Goal: Task Accomplishment & Management: Manage account settings

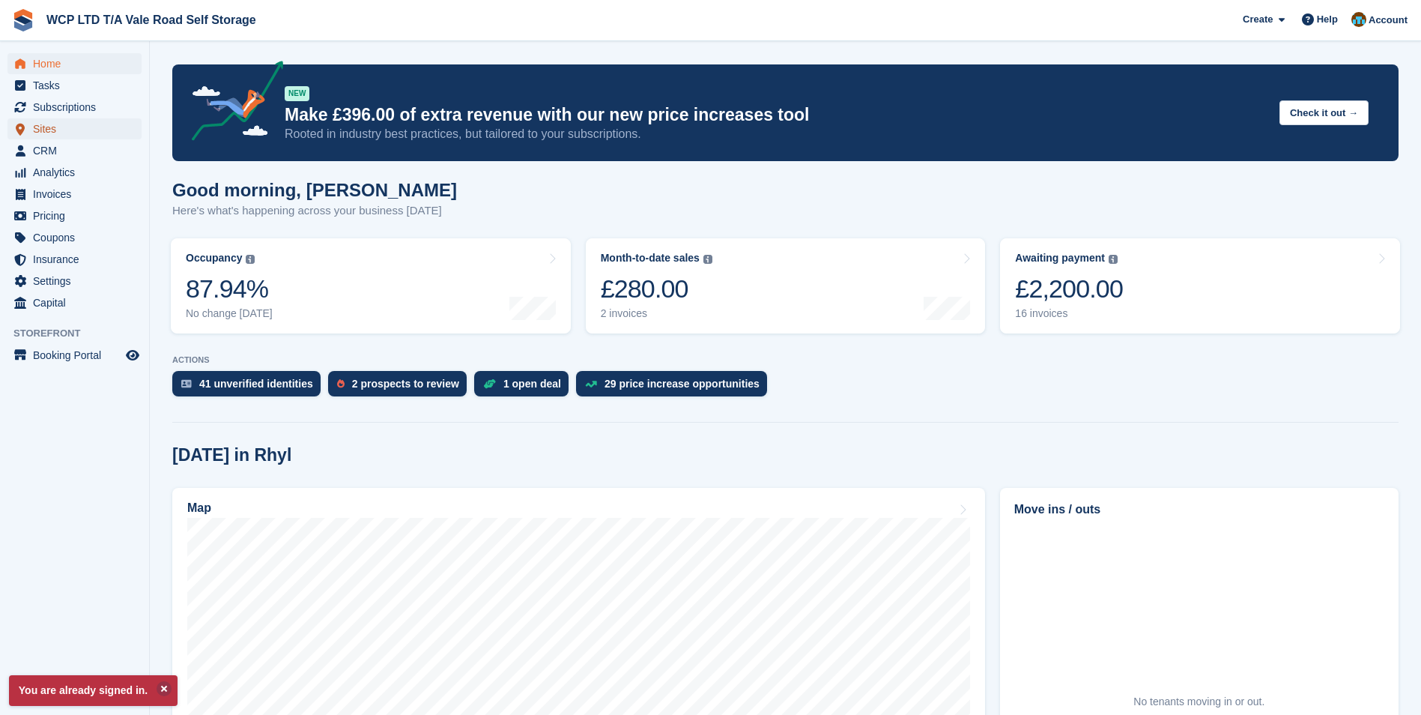
click at [63, 127] on span "Sites" at bounding box center [78, 128] width 90 height 21
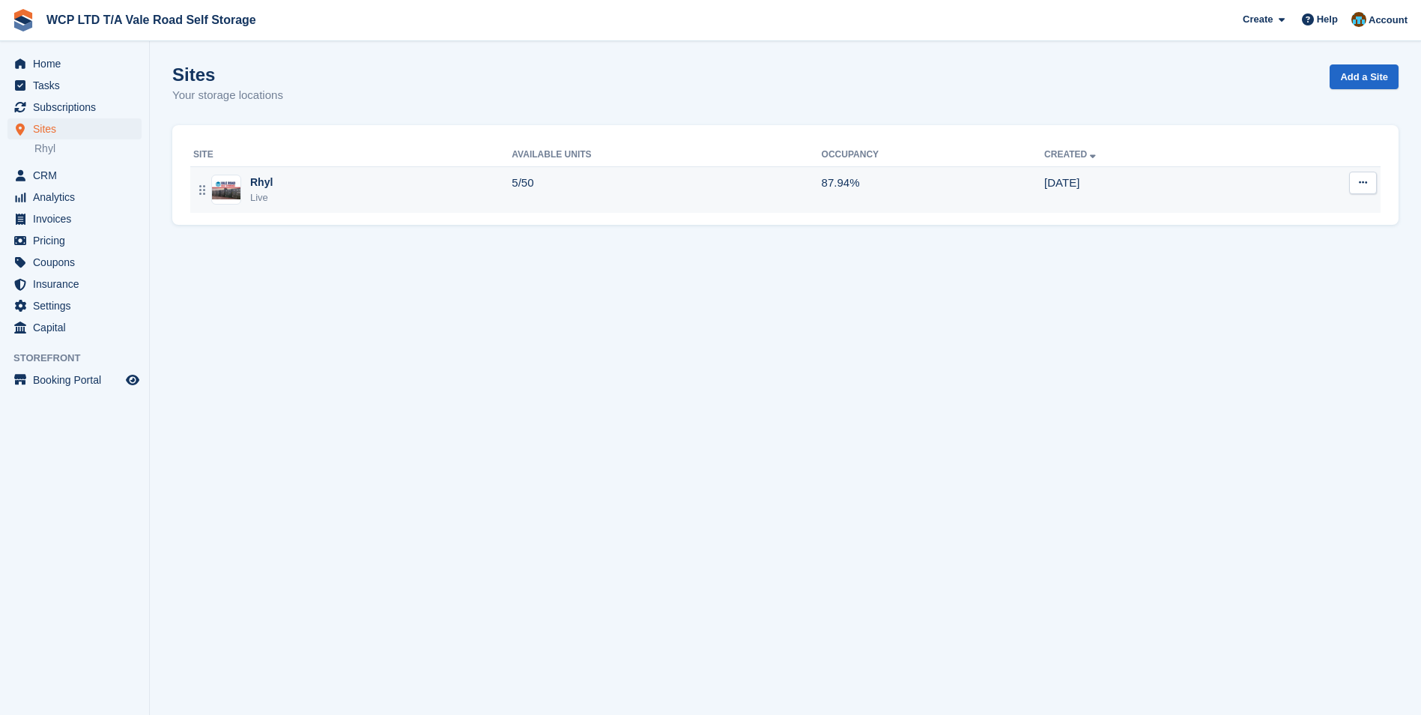
click at [472, 194] on div "Rhyl Live" at bounding box center [352, 190] width 318 height 31
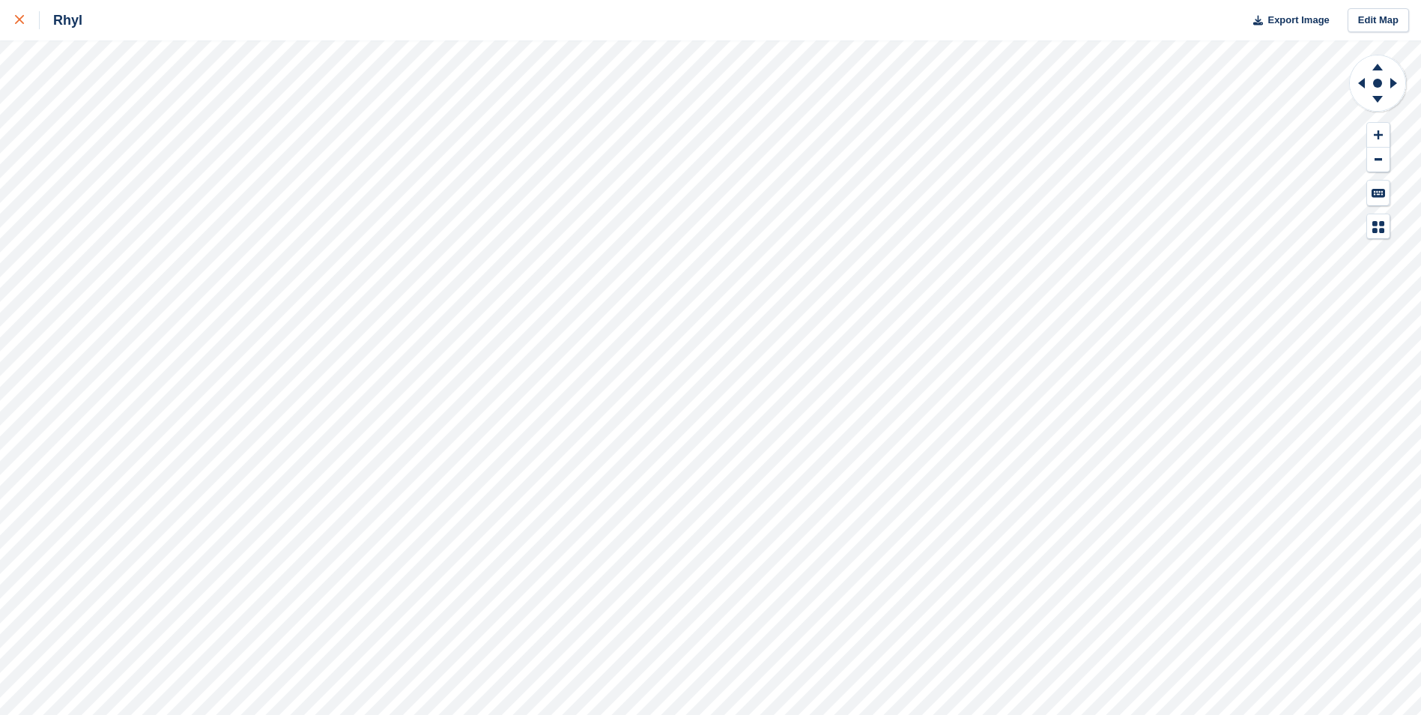
click at [22, 16] on div at bounding box center [27, 20] width 25 height 18
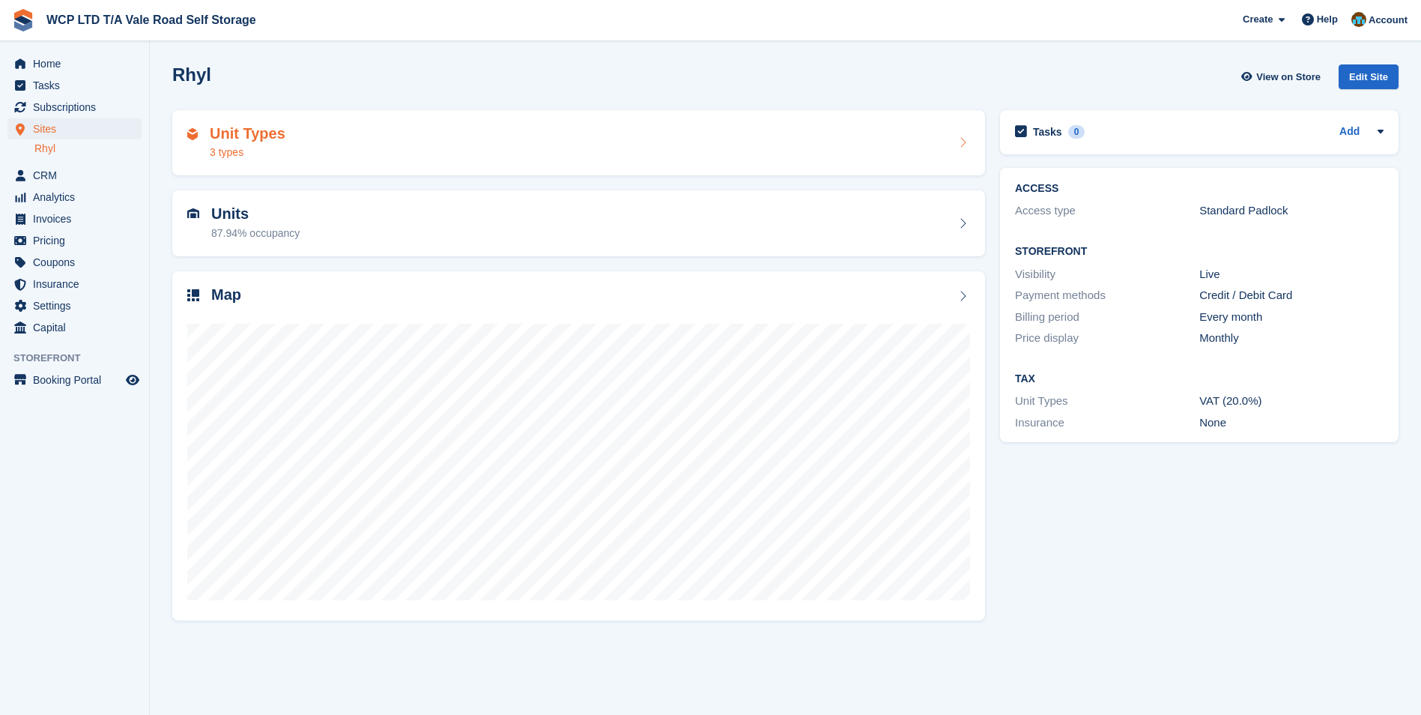
click at [291, 157] on div "Unit Types 3 types" at bounding box center [578, 143] width 783 height 36
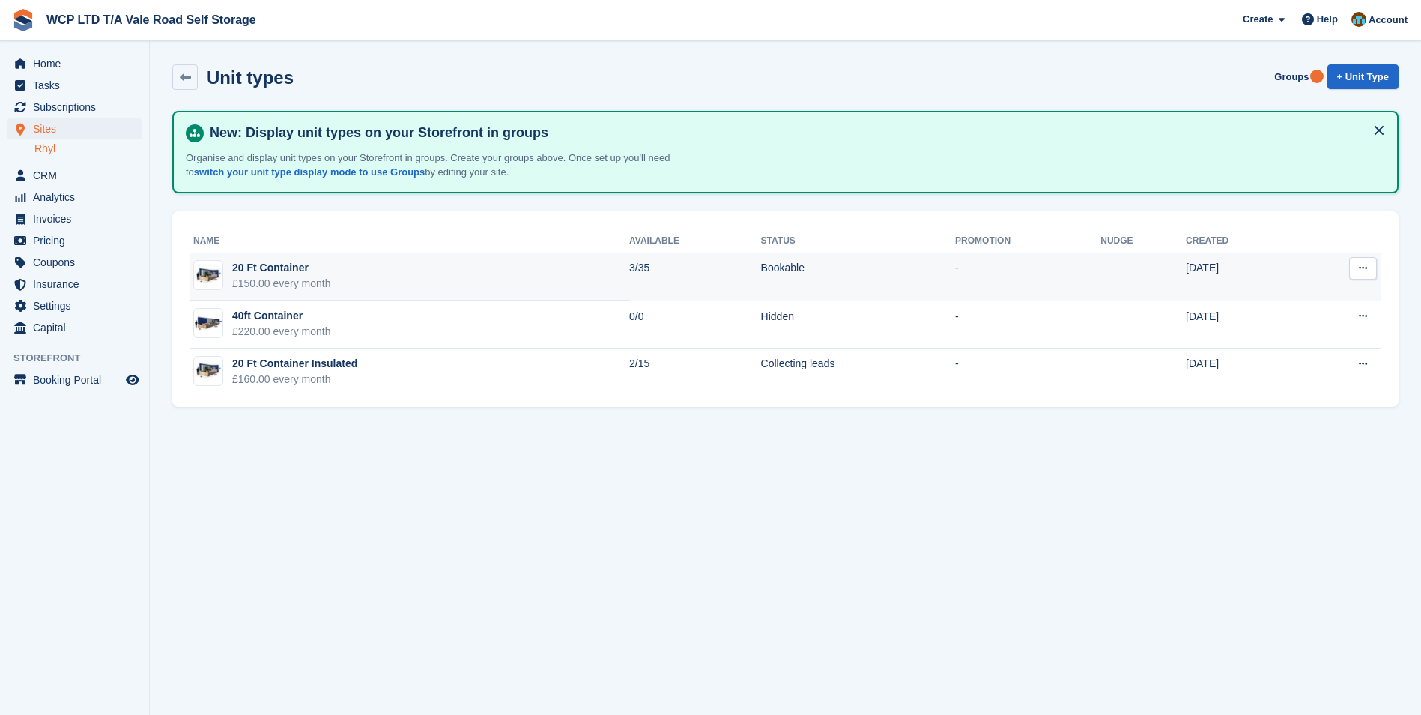
click at [342, 282] on td "20 Ft Container £150.00 every month" at bounding box center [409, 277] width 439 height 48
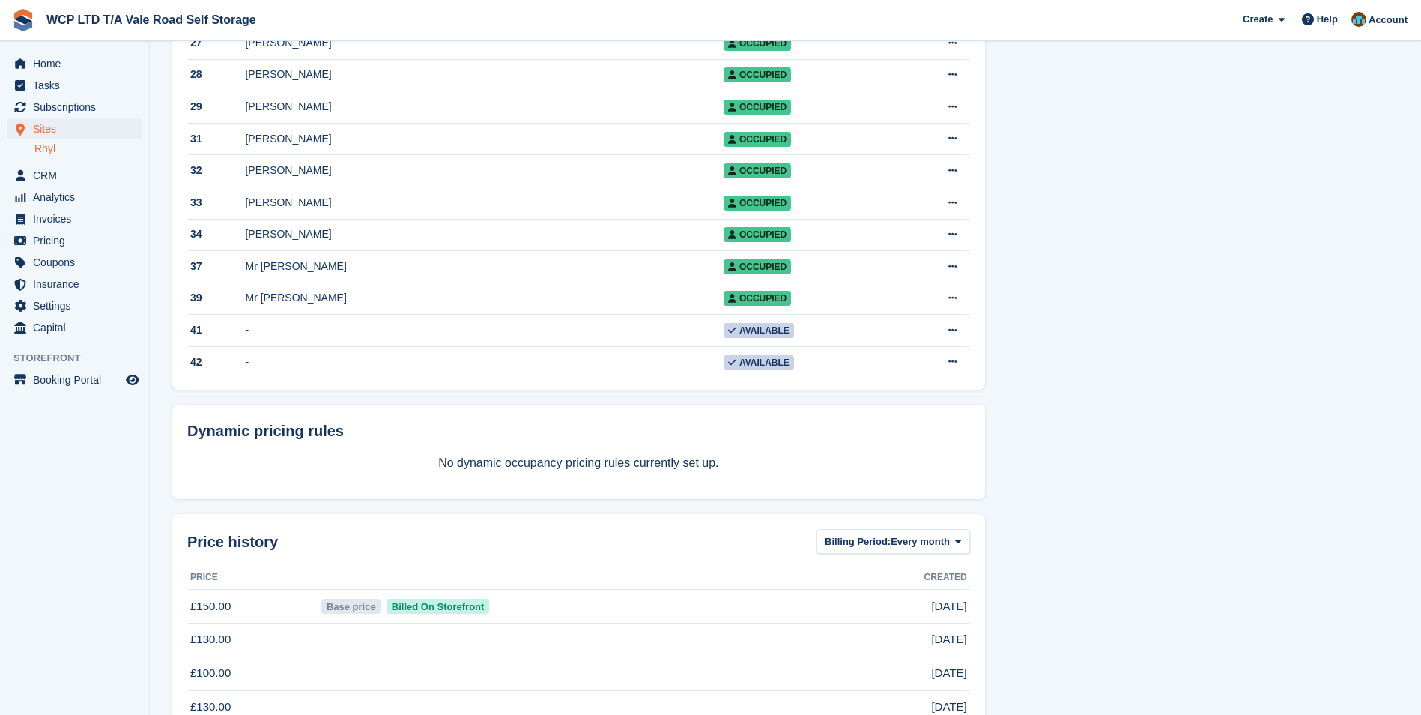
scroll to position [1049, 0]
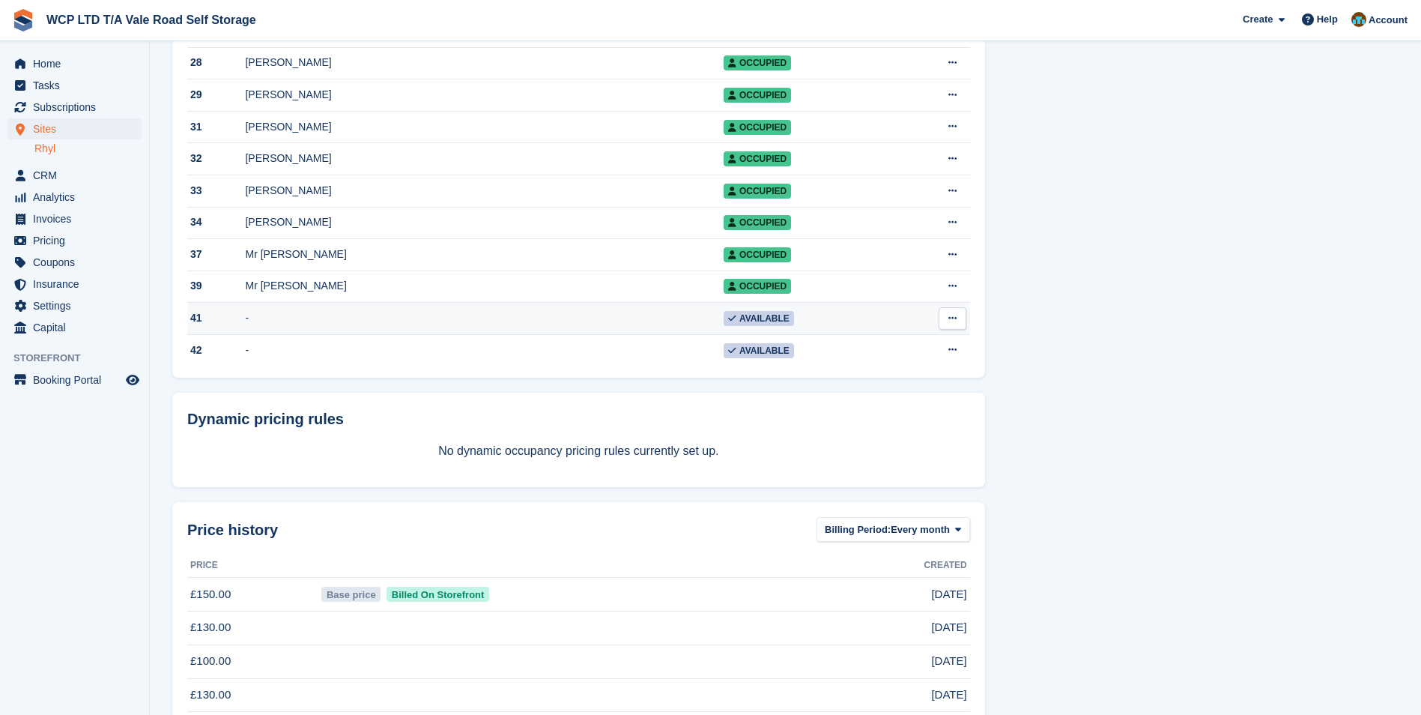
click at [951, 323] on icon at bounding box center [952, 318] width 8 height 10
click at [898, 390] on p "Delete unit" at bounding box center [894, 379] width 130 height 19
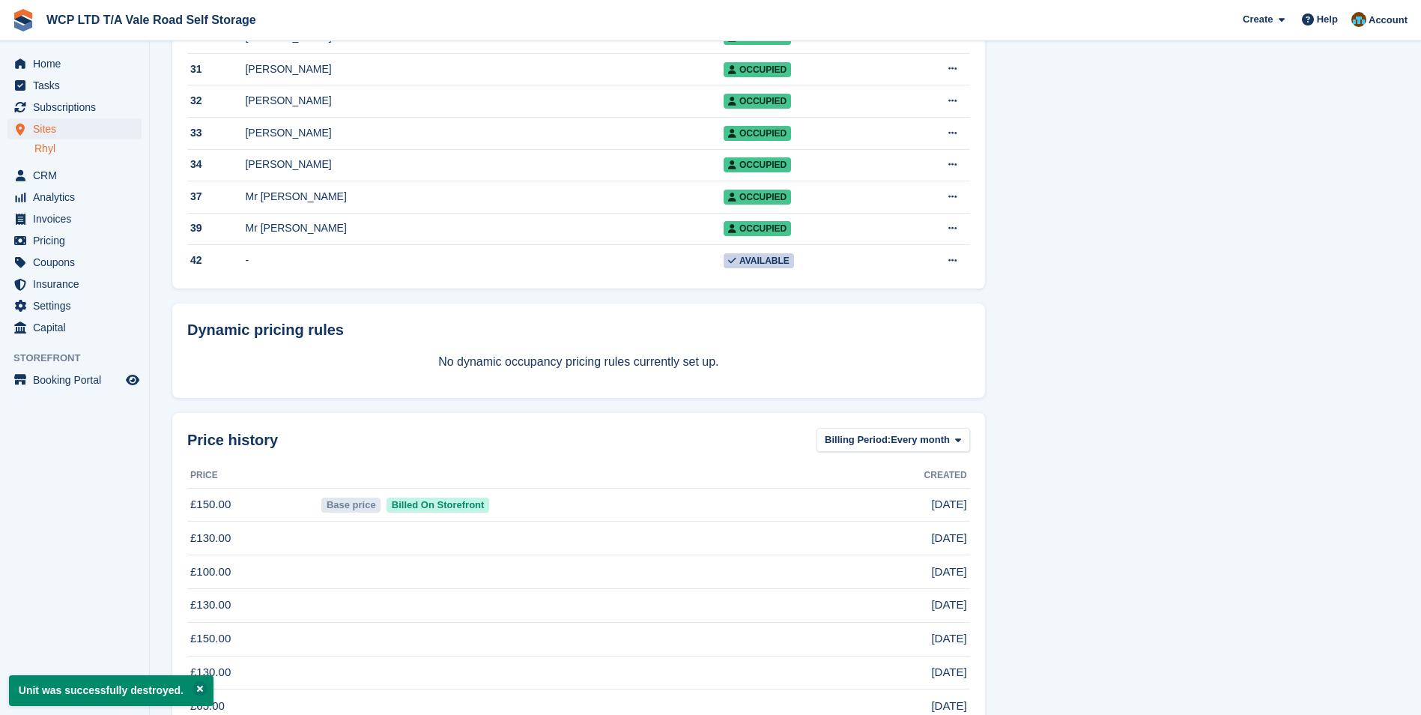
scroll to position [1124, 0]
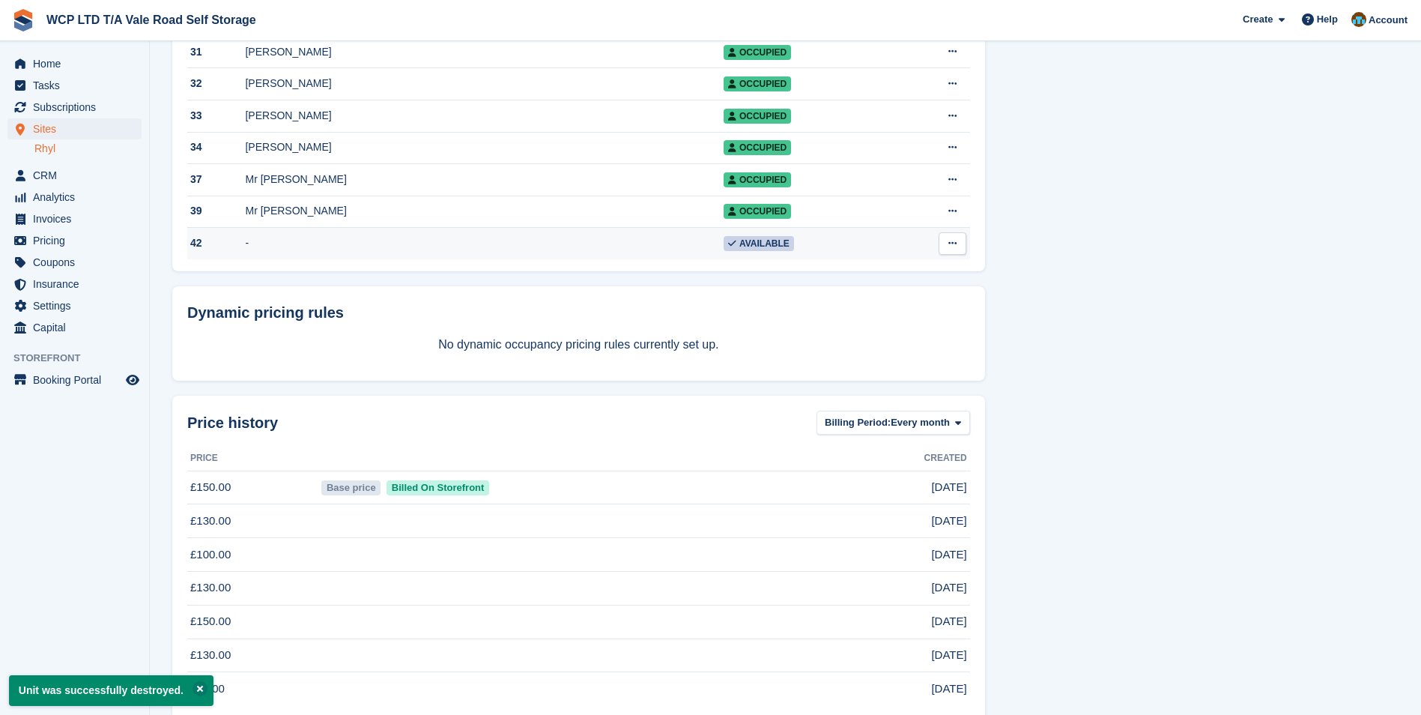
click at [949, 248] on icon at bounding box center [952, 243] width 8 height 10
click at [902, 315] on p "Delete unit" at bounding box center [894, 304] width 130 height 19
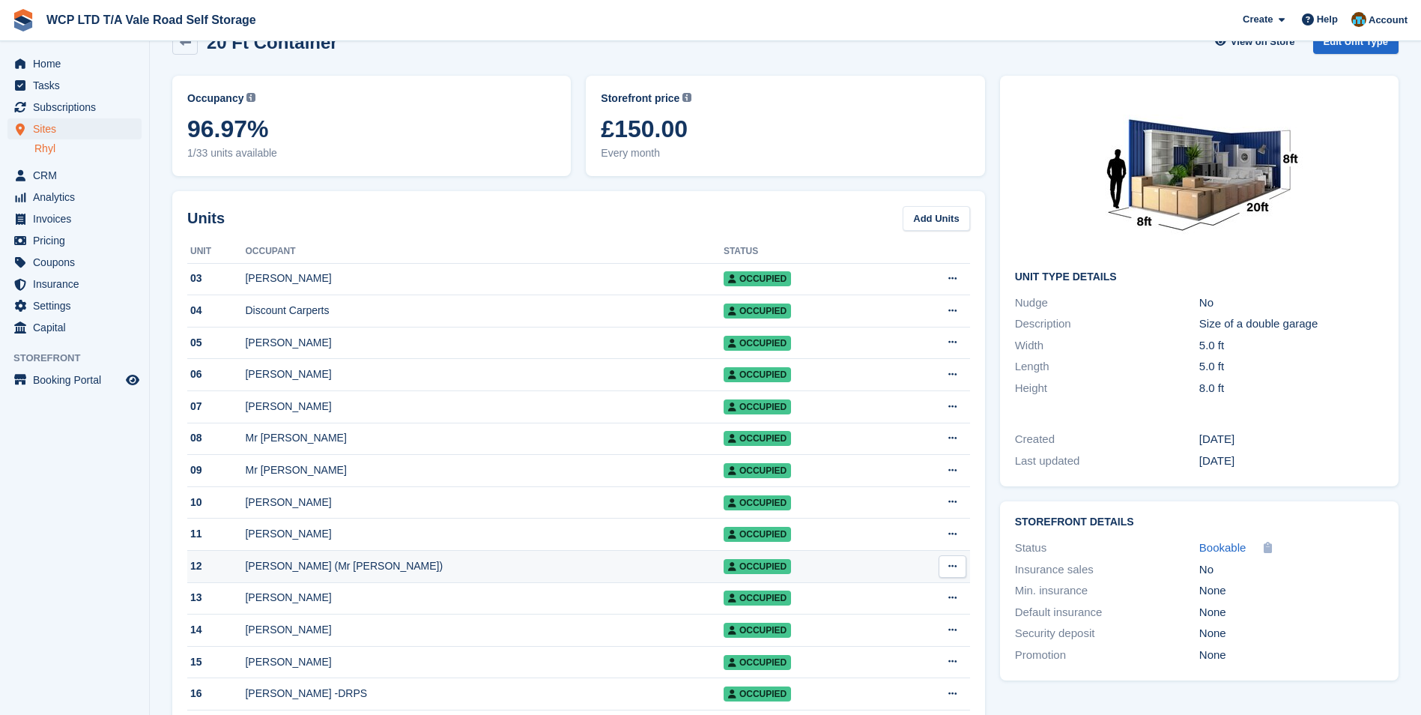
scroll to position [0, 0]
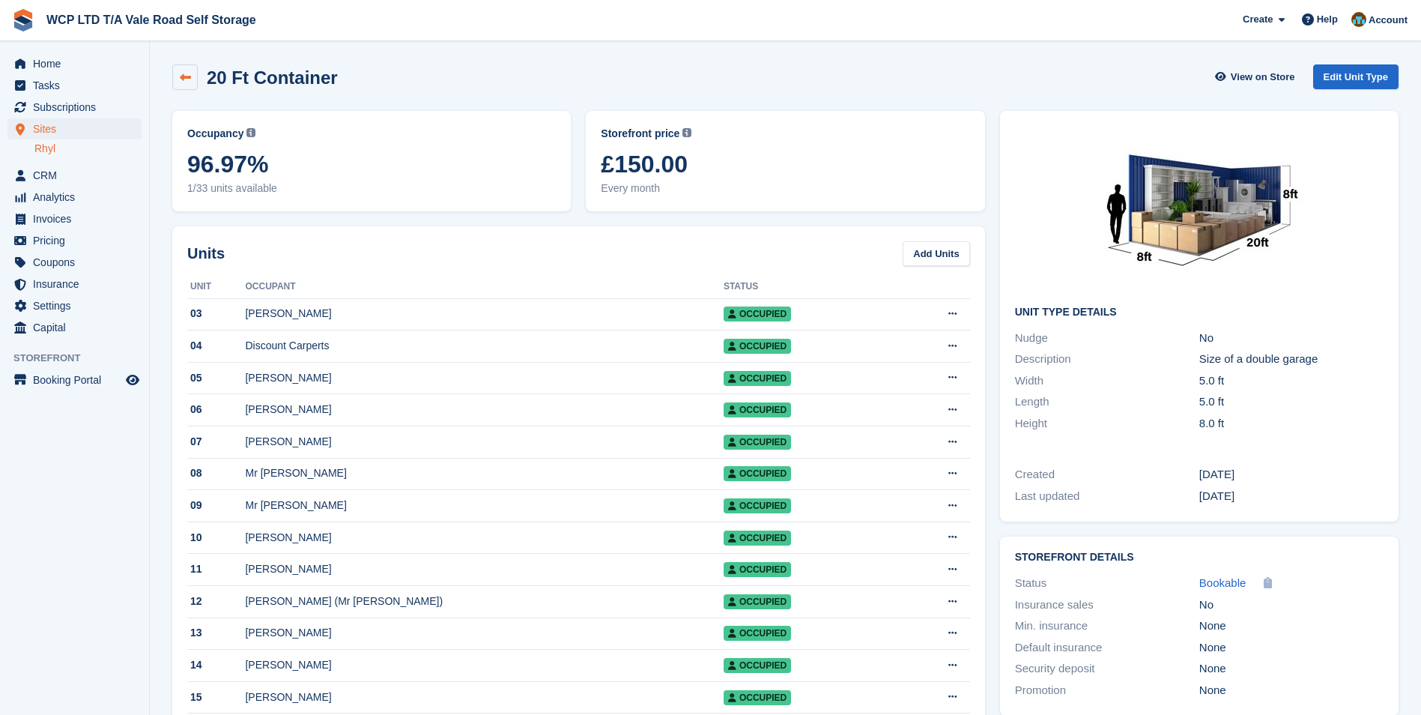
click at [187, 82] on icon at bounding box center [185, 77] width 11 height 11
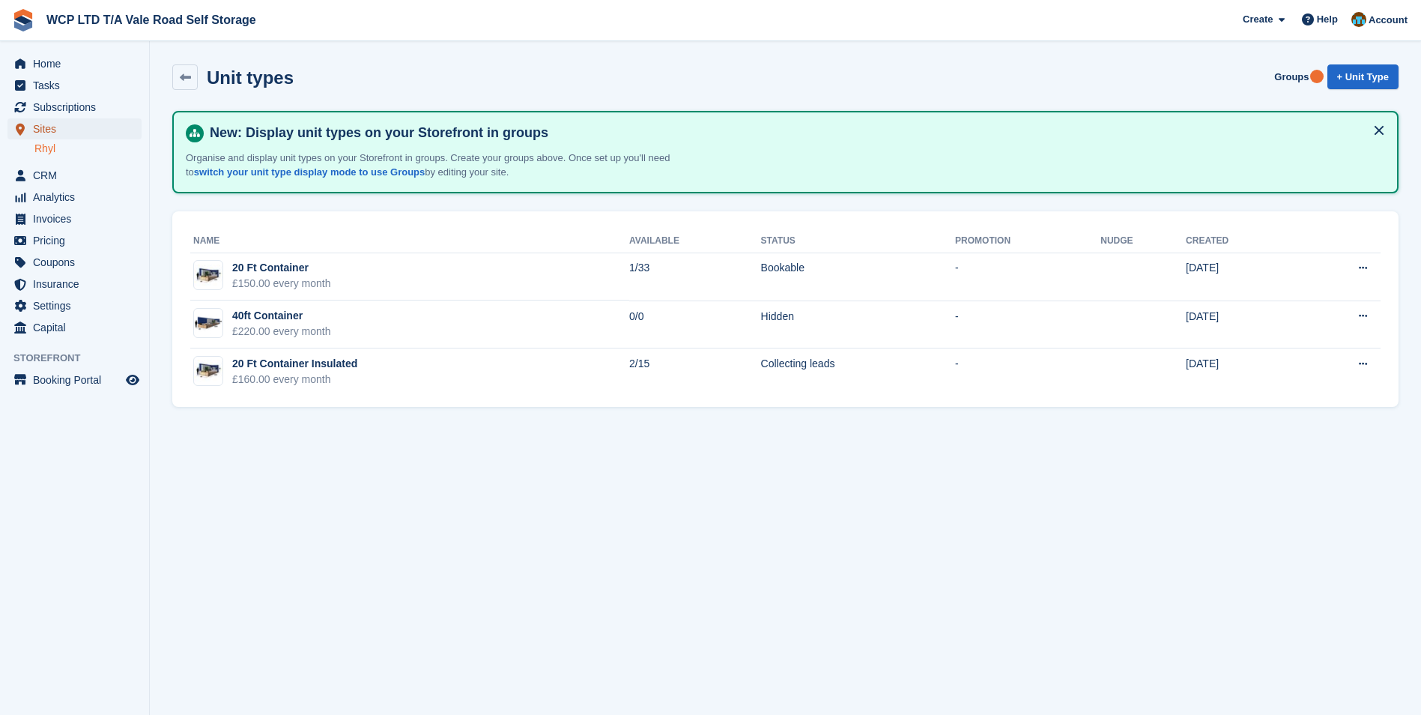
click at [51, 124] on span "Sites" at bounding box center [78, 128] width 90 height 21
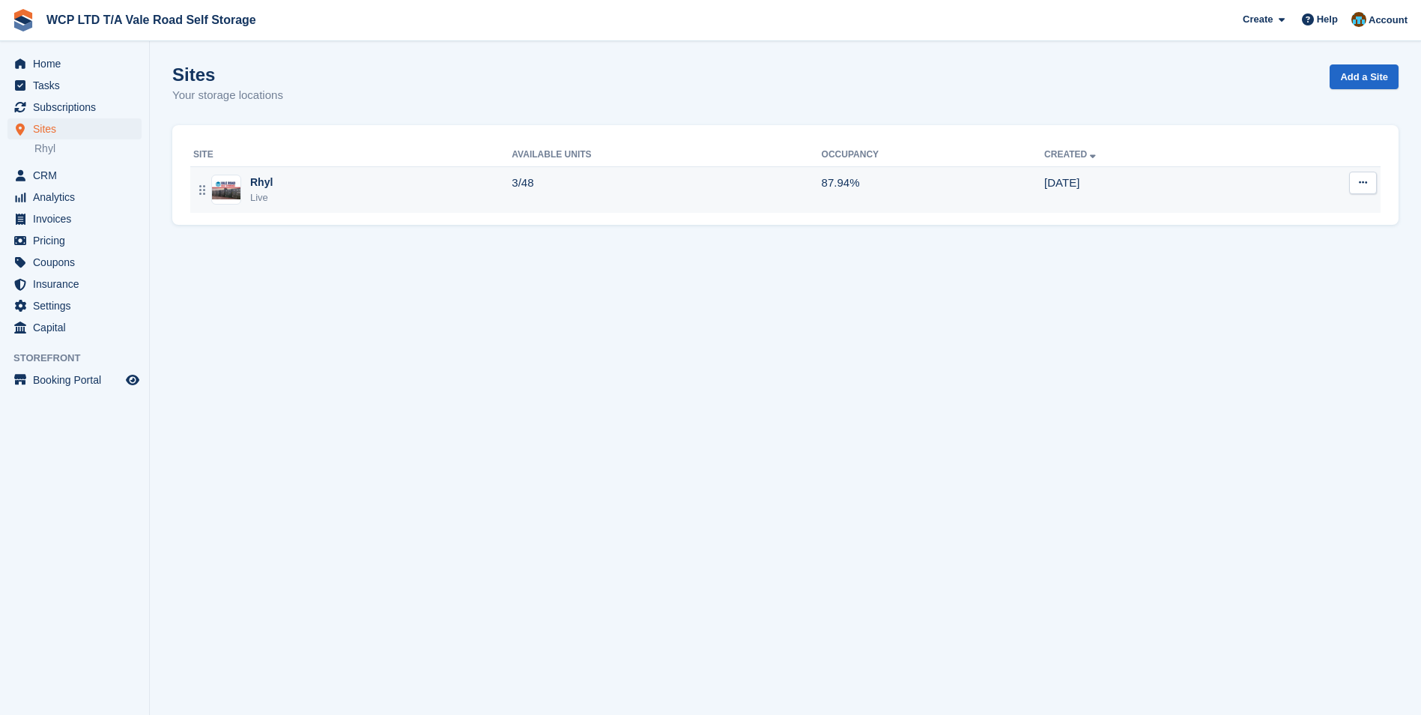
click at [464, 194] on div "Rhyl Live" at bounding box center [352, 190] width 318 height 31
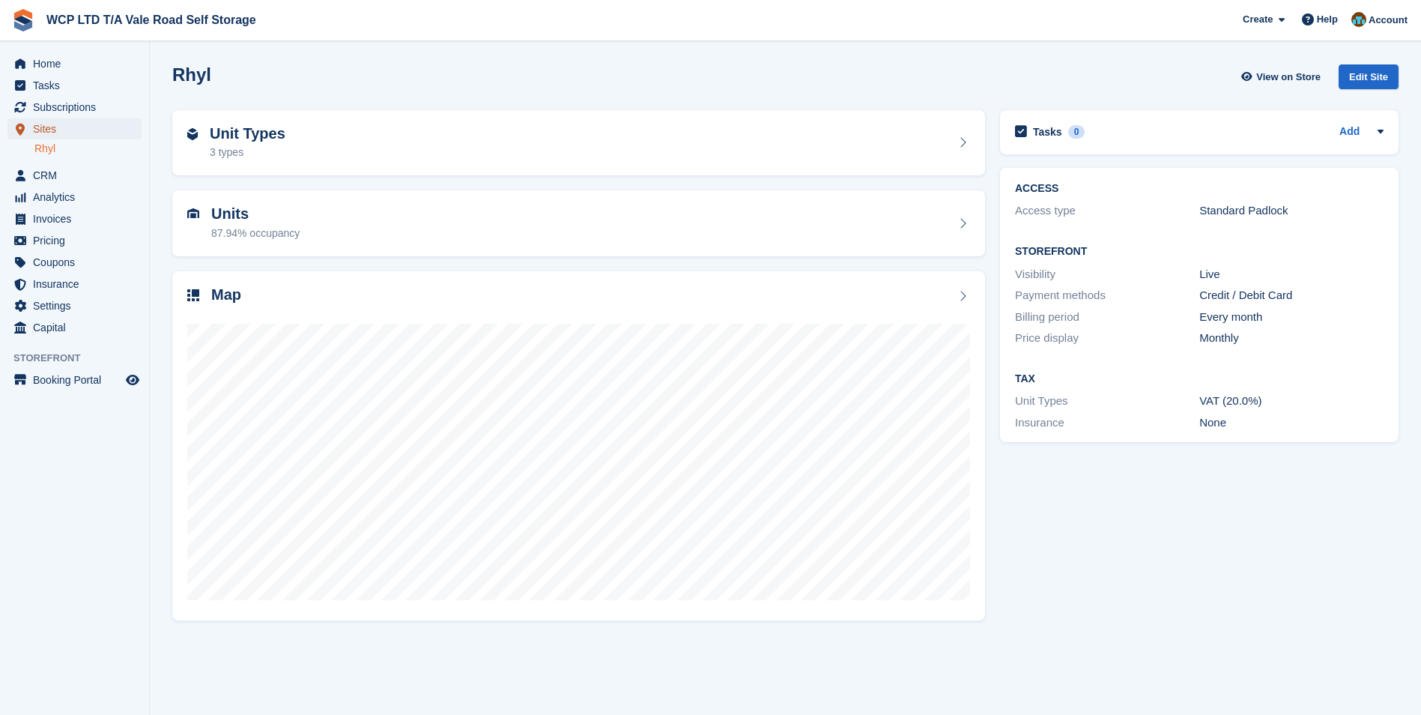
click at [55, 136] on span "Sites" at bounding box center [78, 128] width 90 height 21
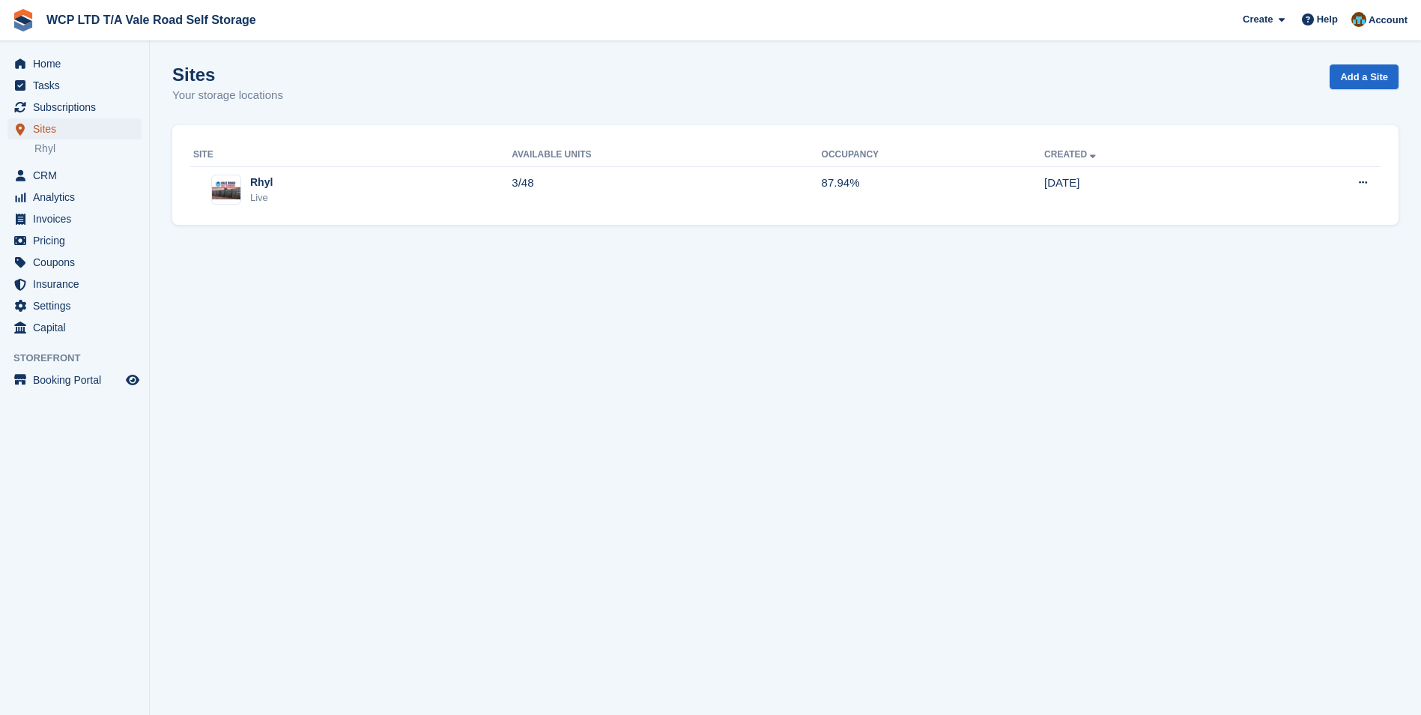
click at [64, 130] on span "Sites" at bounding box center [78, 128] width 90 height 21
click at [369, 180] on div "Rhyl Live" at bounding box center [352, 190] width 318 height 31
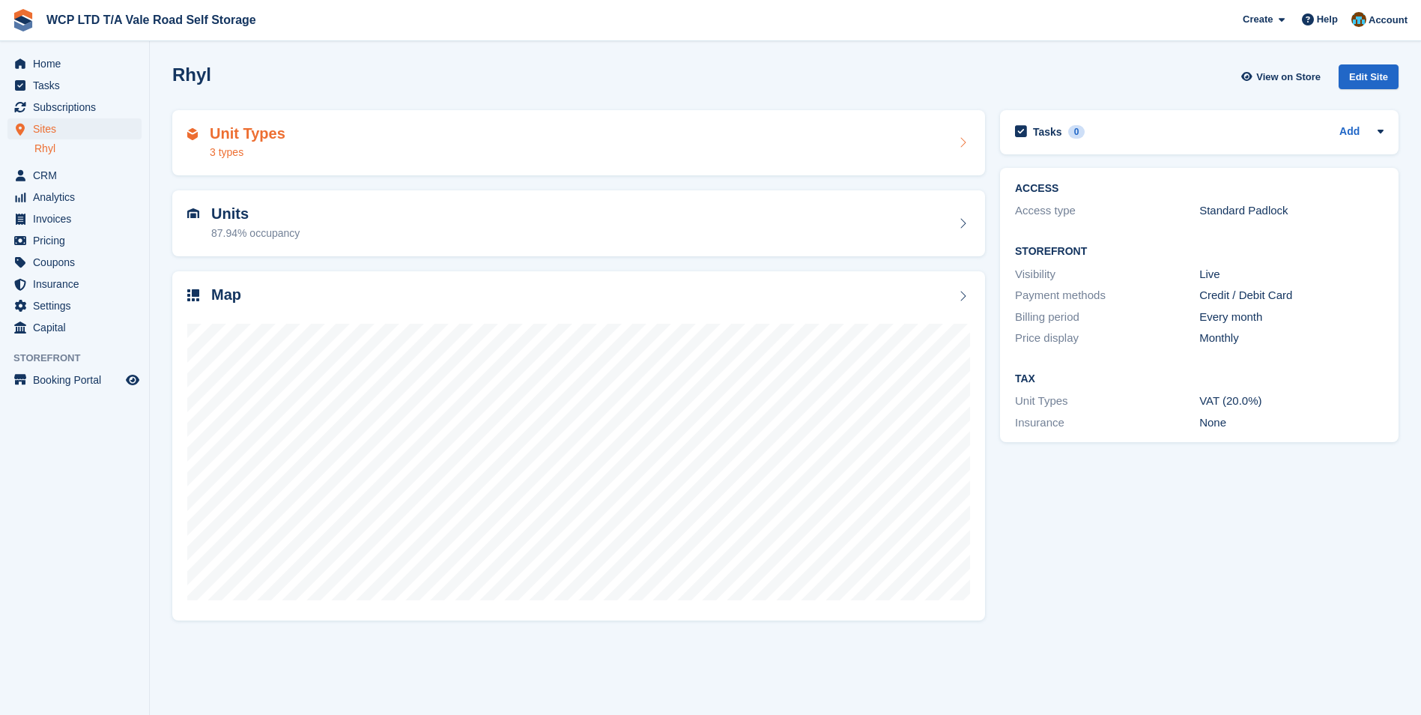
click at [255, 160] on div "Unit Types 3 types" at bounding box center [578, 143] width 813 height 66
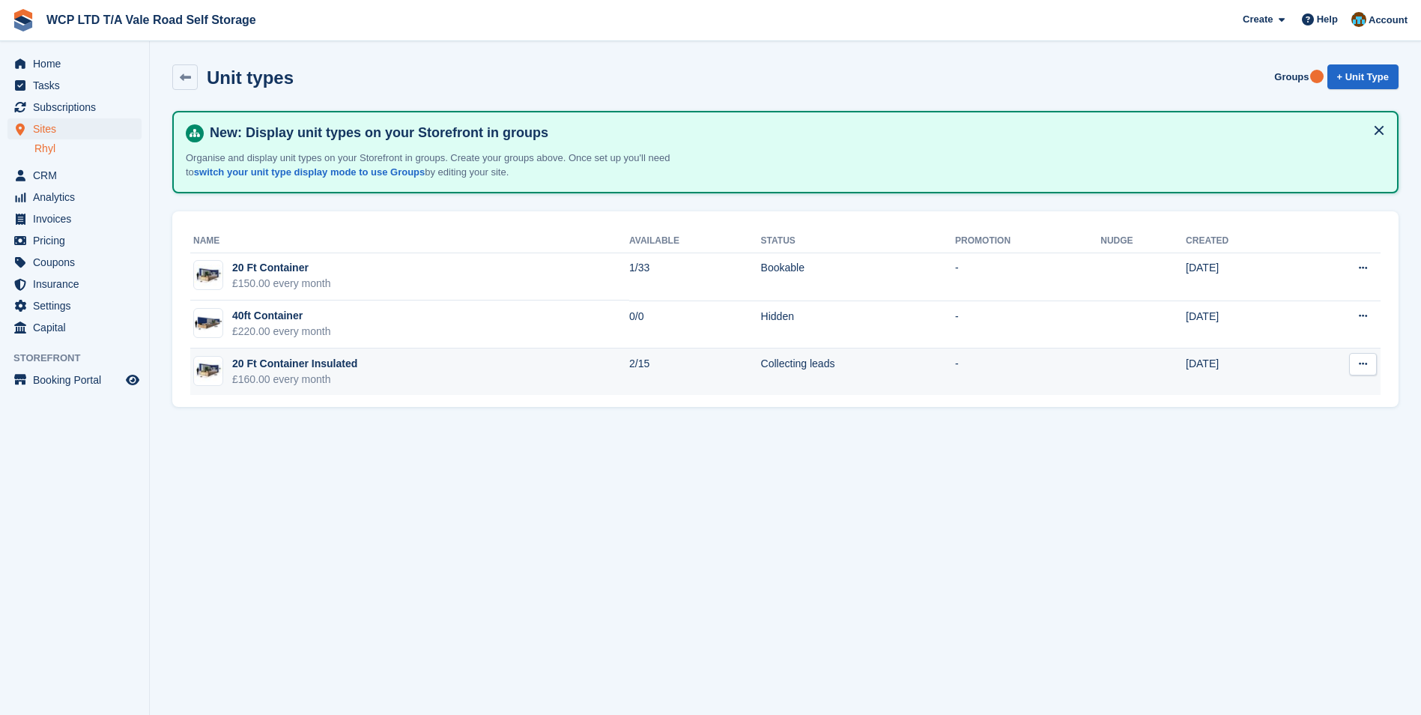
click at [288, 372] on div "£160.00 every month" at bounding box center [294, 380] width 125 height 16
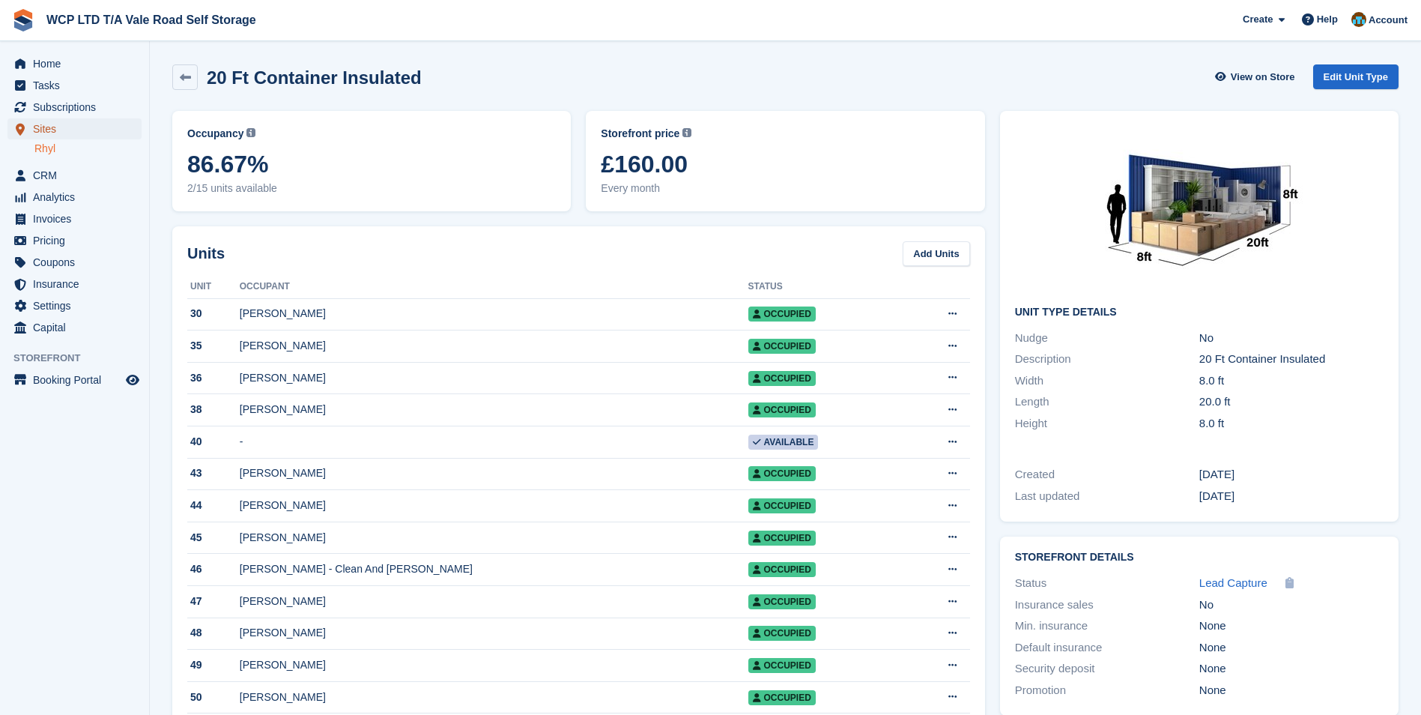
click at [55, 133] on span "Sites" at bounding box center [78, 128] width 90 height 21
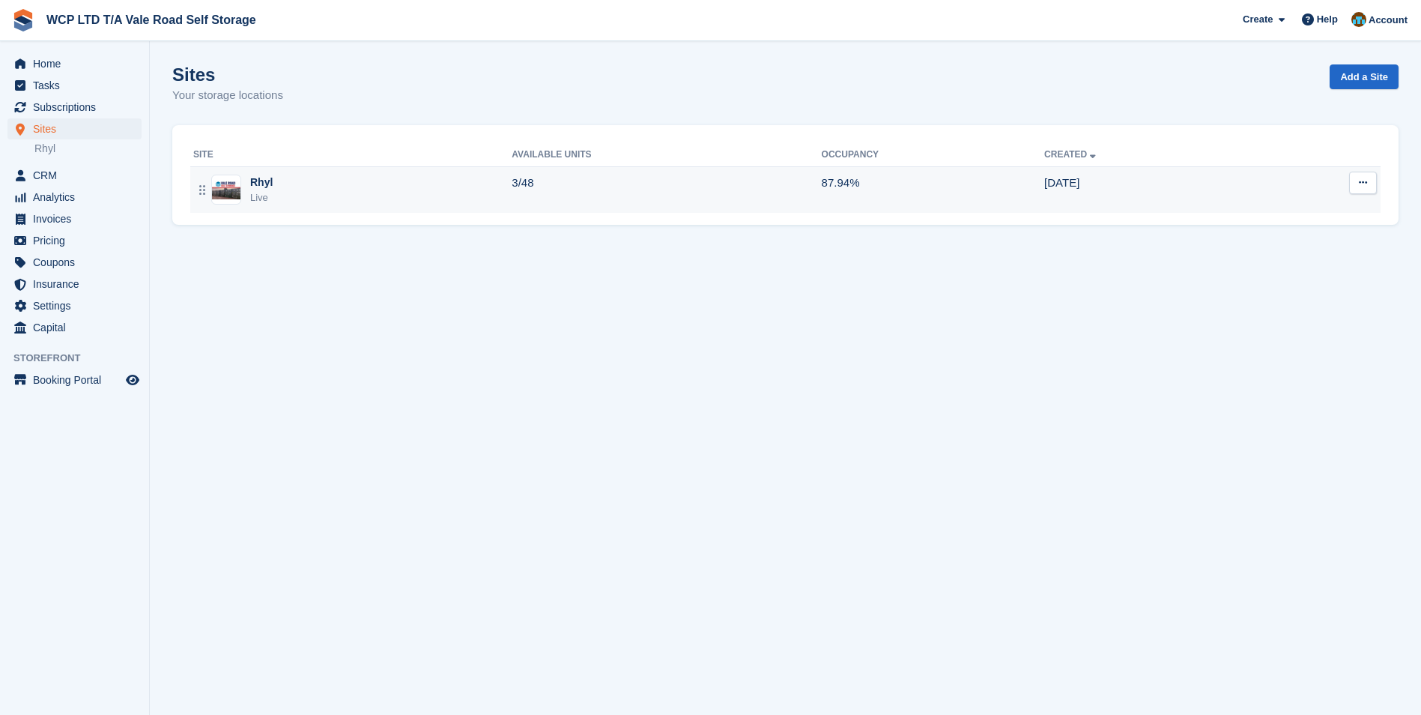
click at [430, 192] on div "Rhyl Live" at bounding box center [352, 190] width 318 height 31
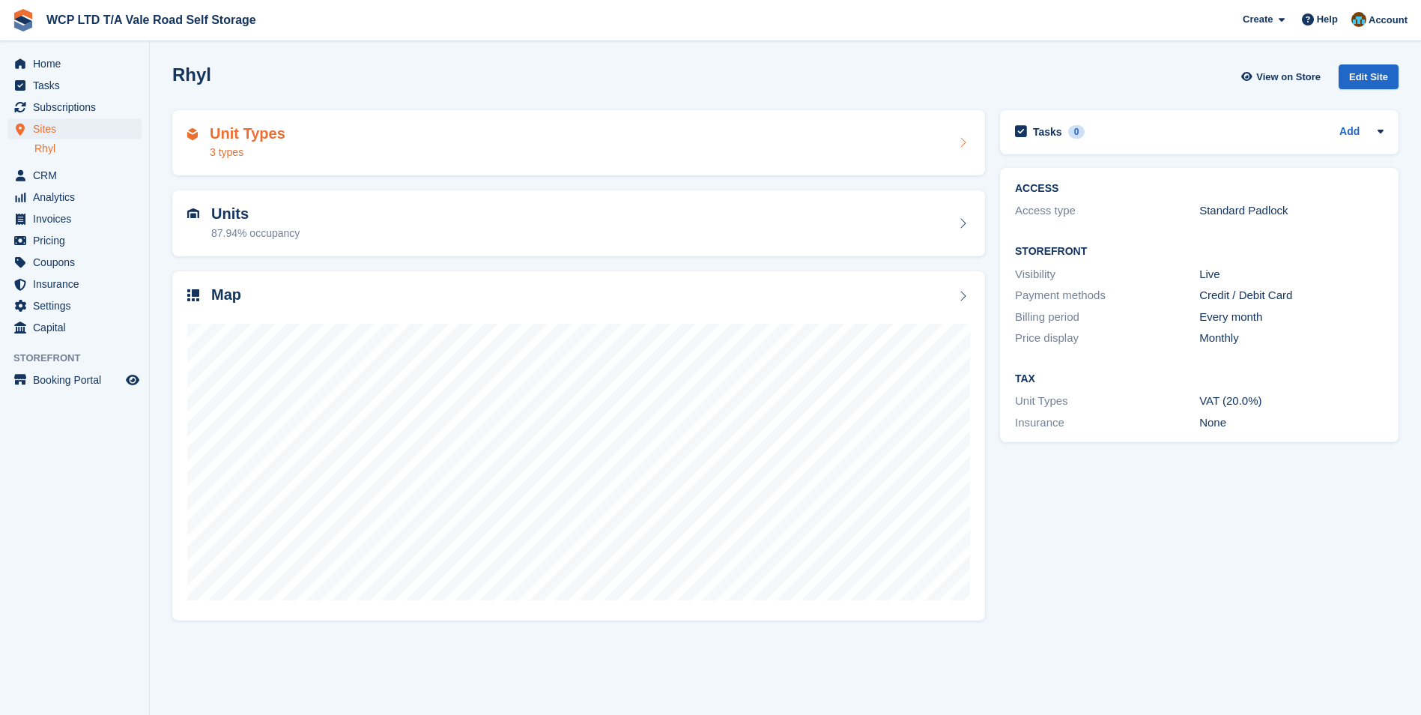
click at [222, 159] on div "3 types" at bounding box center [248, 153] width 76 height 16
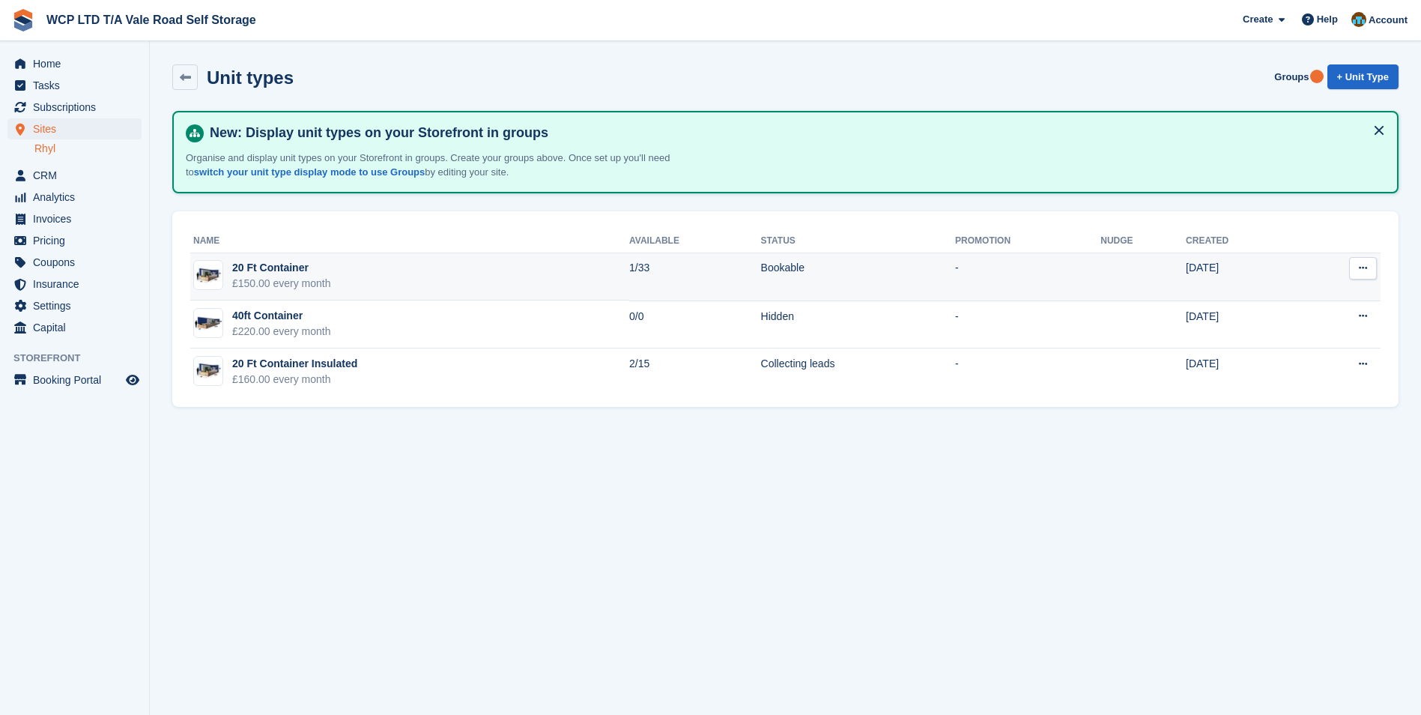
click at [293, 273] on div "20 Ft Container" at bounding box center [281, 268] width 99 height 16
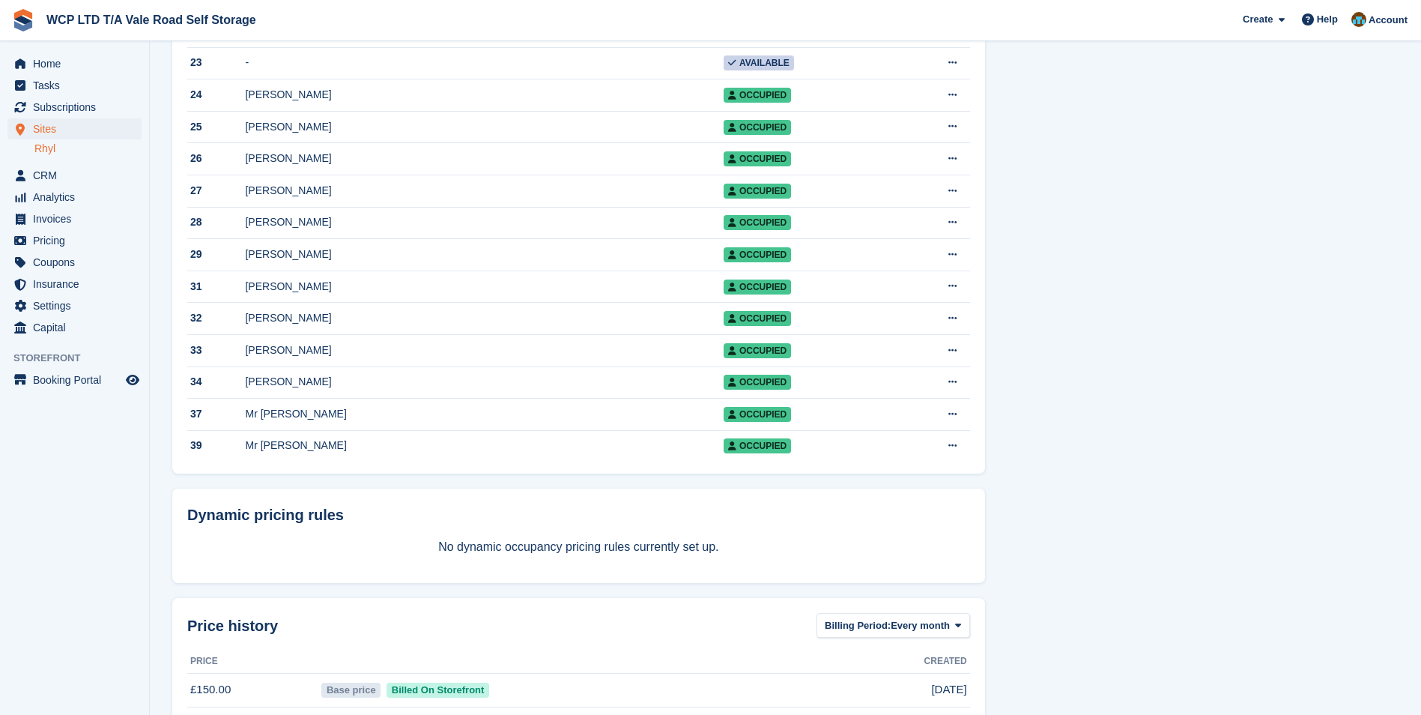
scroll to position [899, 0]
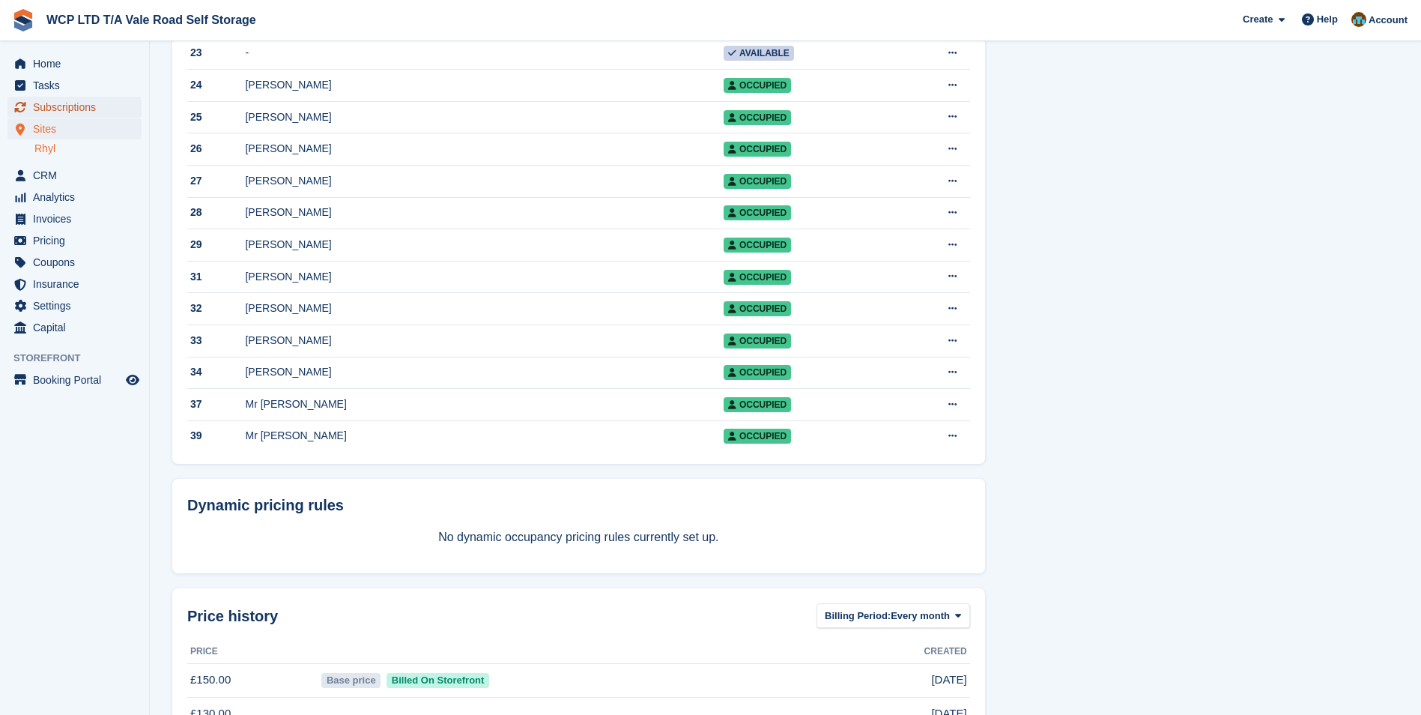
click at [59, 104] on span "Subscriptions" at bounding box center [78, 107] width 90 height 21
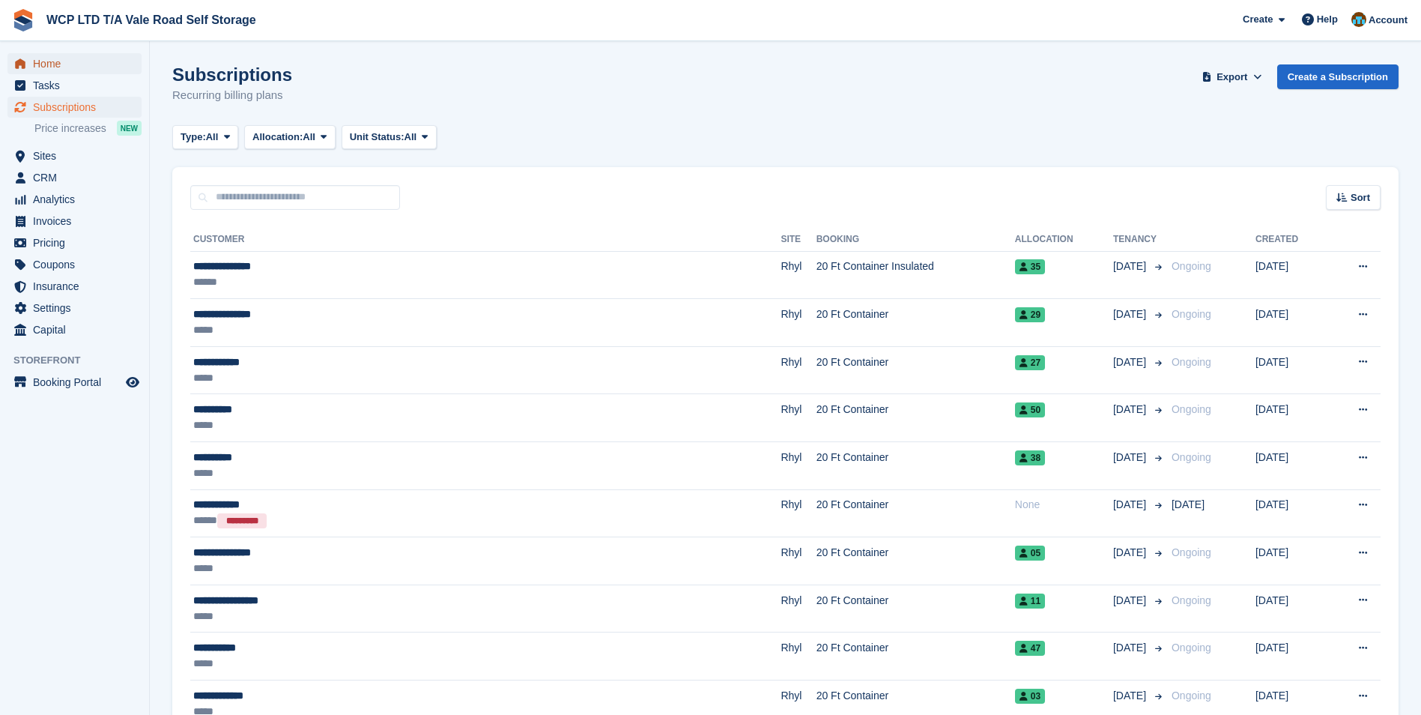
click at [67, 64] on span "Home" at bounding box center [78, 63] width 90 height 21
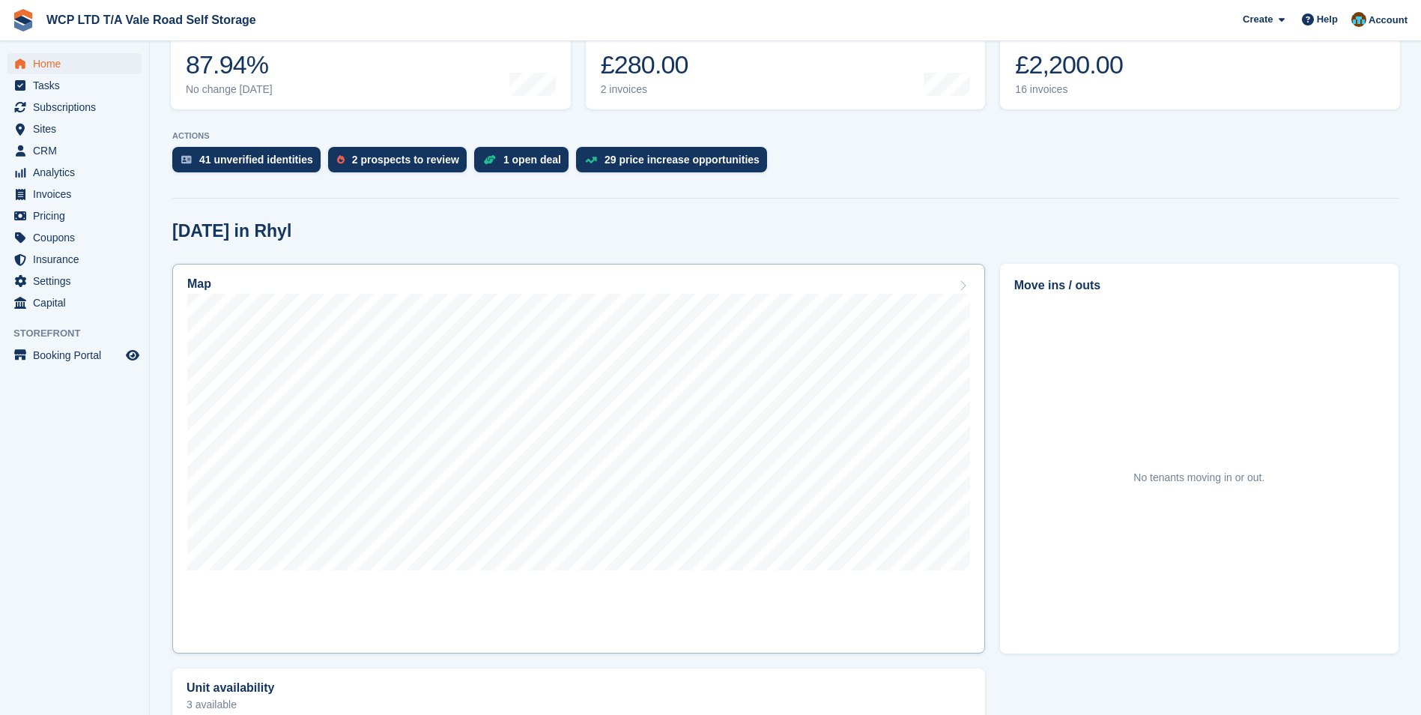
scroll to position [225, 0]
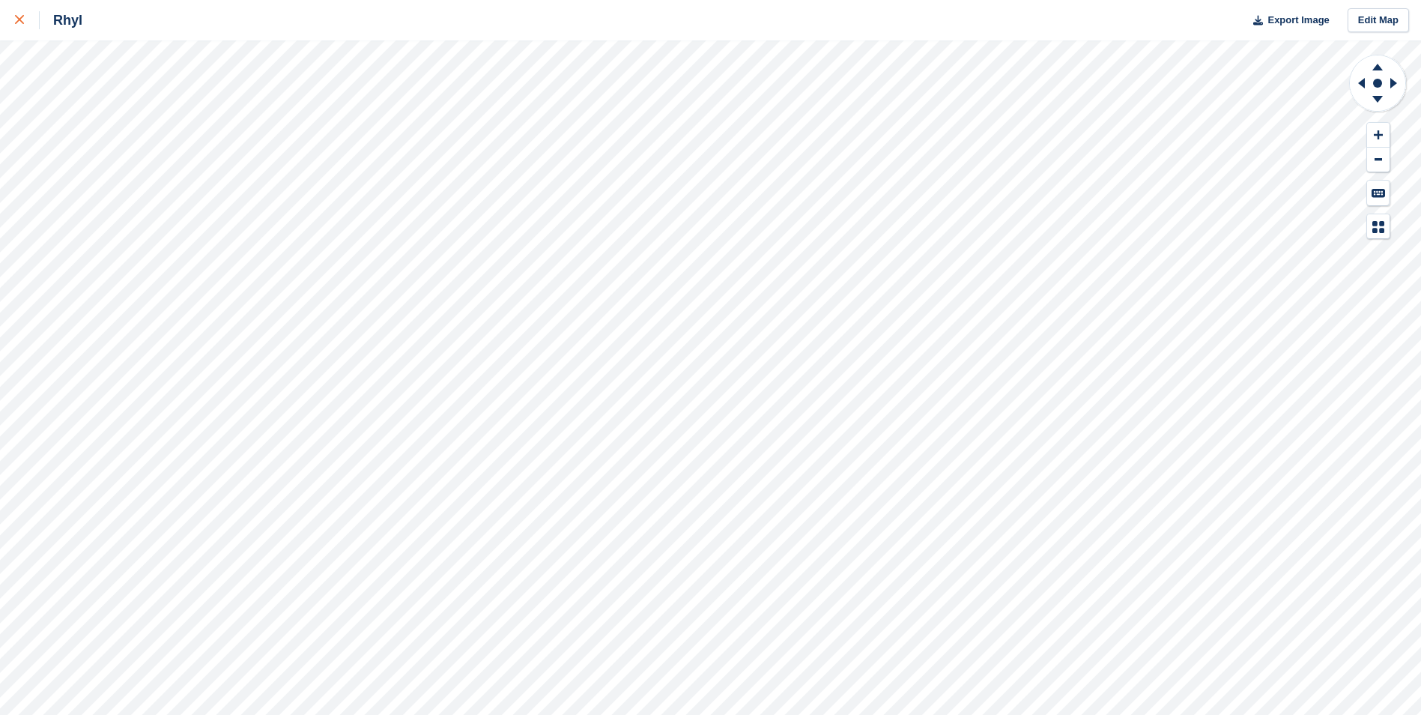
click at [11, 26] on link at bounding box center [20, 20] width 40 height 40
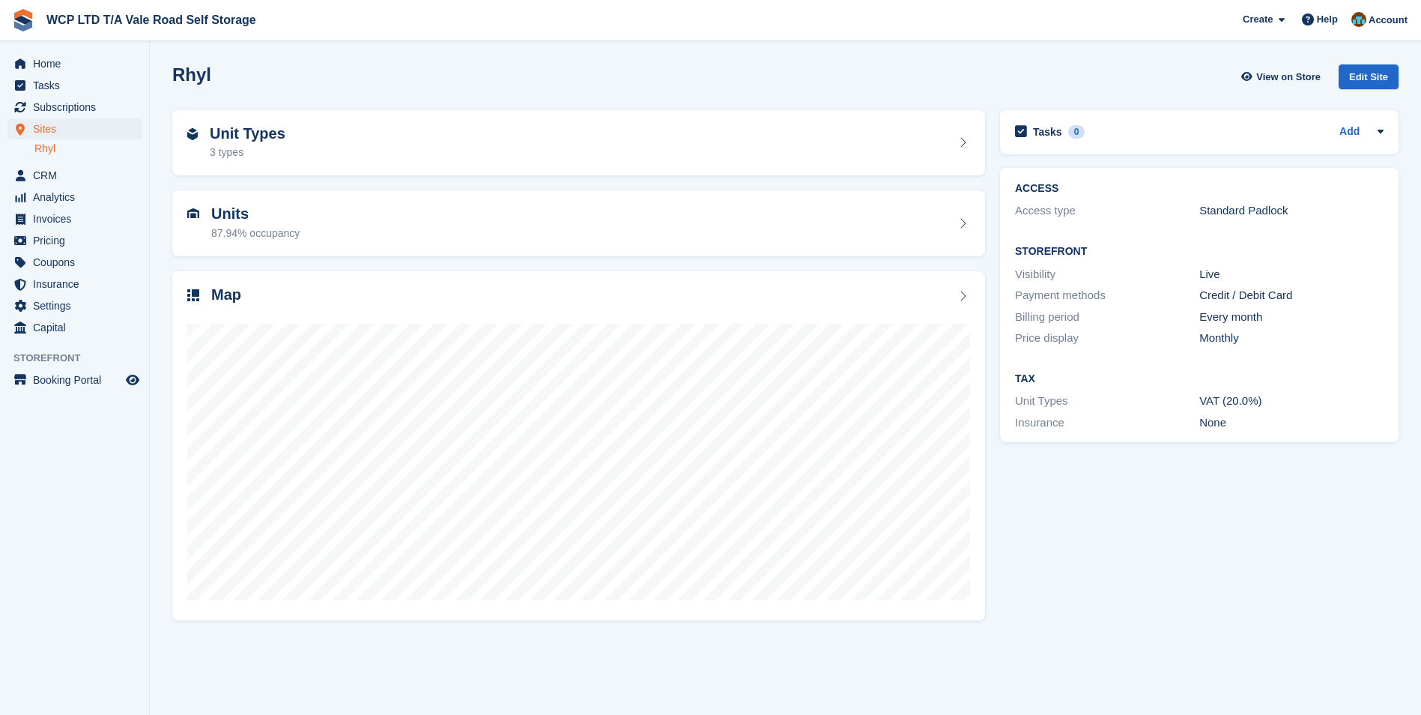
click at [38, 229] on ul "Invoices" at bounding box center [74, 219] width 149 height 22
click at [37, 228] on span "Invoices" at bounding box center [78, 218] width 90 height 21
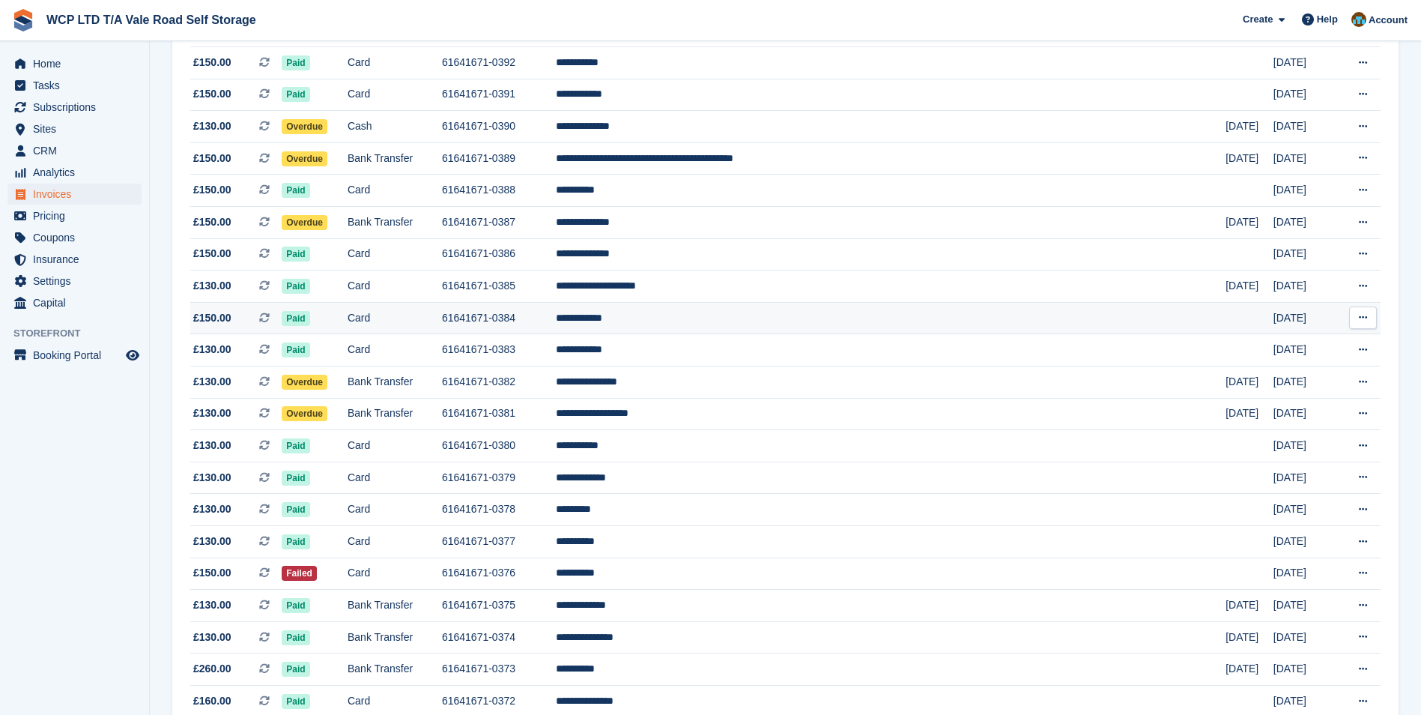
scroll to position [524, 0]
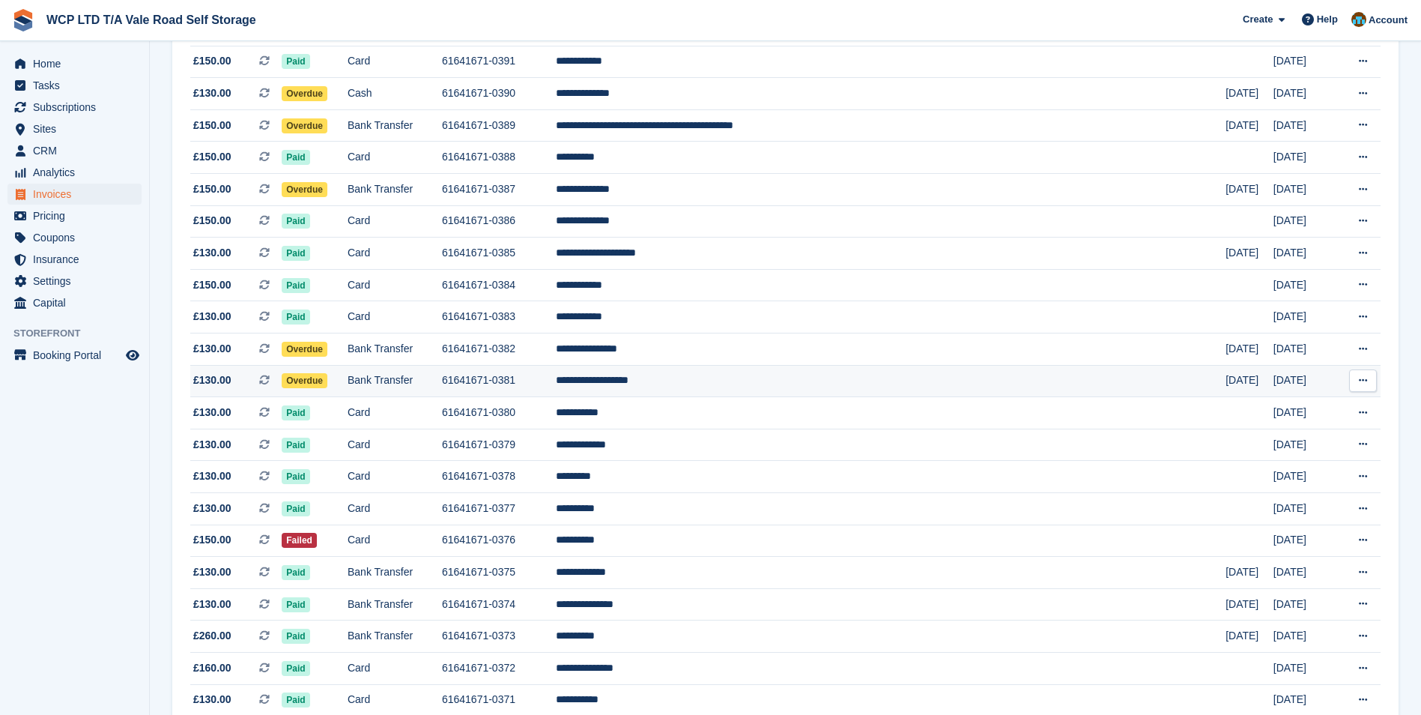
click at [435, 386] on td "Bank Transfer" at bounding box center [395, 381] width 94 height 32
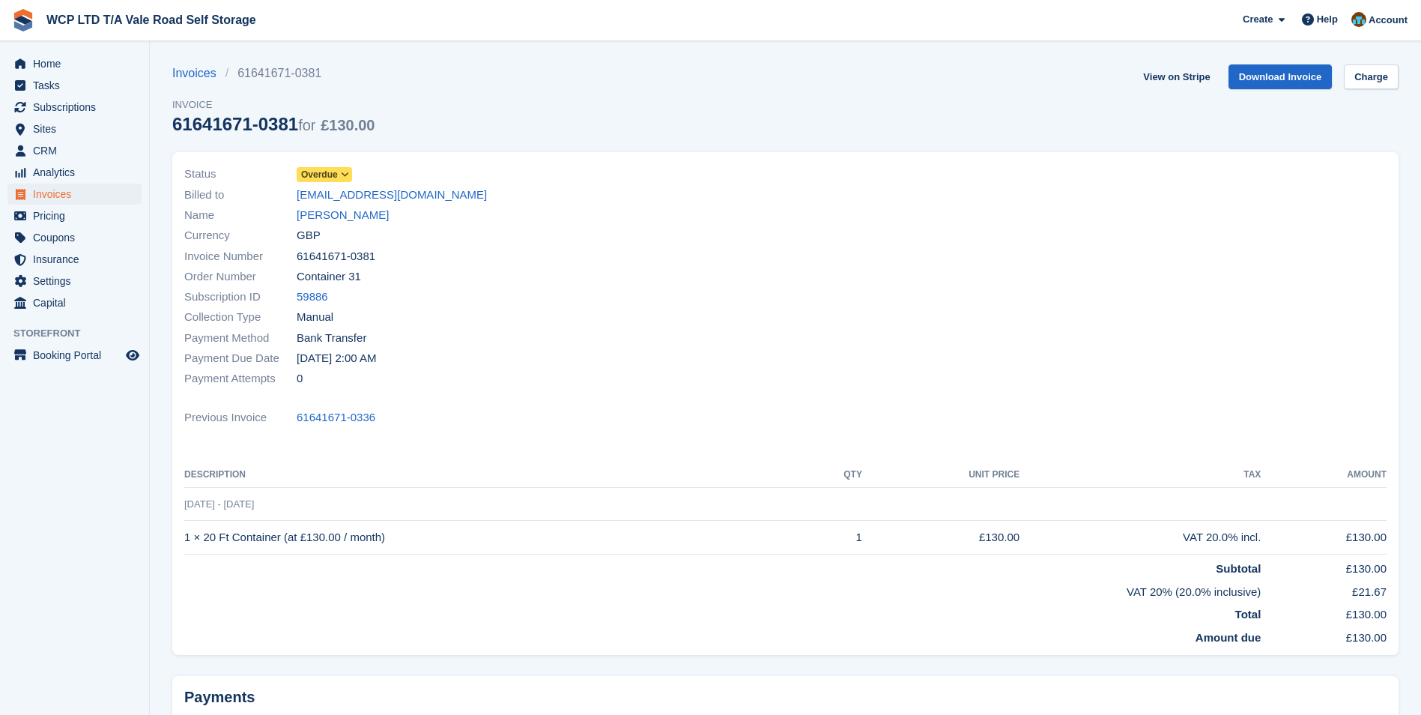
click at [345, 176] on icon at bounding box center [345, 174] width 8 height 9
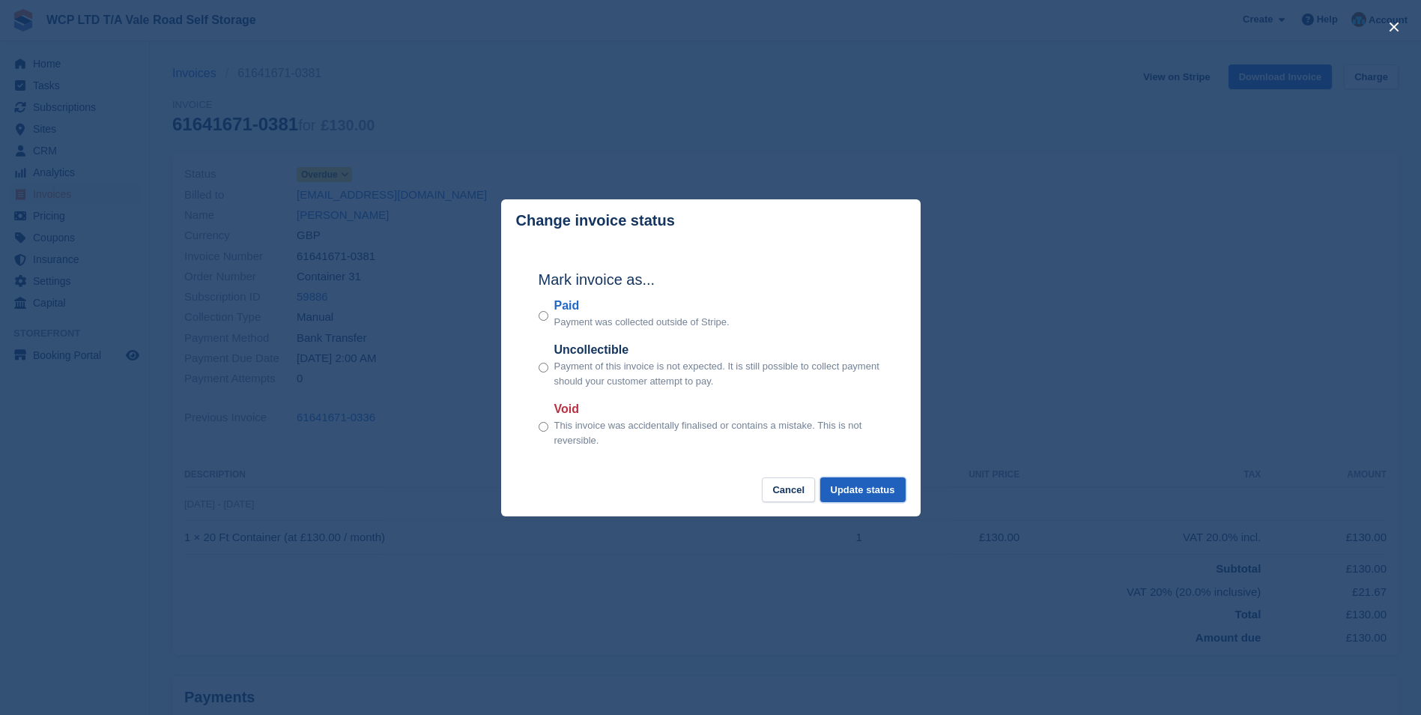
click at [849, 486] on button "Update status" at bounding box center [862, 489] width 85 height 25
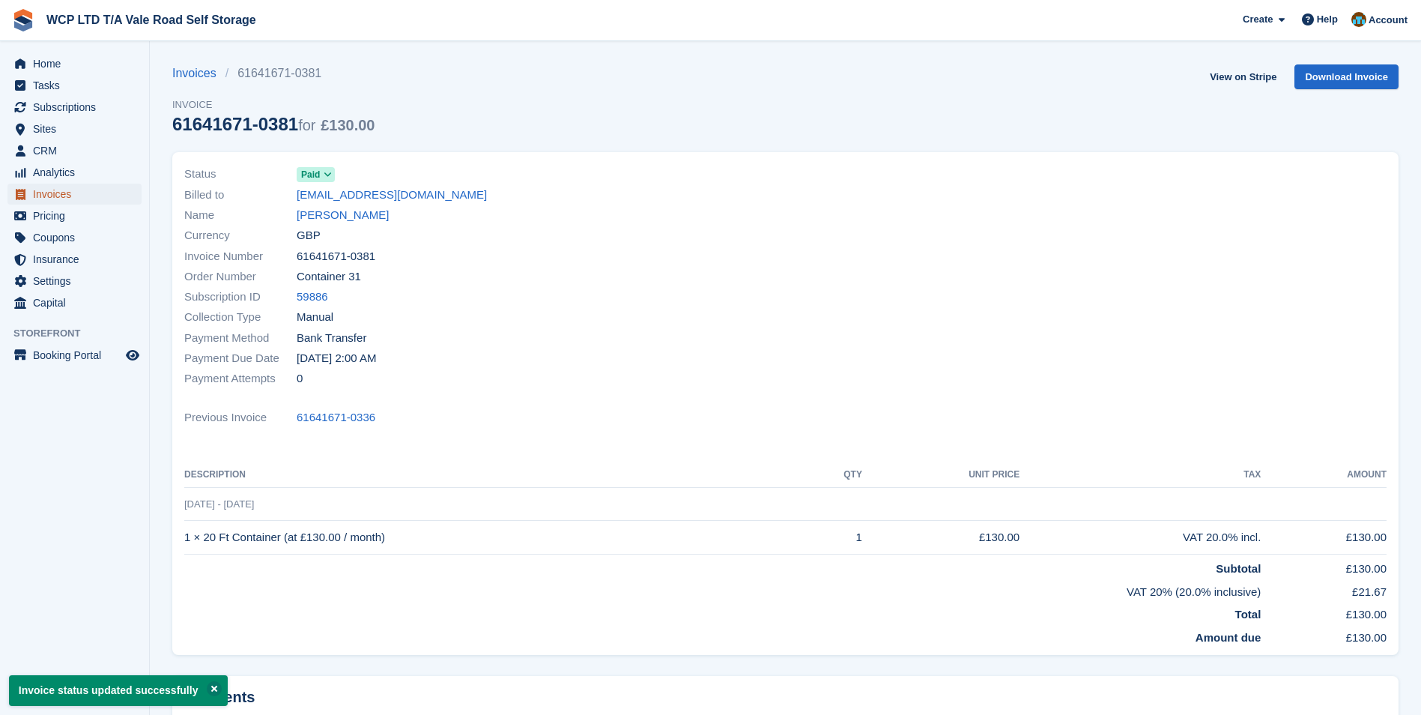
click at [64, 194] on span "Invoices" at bounding box center [78, 194] width 90 height 21
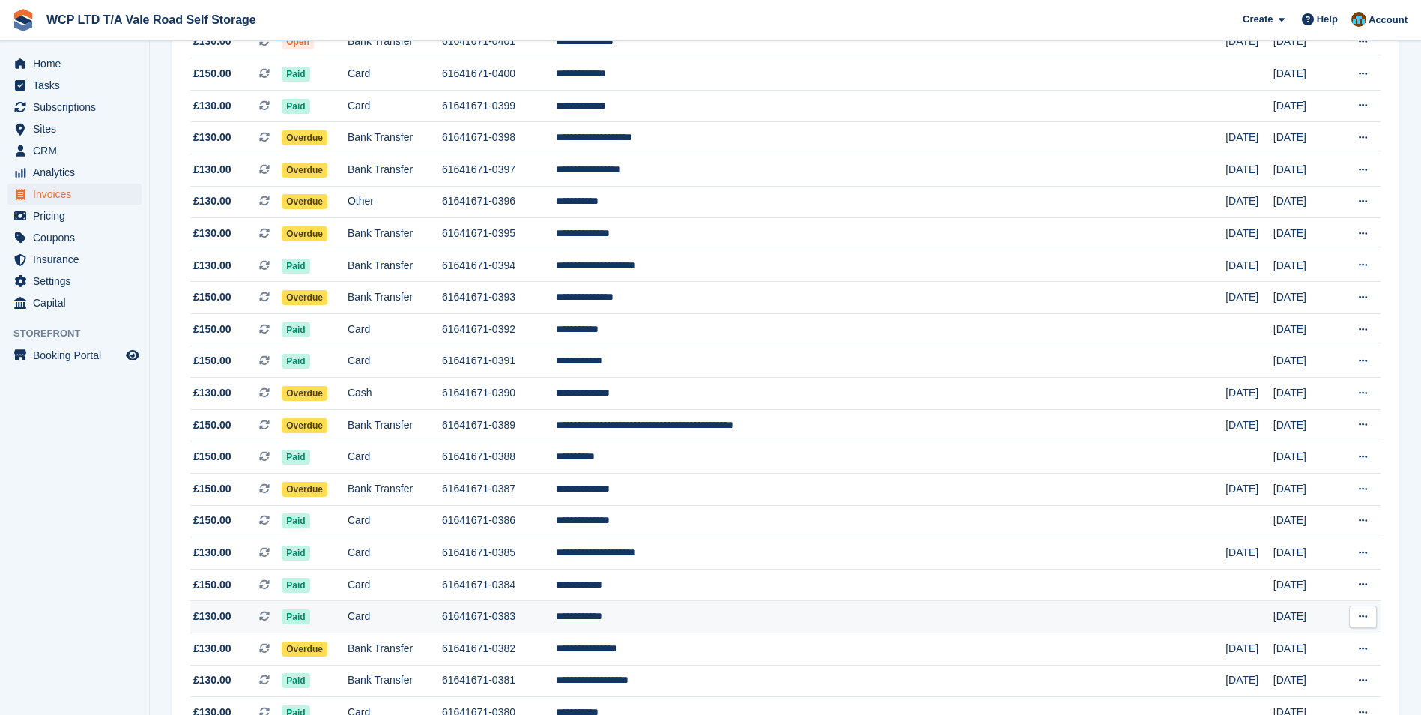
scroll to position [300, 0]
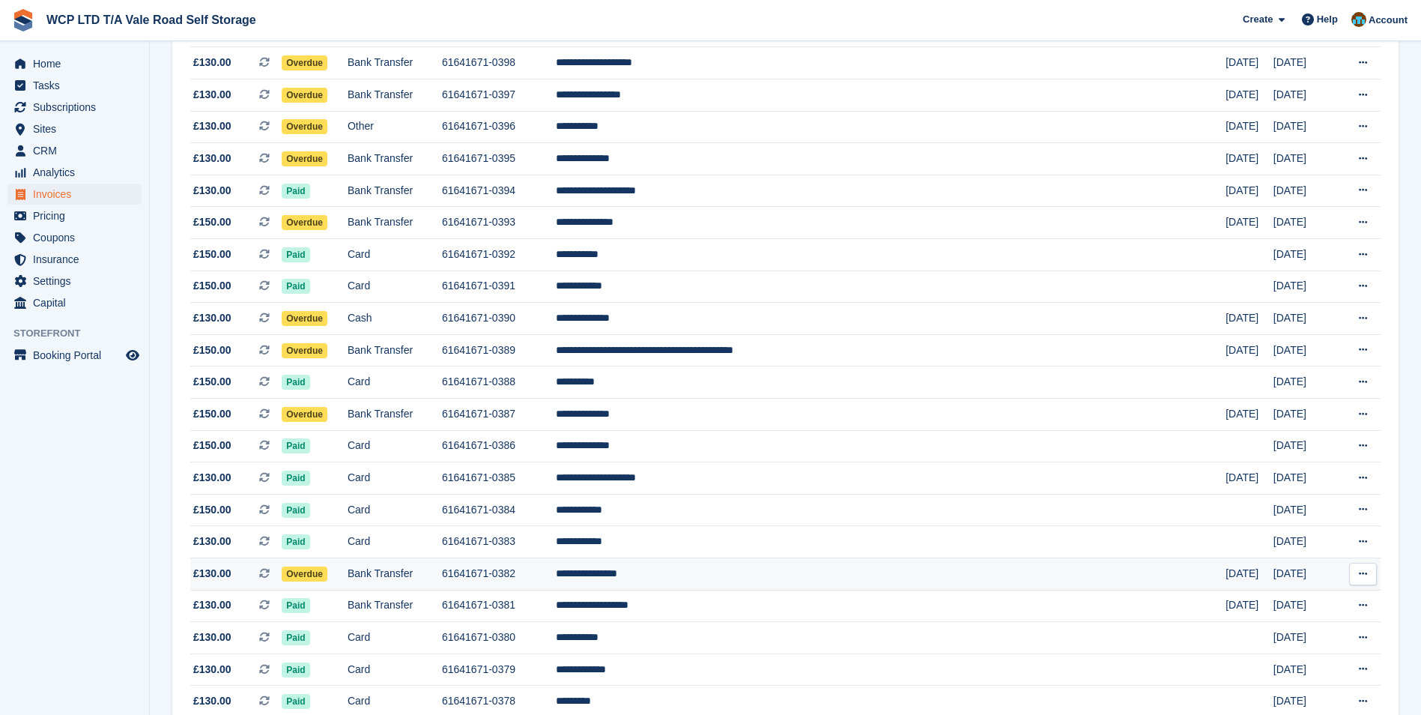
click at [440, 576] on td "Bank Transfer" at bounding box center [395, 573] width 94 height 32
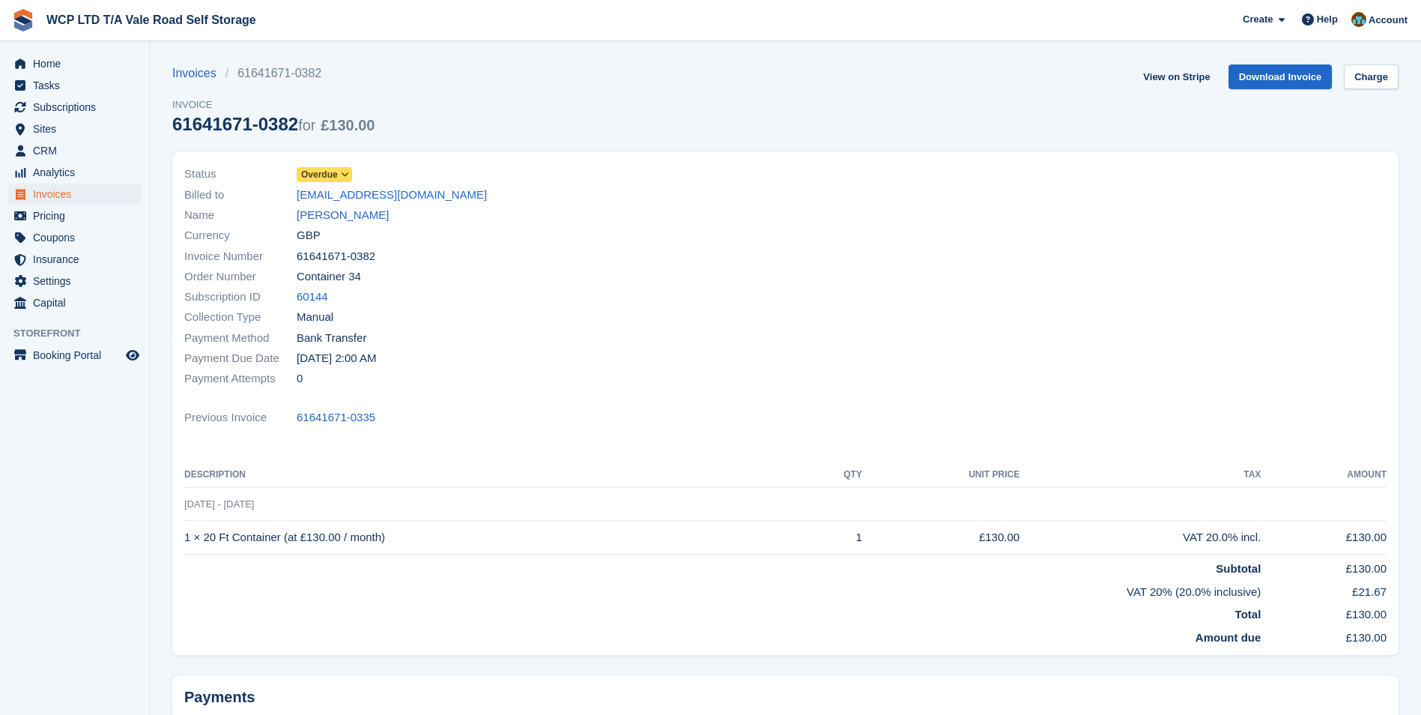
click at [345, 179] on icon at bounding box center [345, 174] width 8 height 9
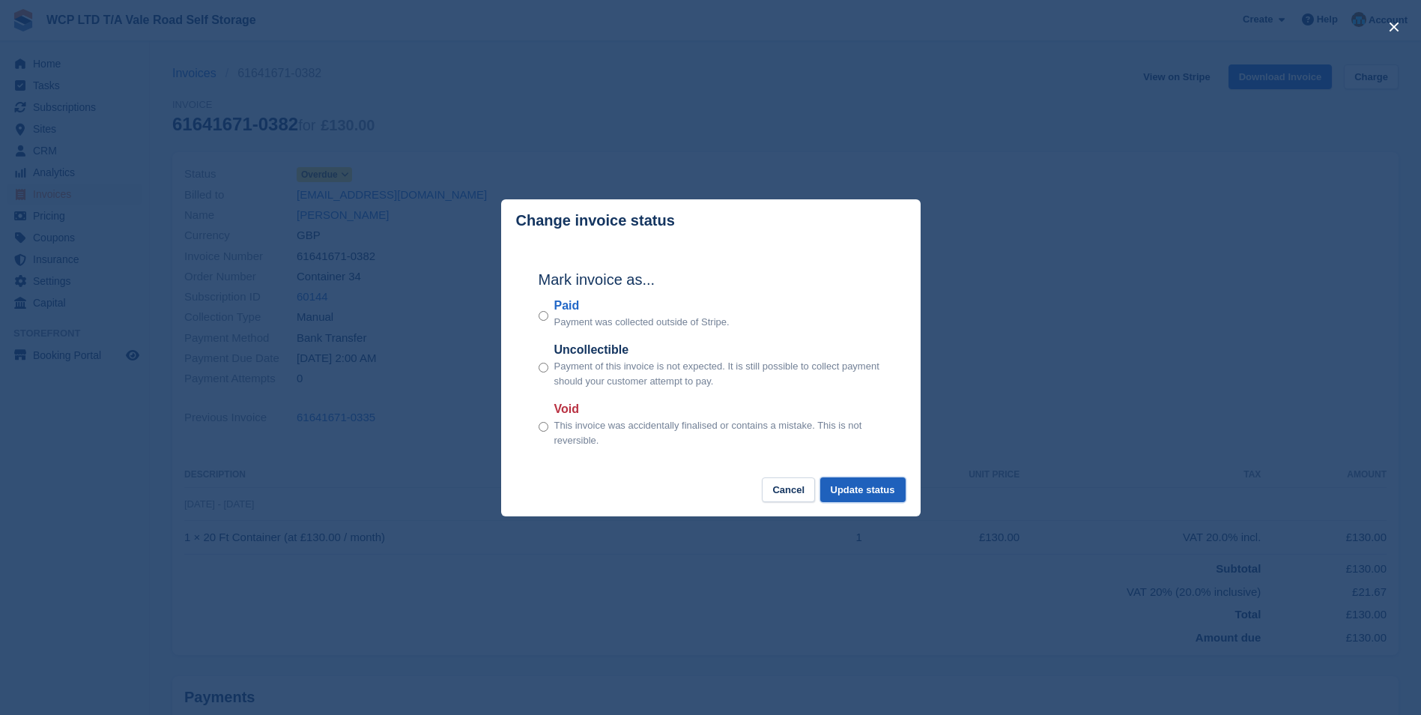
click at [887, 493] on button "Update status" at bounding box center [862, 489] width 85 height 25
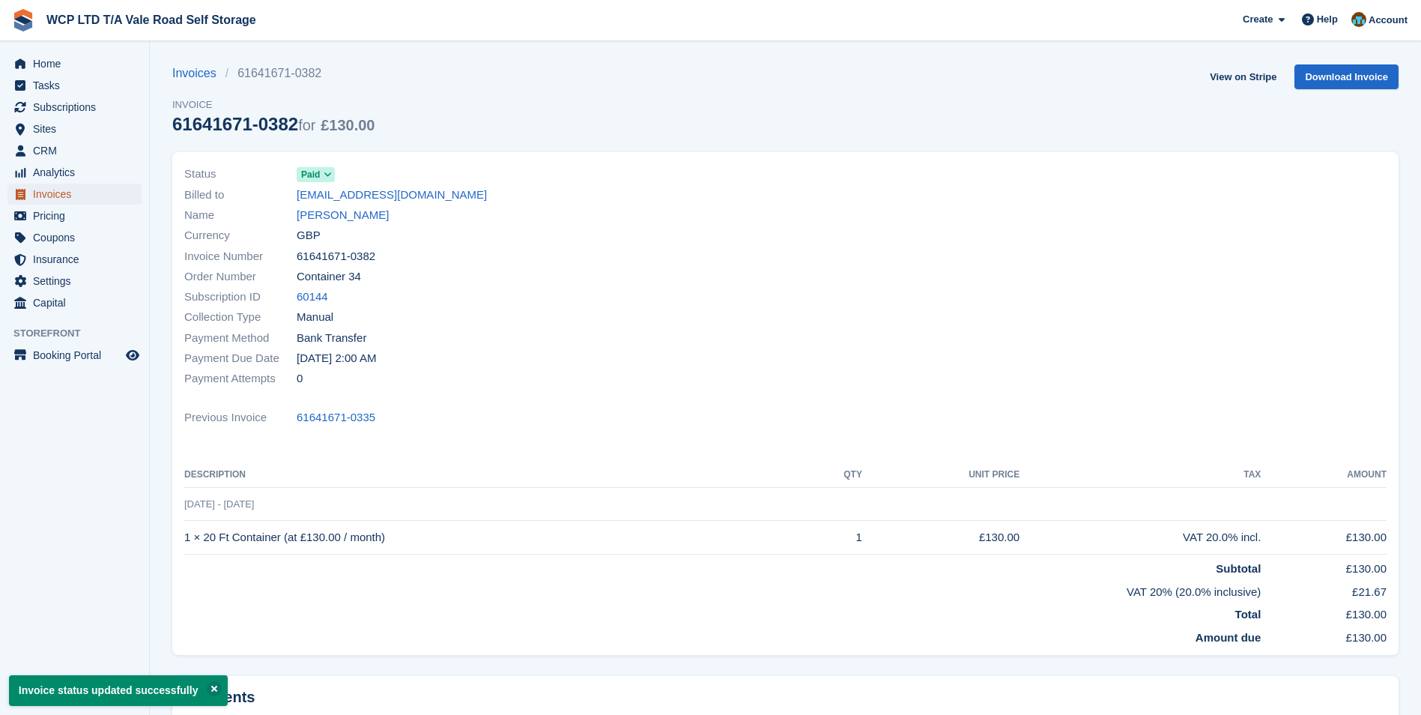
click at [109, 192] on span "Invoices" at bounding box center [78, 194] width 90 height 21
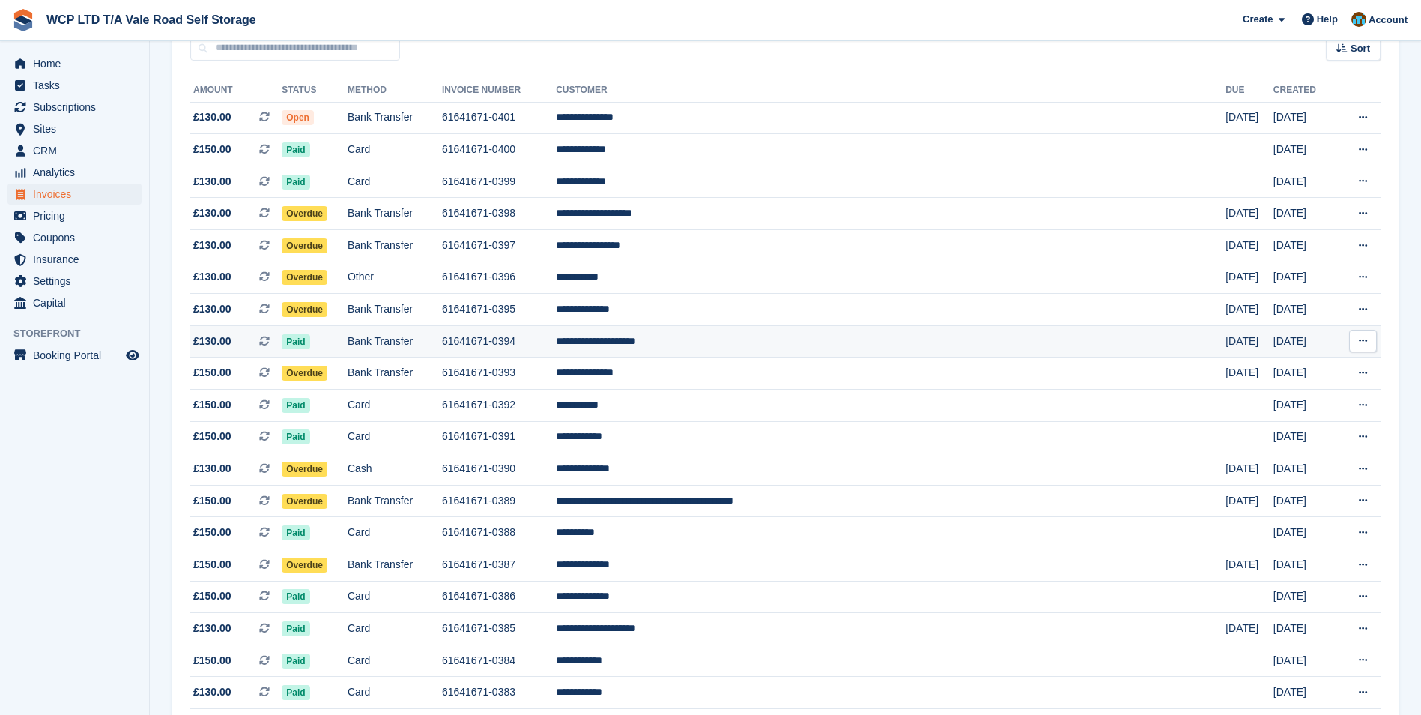
scroll to position [150, 0]
click at [442, 499] on td "Bank Transfer" at bounding box center [395, 500] width 94 height 32
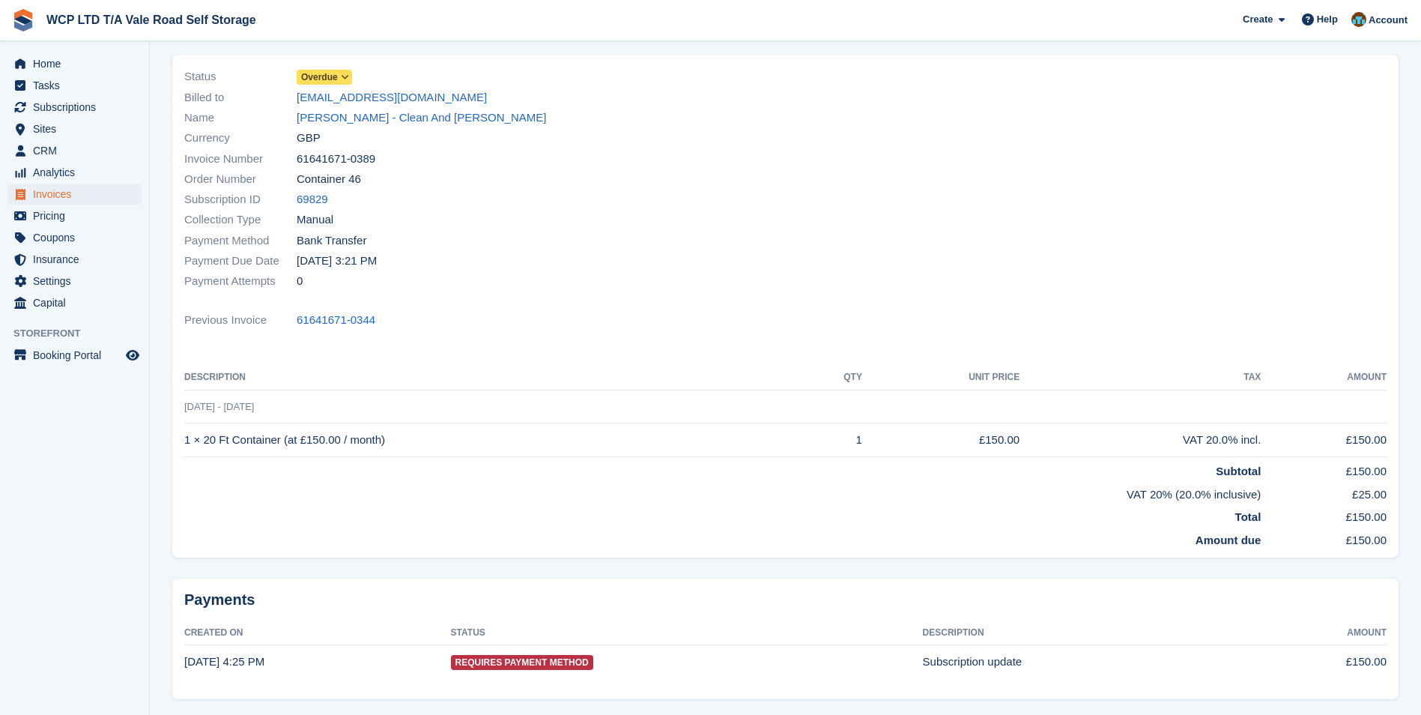
scroll to position [74, 0]
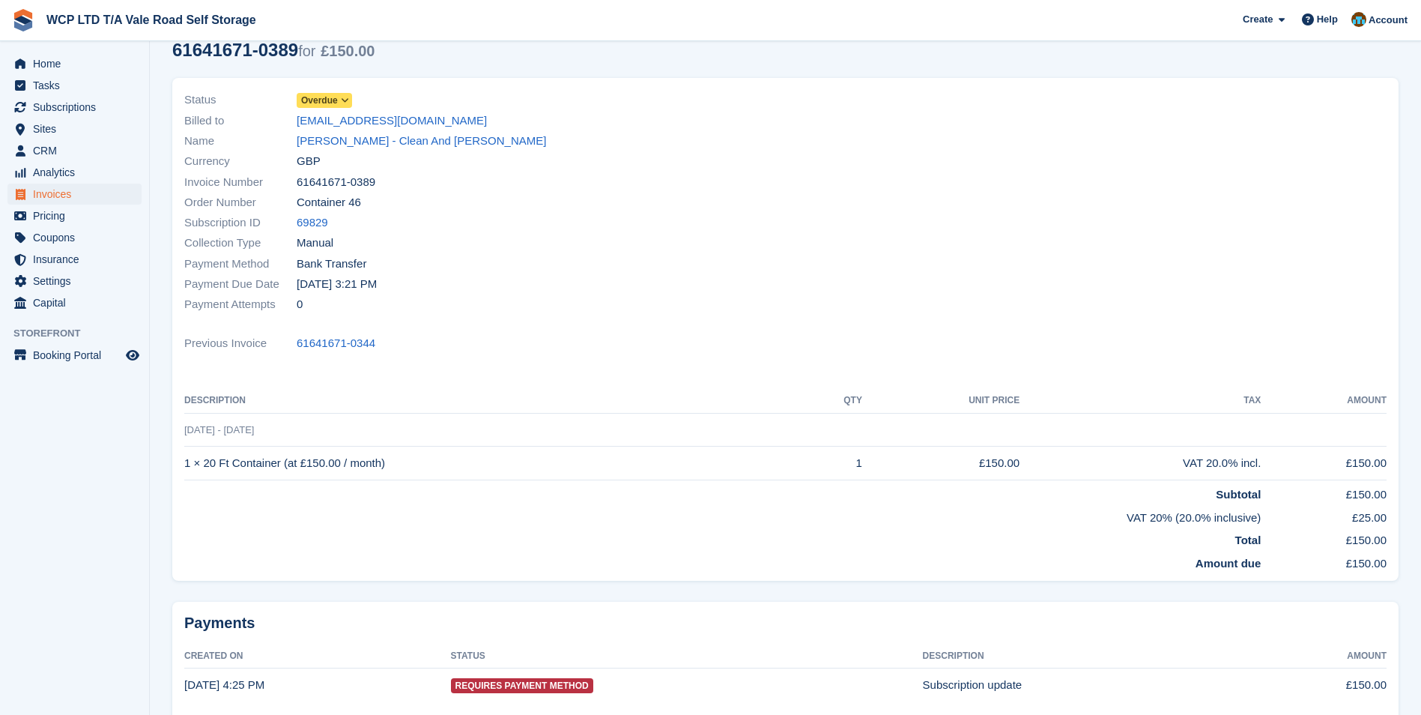
click at [344, 97] on icon at bounding box center [345, 100] width 8 height 9
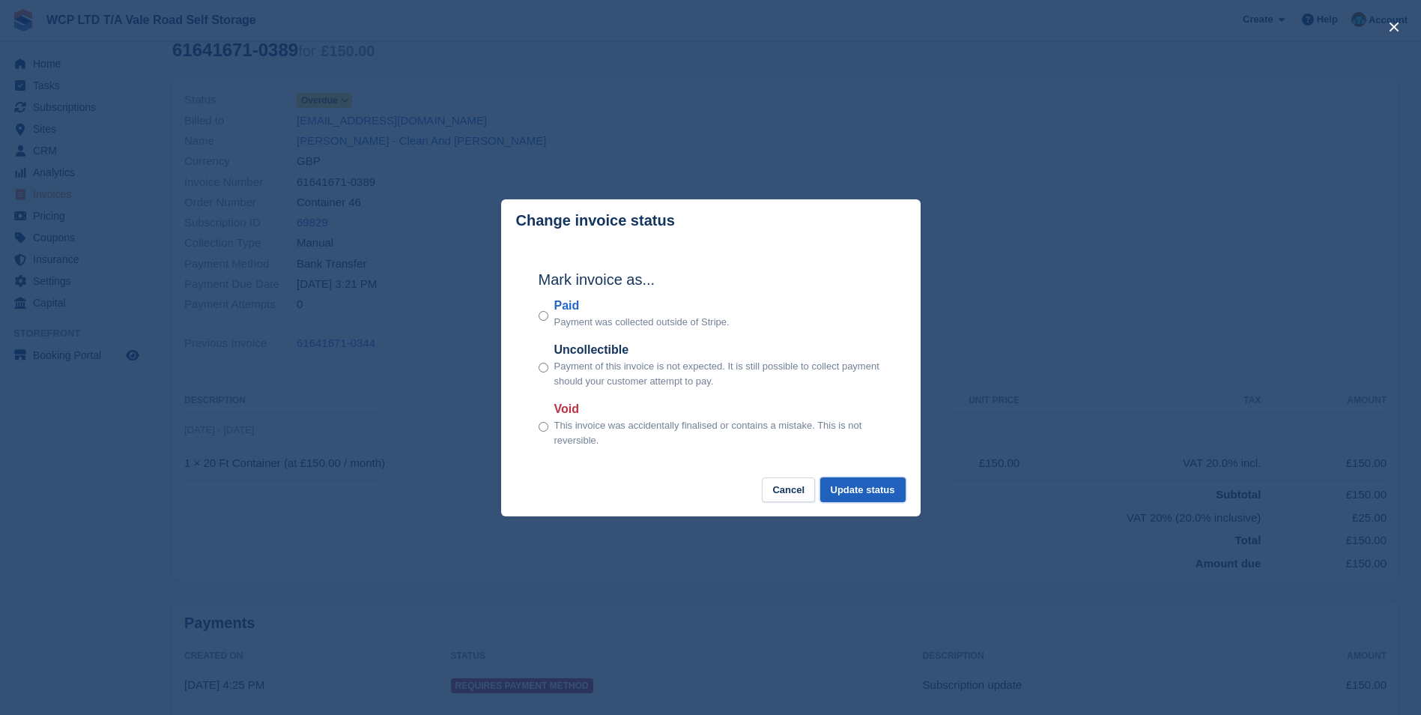
click at [879, 486] on button "Update status" at bounding box center [862, 489] width 85 height 25
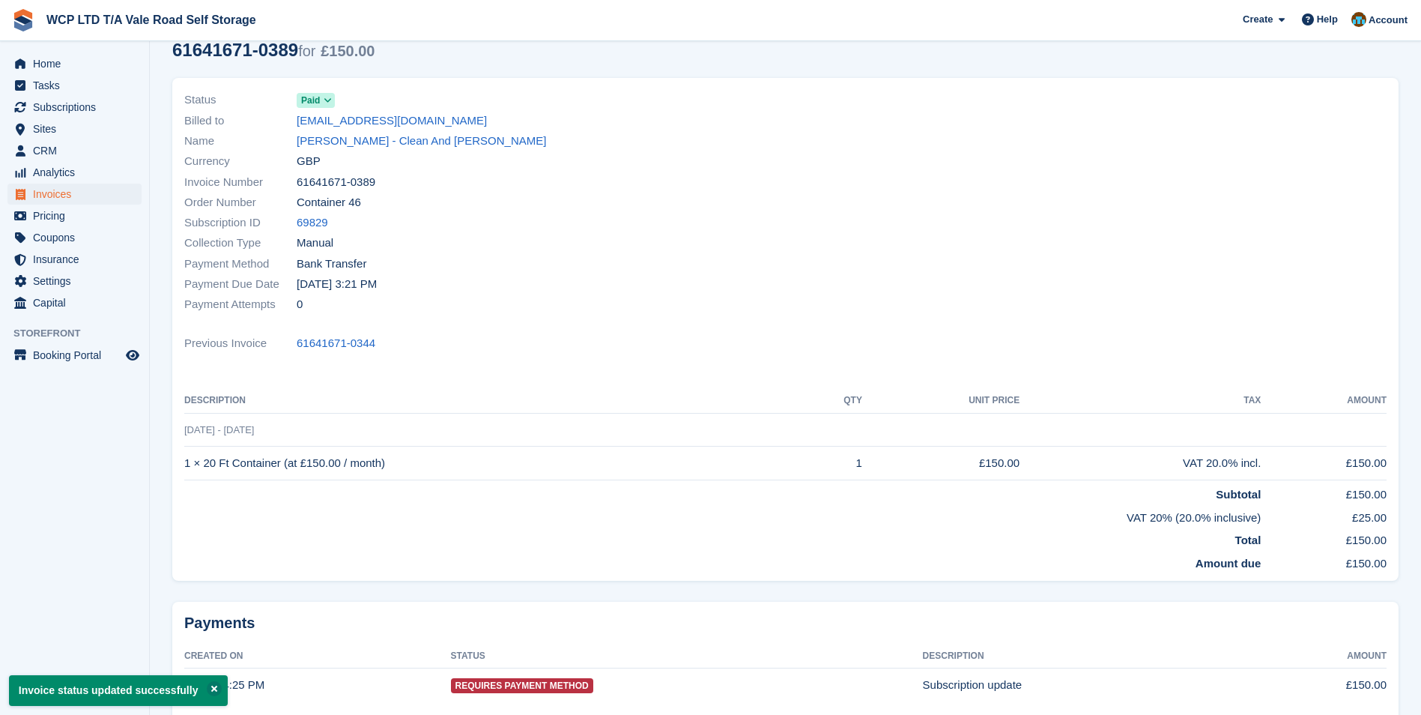
scroll to position [0, 0]
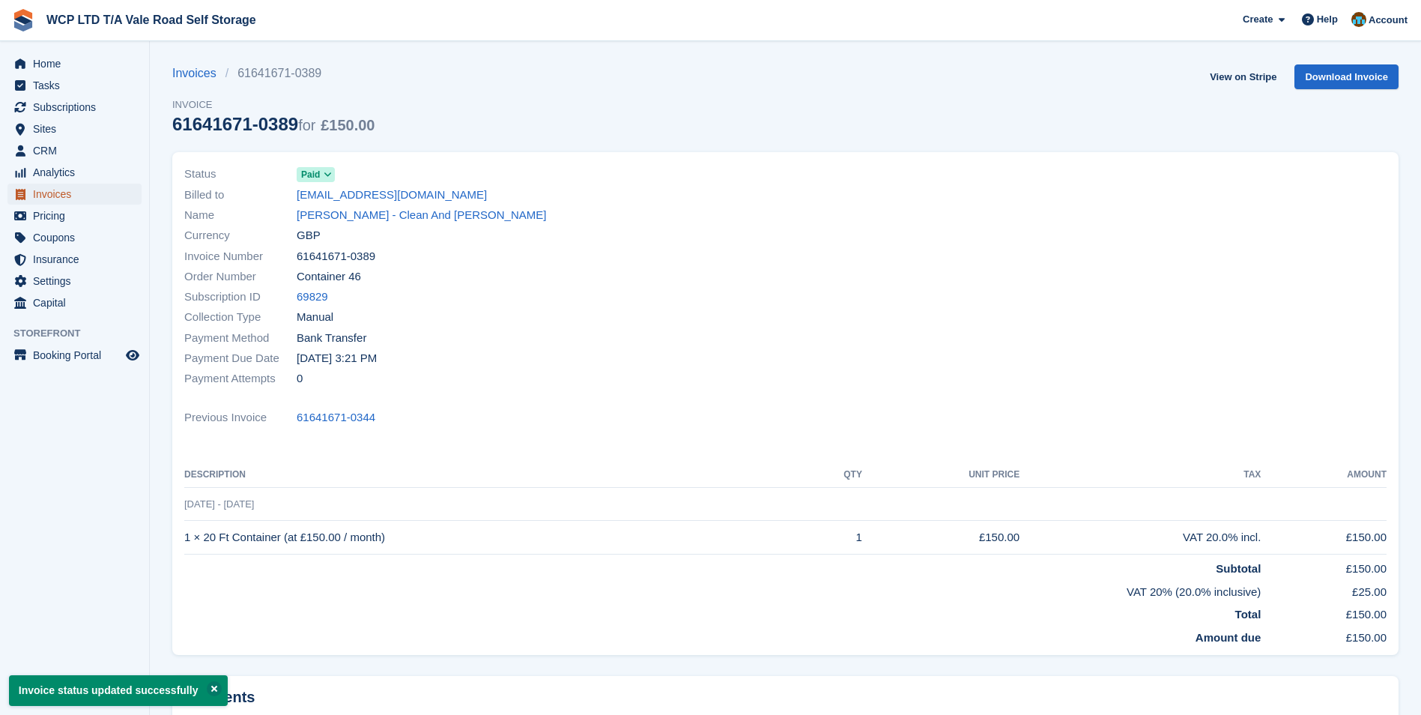
click at [112, 196] on span "Invoices" at bounding box center [78, 194] width 90 height 21
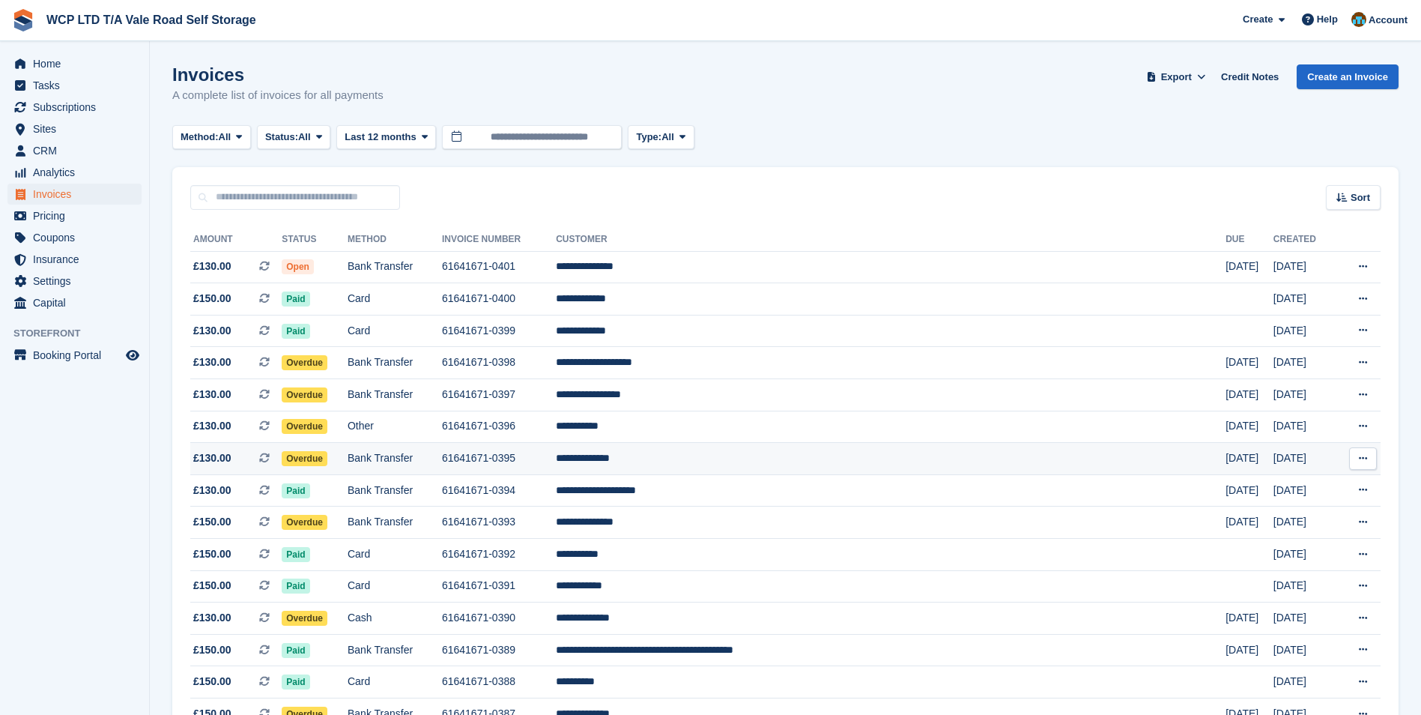
click at [442, 452] on td "Bank Transfer" at bounding box center [395, 459] width 94 height 32
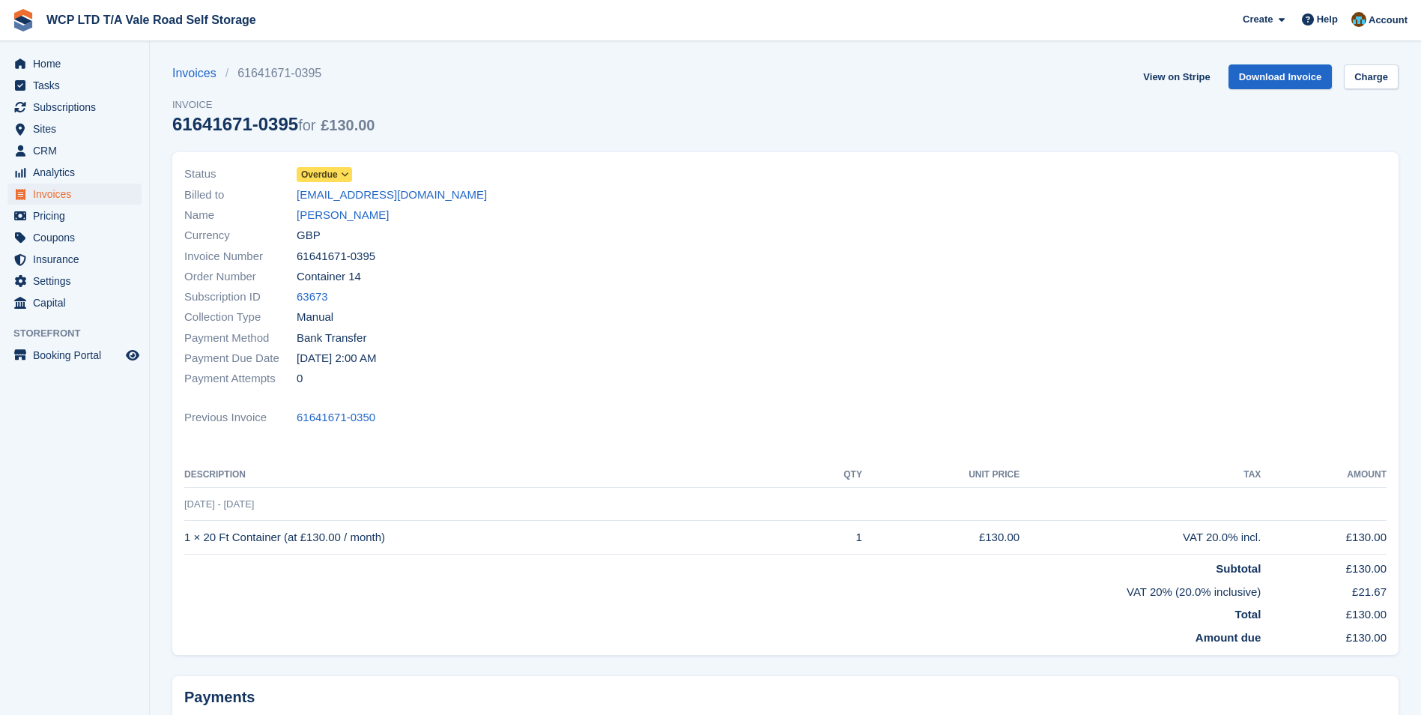
click at [348, 175] on icon at bounding box center [345, 174] width 8 height 9
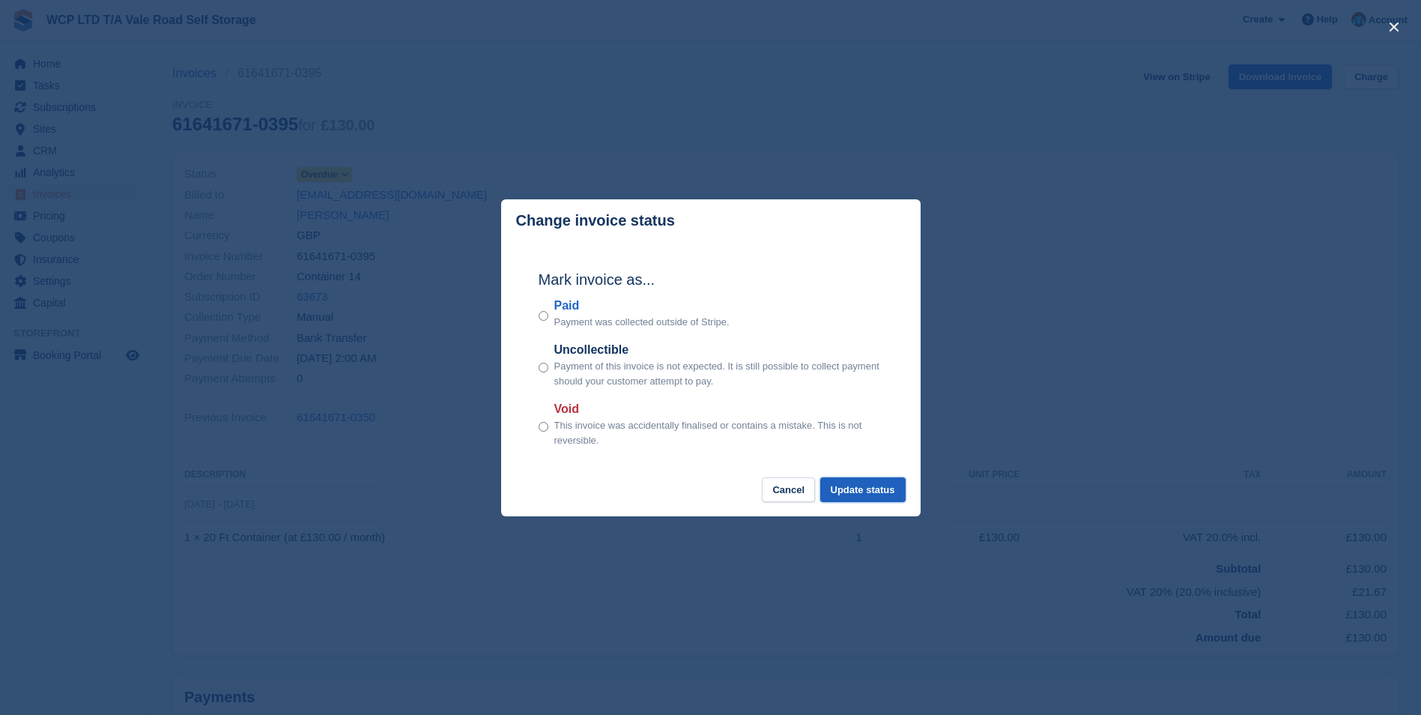
click at [873, 490] on button "Update status" at bounding box center [862, 489] width 85 height 25
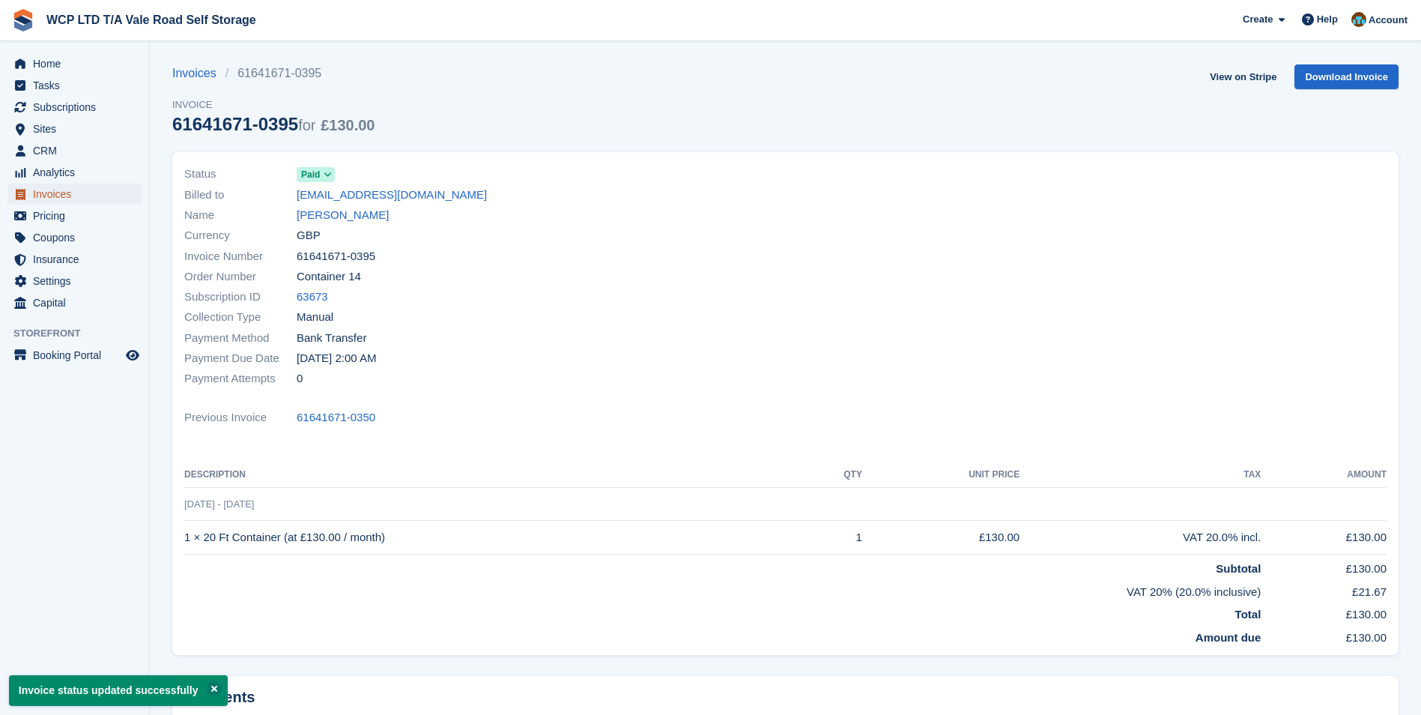
click at [25, 190] on span "menu" at bounding box center [20, 194] width 18 height 18
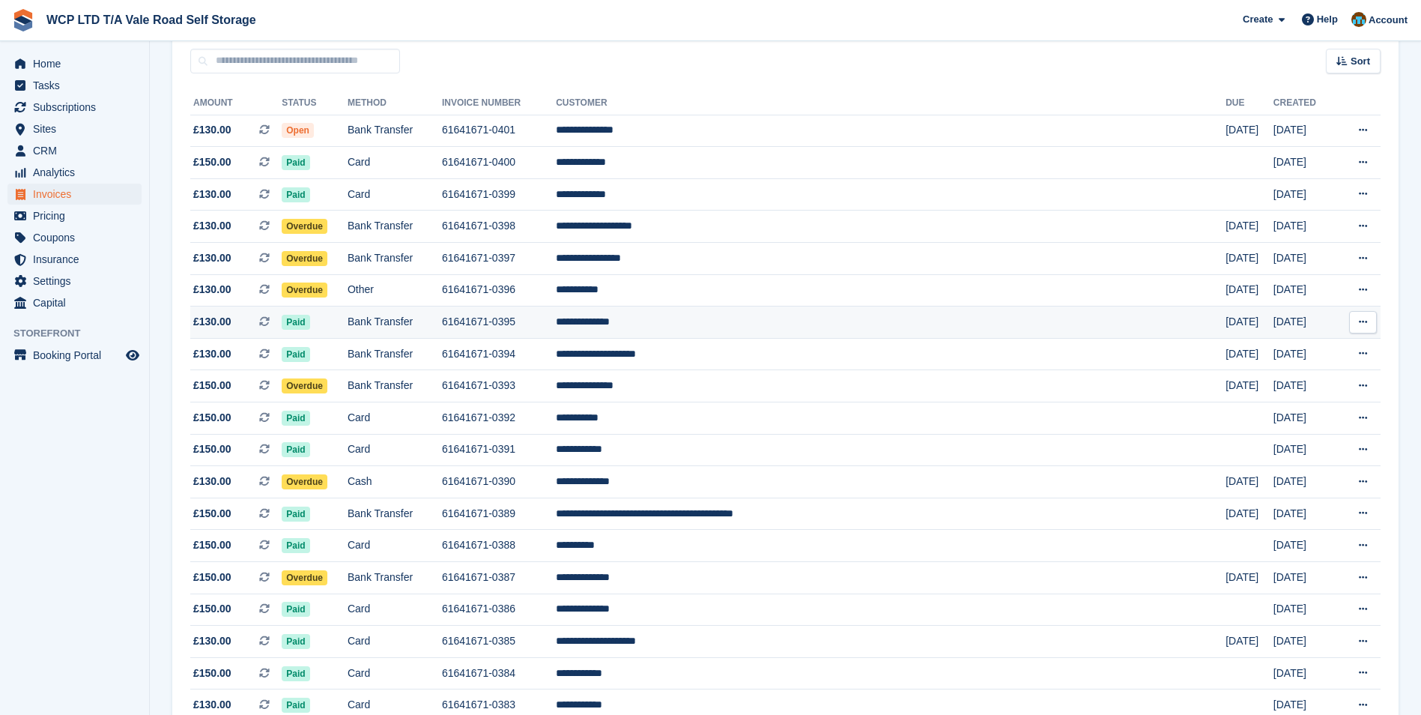
scroll to position [150, 0]
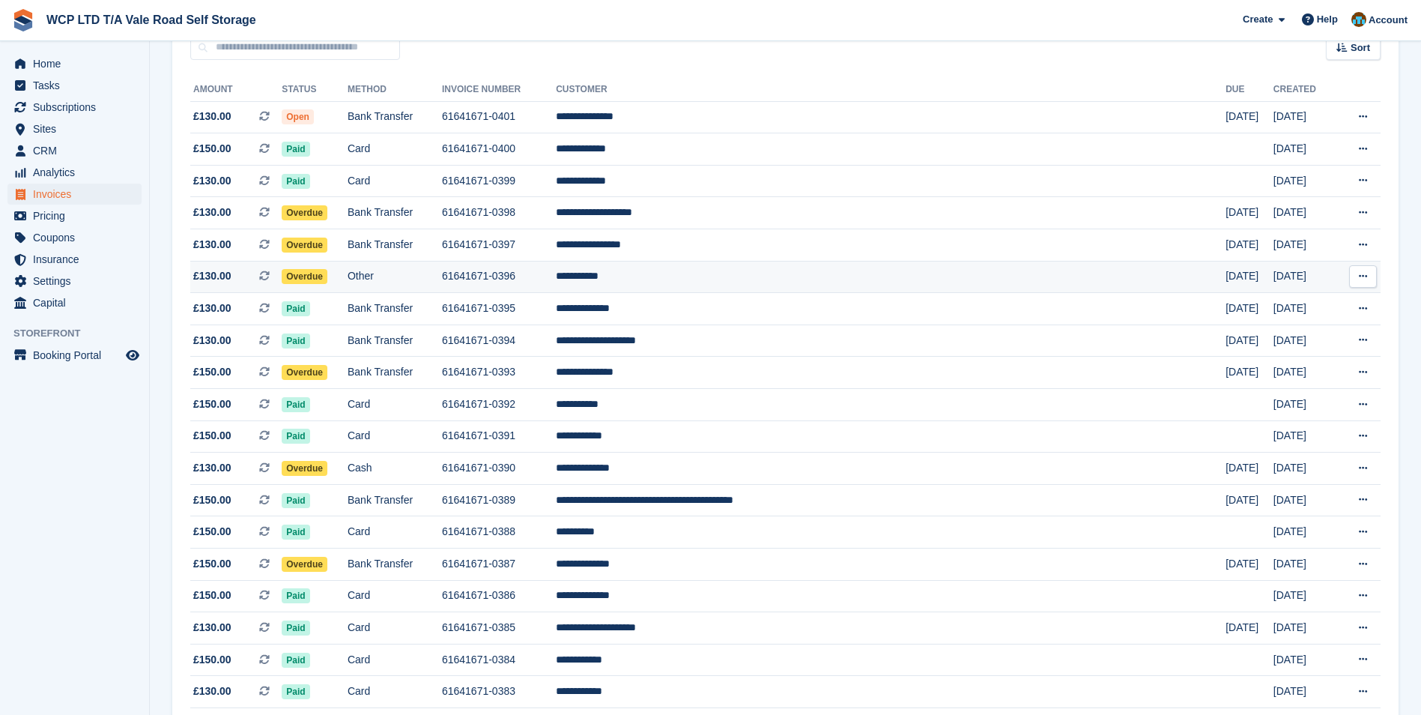
click at [442, 269] on td "Other" at bounding box center [395, 277] width 94 height 32
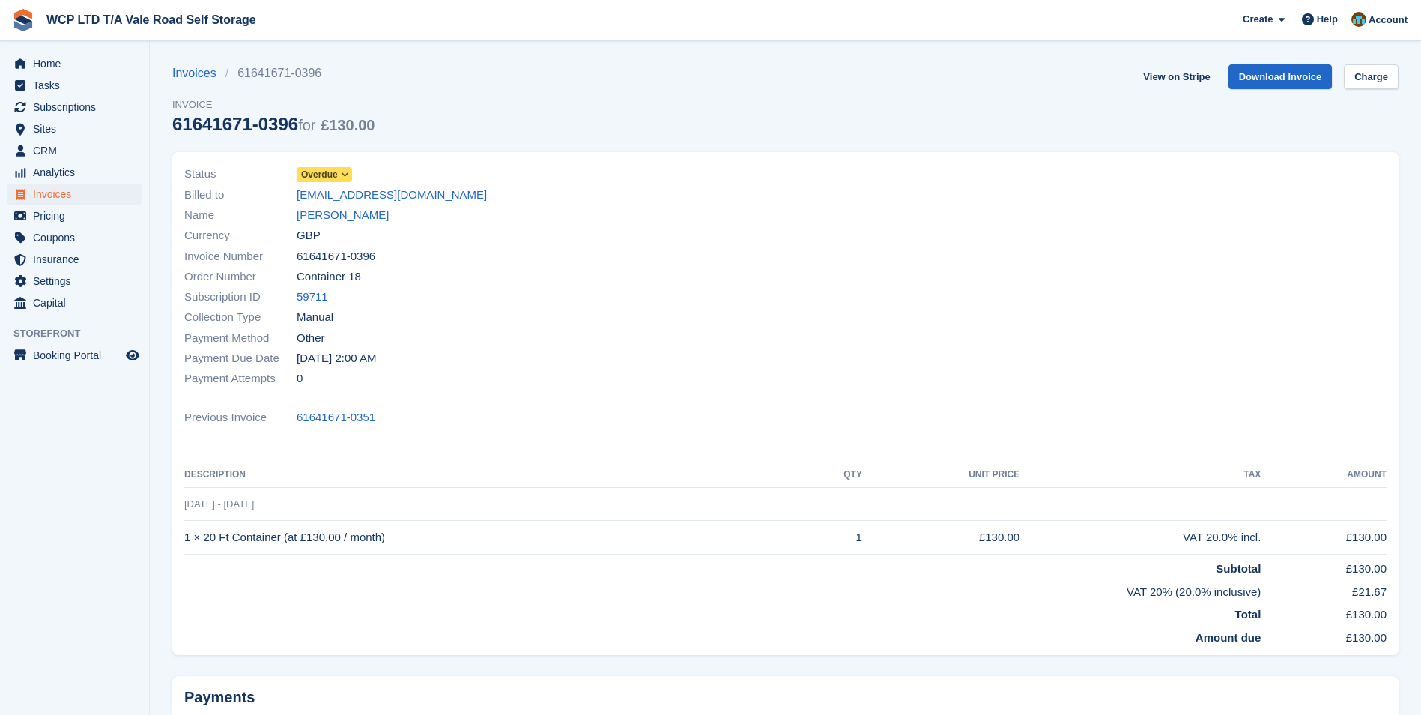
click at [342, 171] on icon at bounding box center [345, 174] width 8 height 9
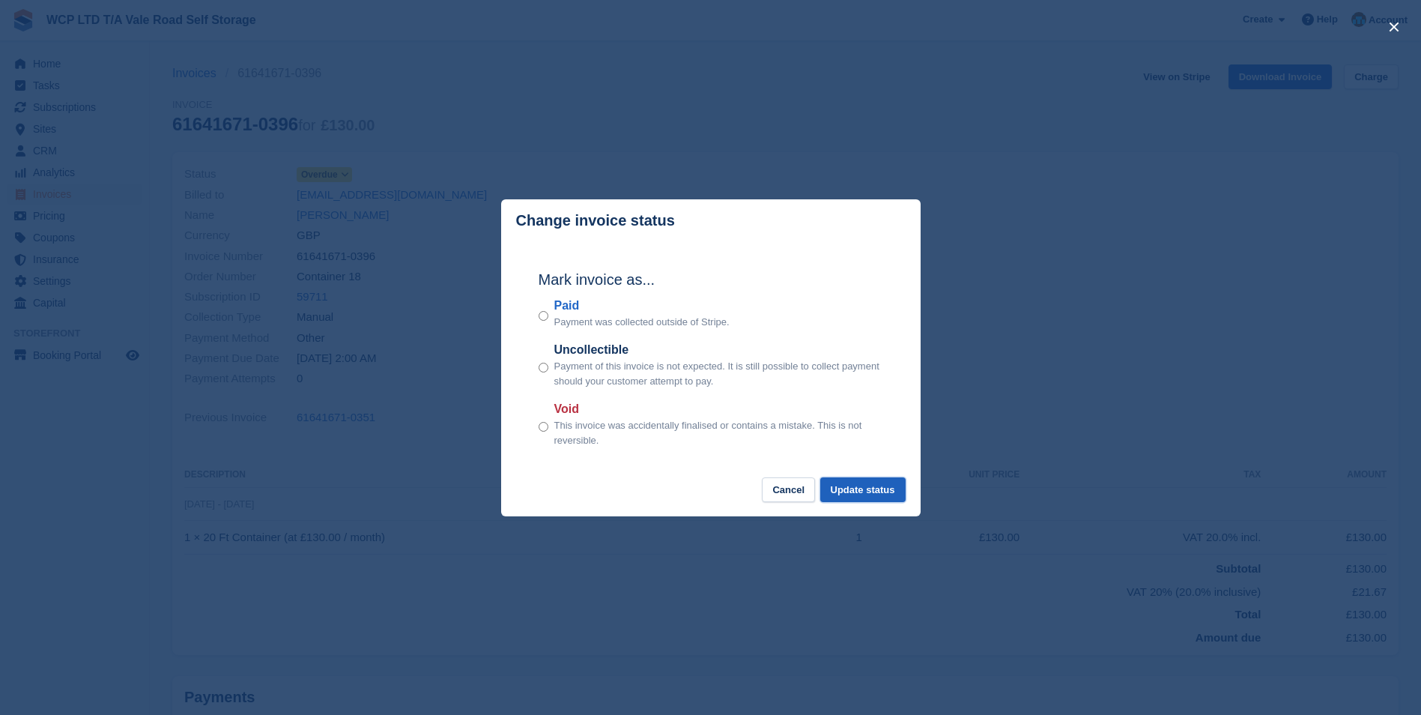
click at [861, 485] on button "Update status" at bounding box center [862, 489] width 85 height 25
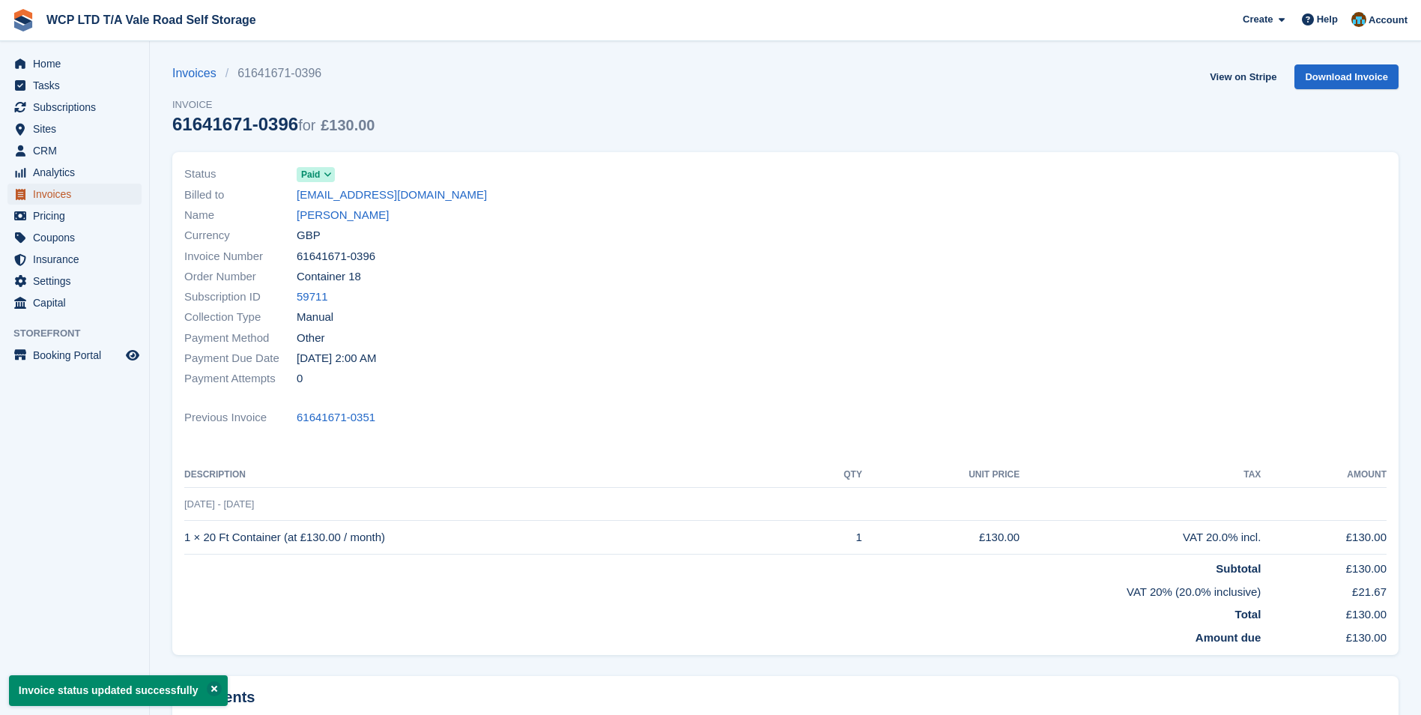
click at [112, 196] on span "Invoices" at bounding box center [78, 194] width 90 height 21
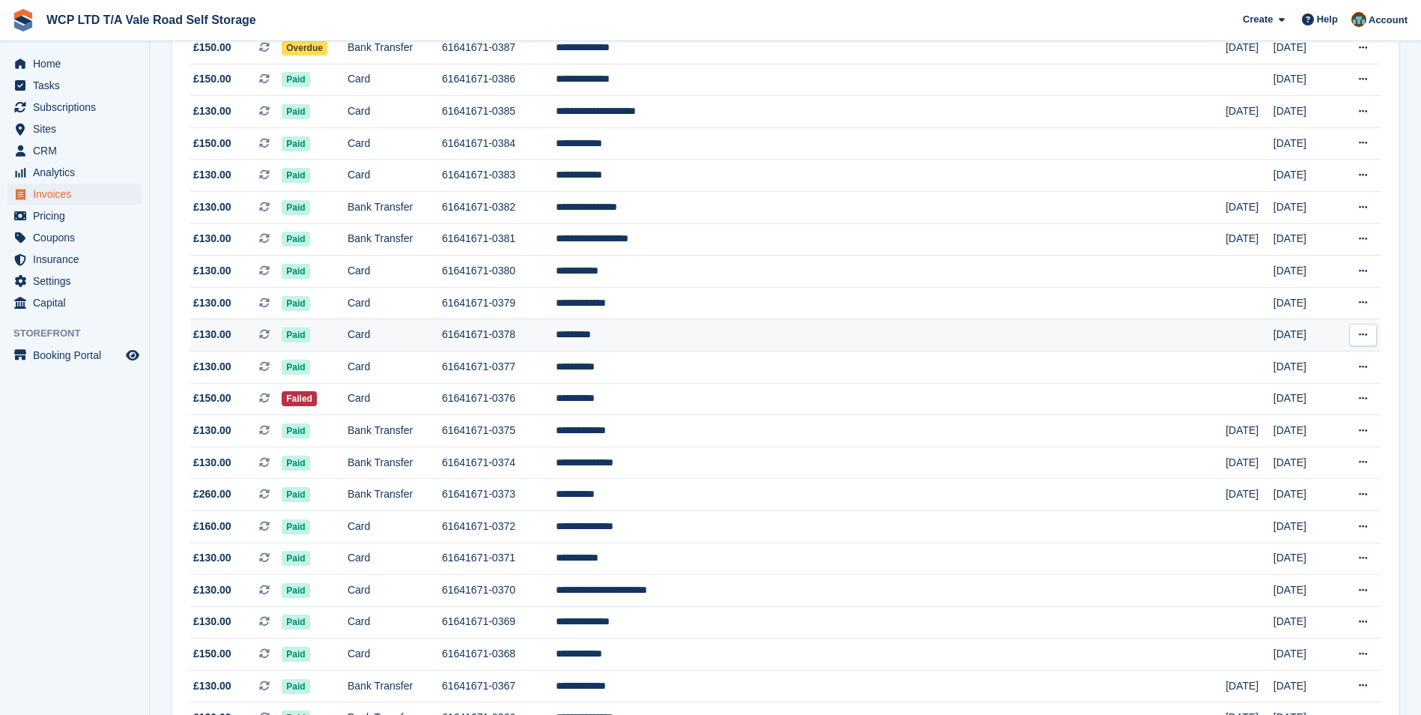
scroll to position [899, 0]
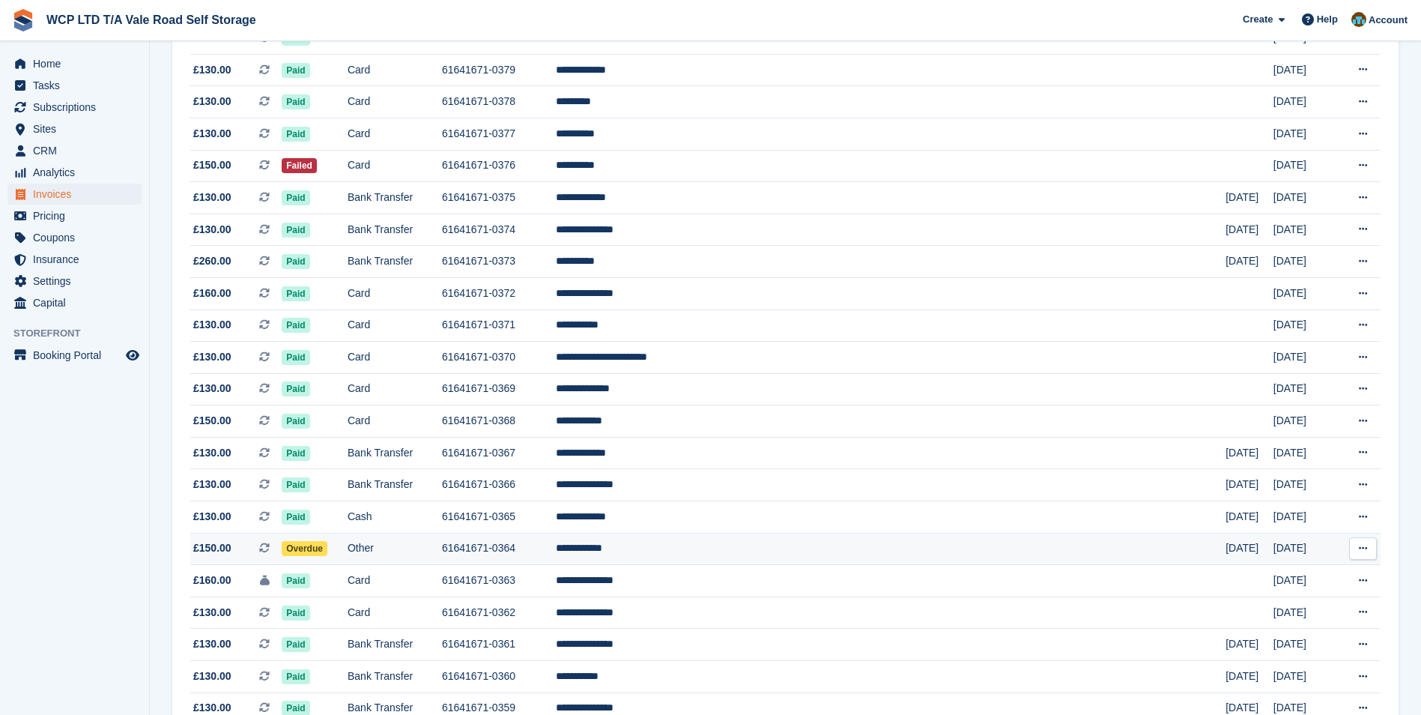
click at [442, 557] on td "Other" at bounding box center [395, 549] width 94 height 32
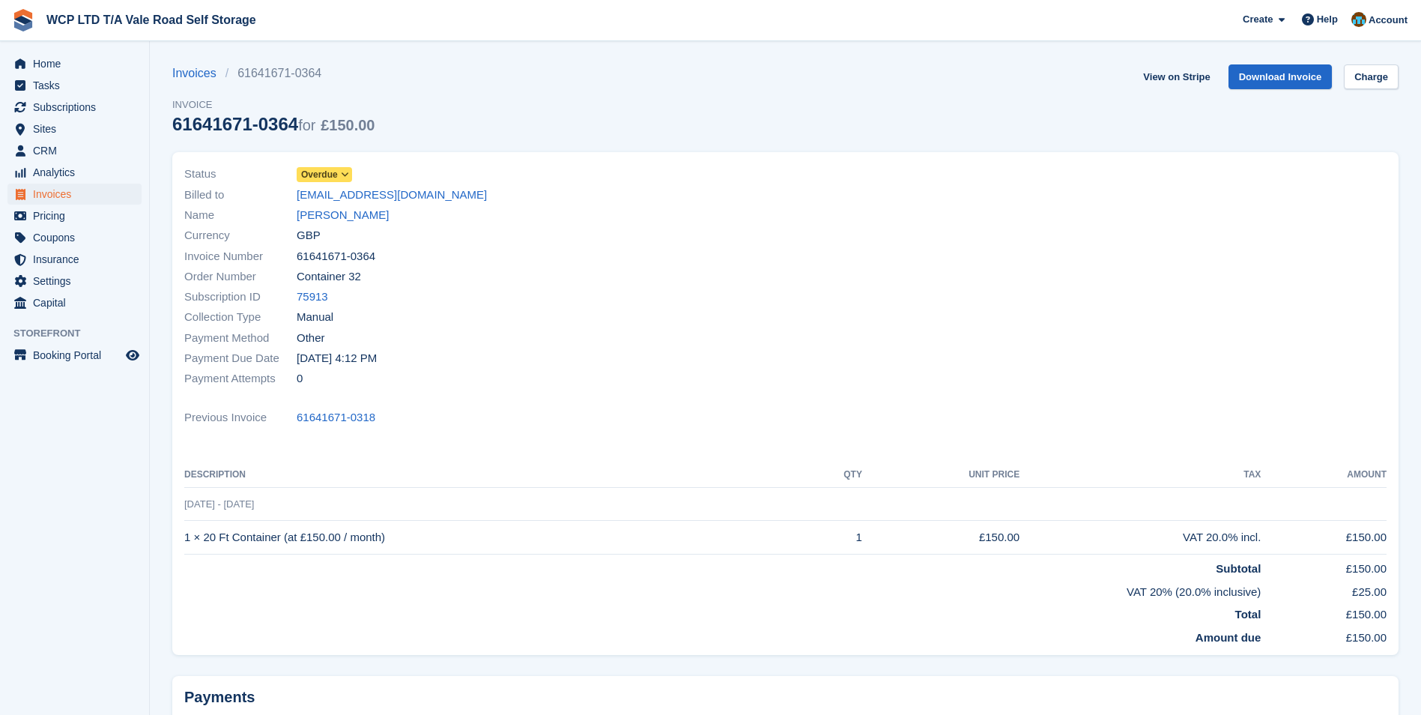
click at [345, 168] on span "Overdue" at bounding box center [324, 174] width 55 height 15
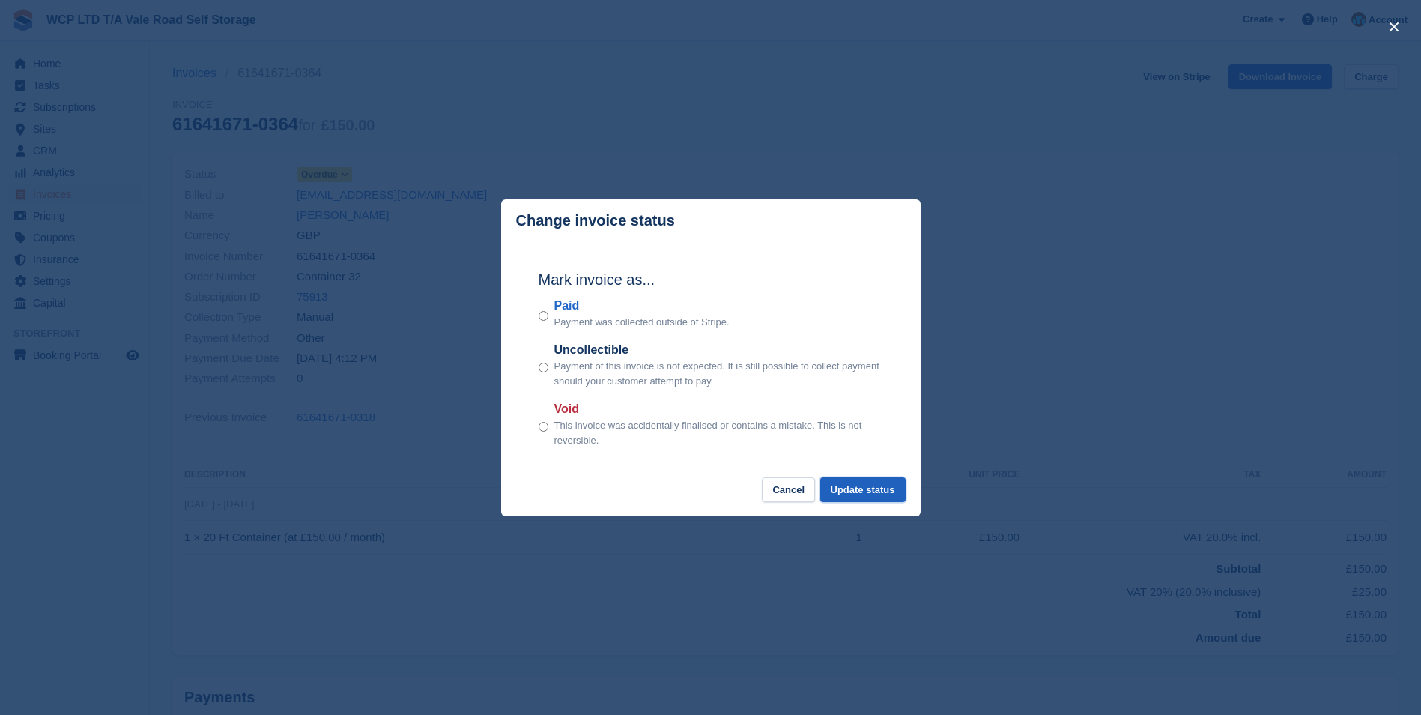
click at [865, 496] on button "Update status" at bounding box center [862, 489] width 85 height 25
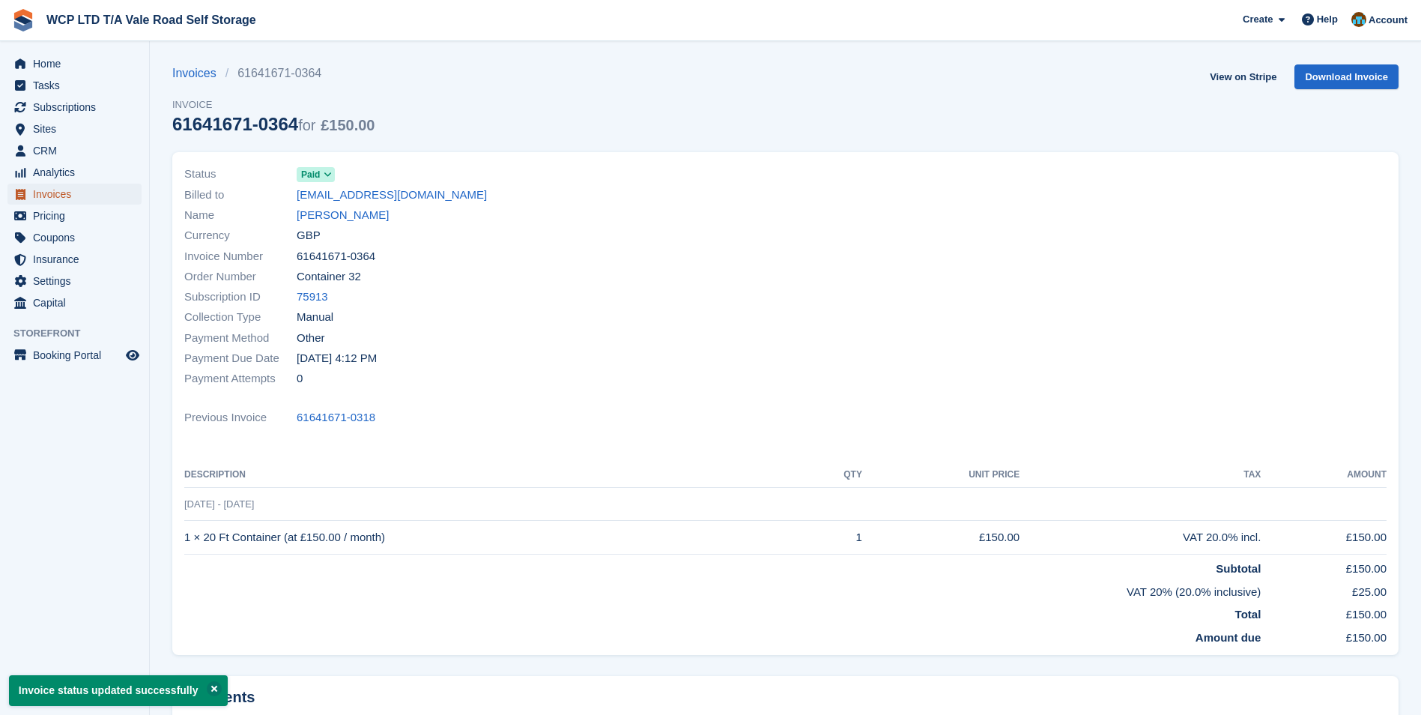
click at [121, 193] on span "Invoices" at bounding box center [78, 194] width 90 height 21
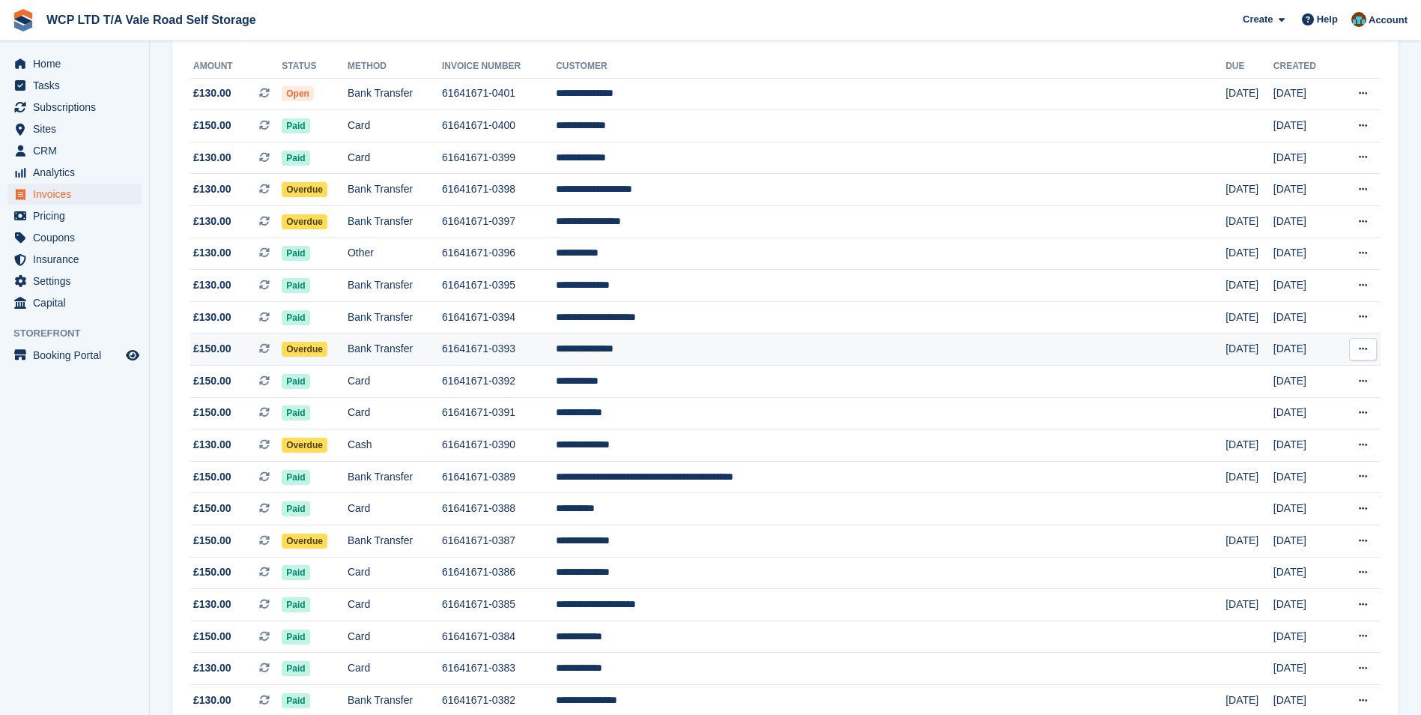
scroll to position [150, 0]
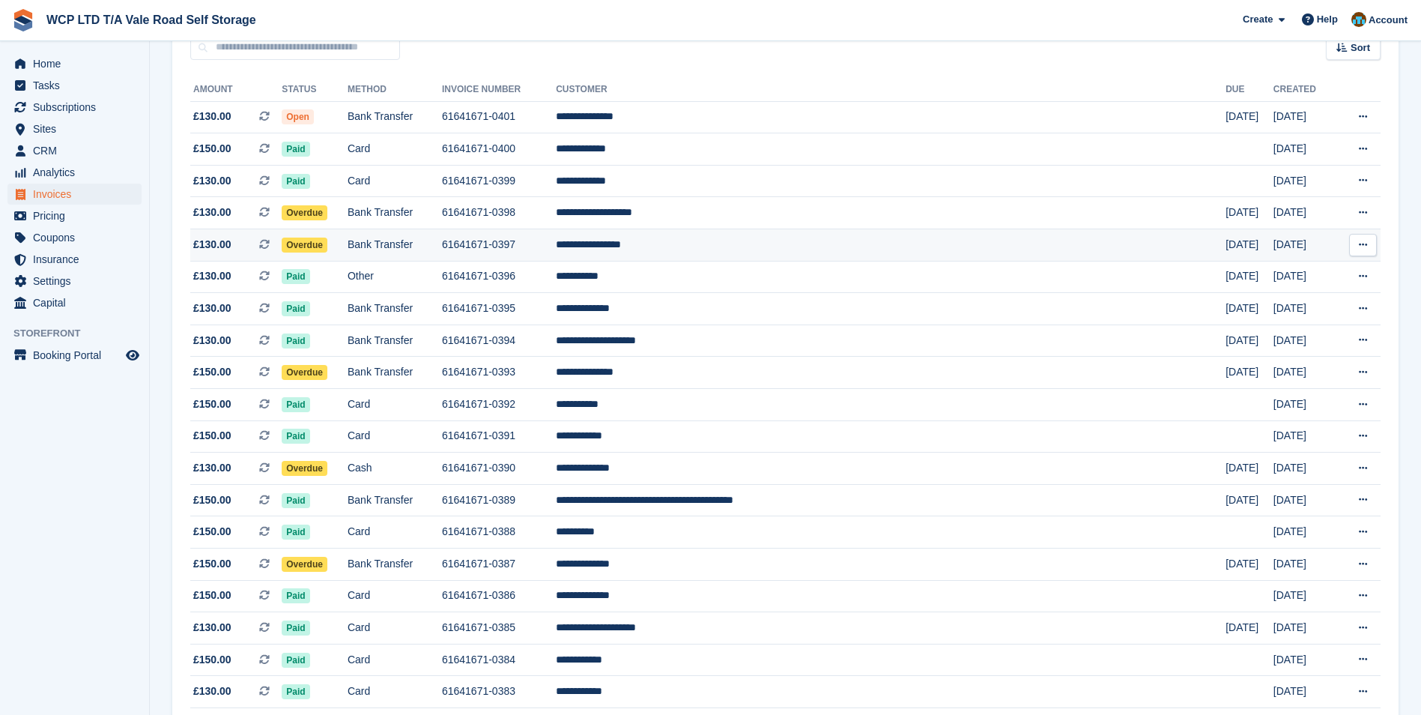
click at [348, 246] on td "Overdue" at bounding box center [315, 245] width 66 height 32
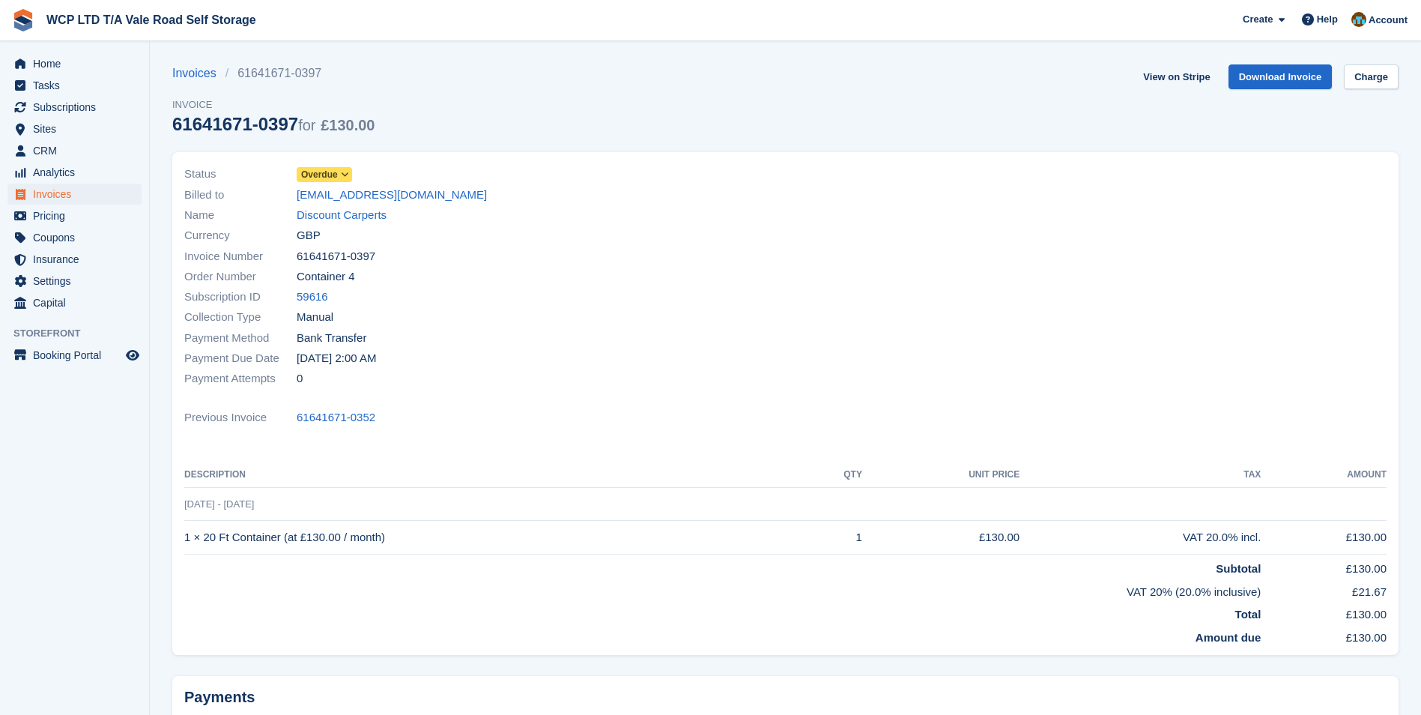
click at [342, 174] on icon at bounding box center [345, 174] width 8 height 9
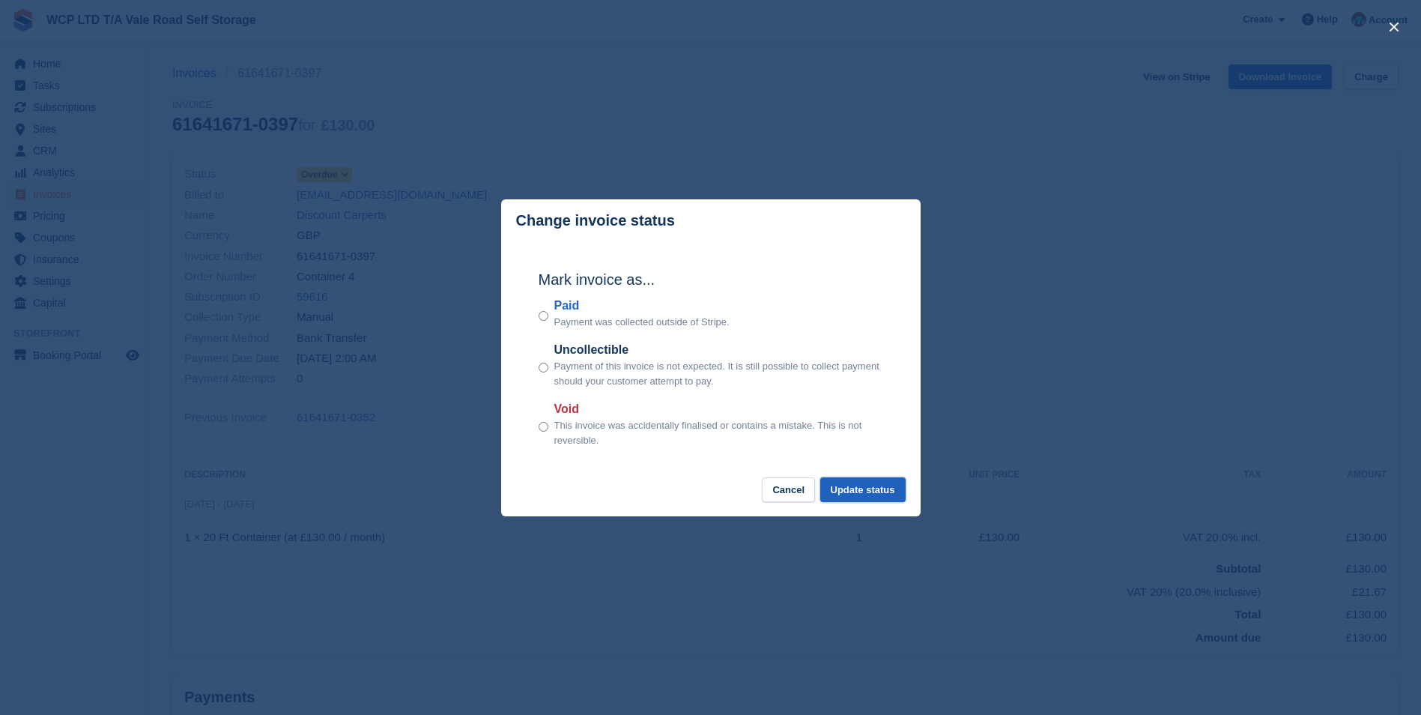
click at [858, 496] on button "Update status" at bounding box center [862, 489] width 85 height 25
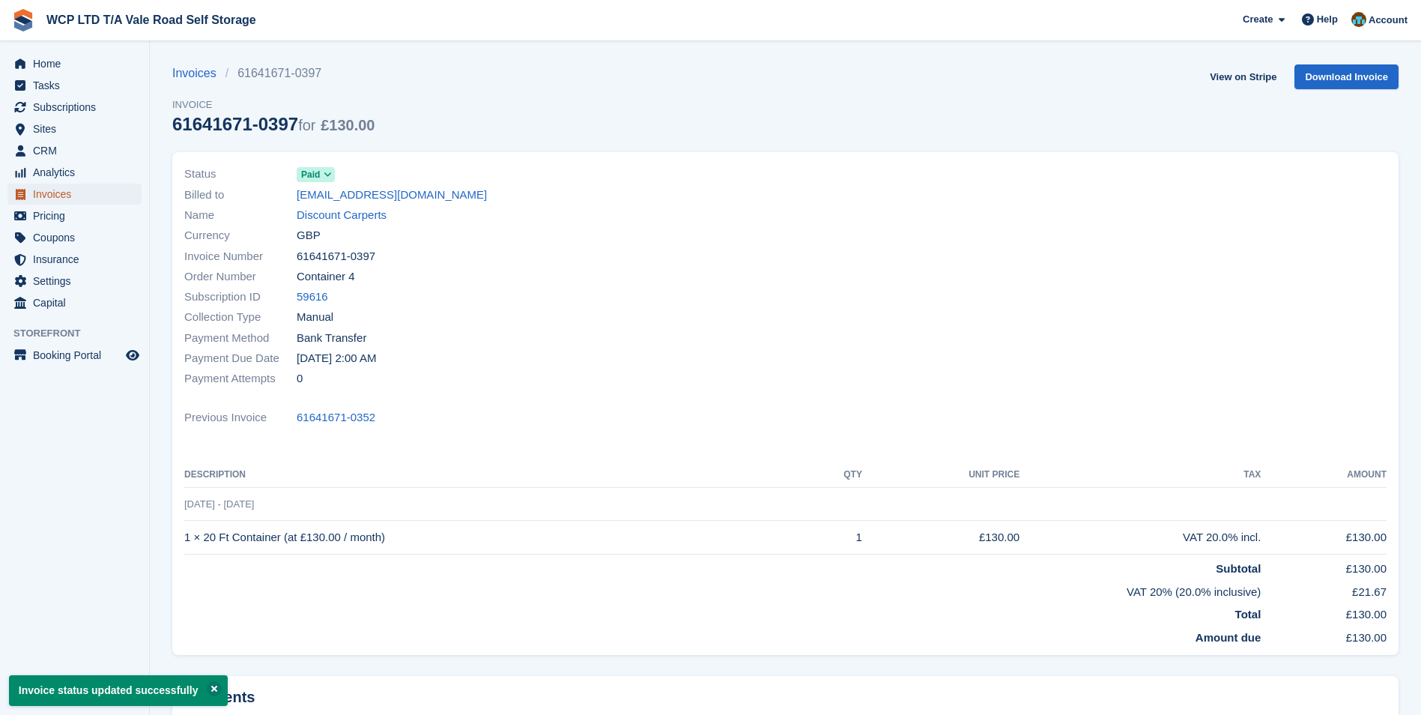
click at [78, 193] on span "Invoices" at bounding box center [78, 194] width 90 height 21
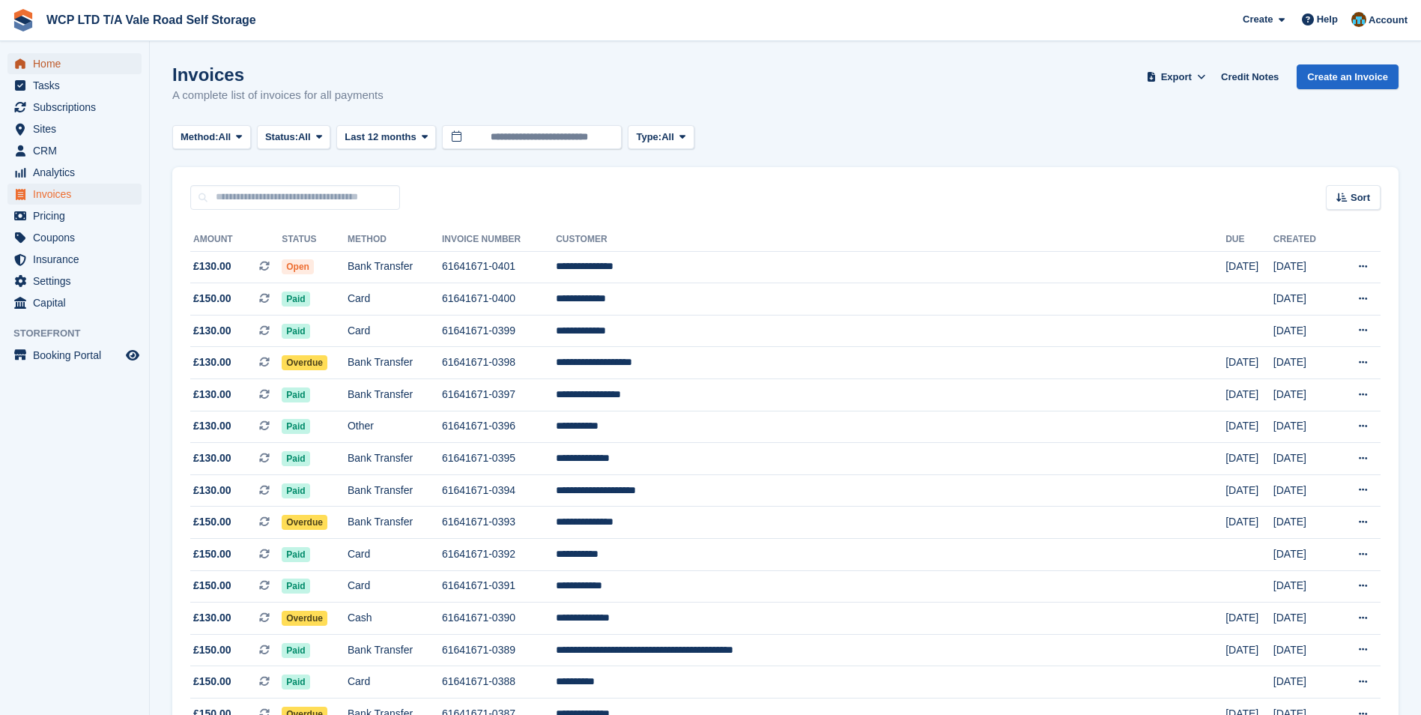
click at [54, 63] on span "Home" at bounding box center [78, 63] width 90 height 21
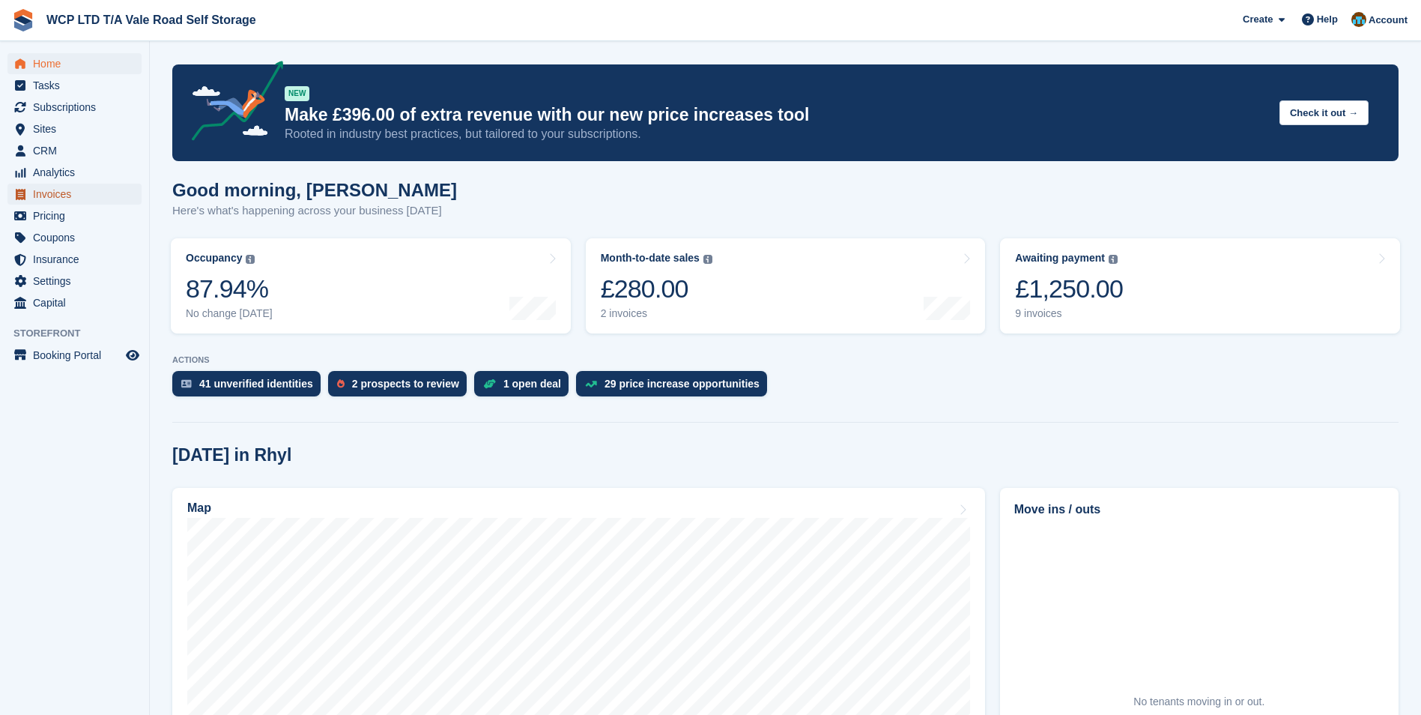
click at [92, 190] on span "Invoices" at bounding box center [78, 194] width 90 height 21
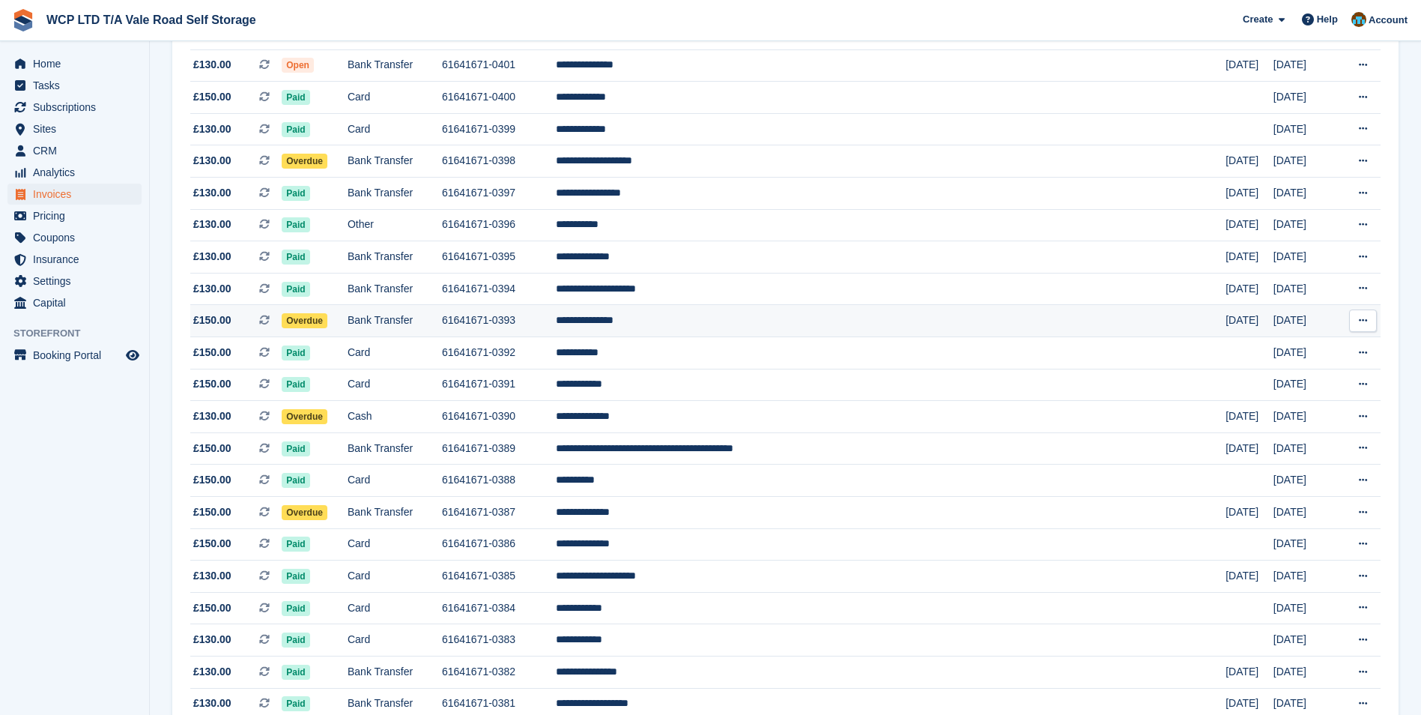
scroll to position [300, 0]
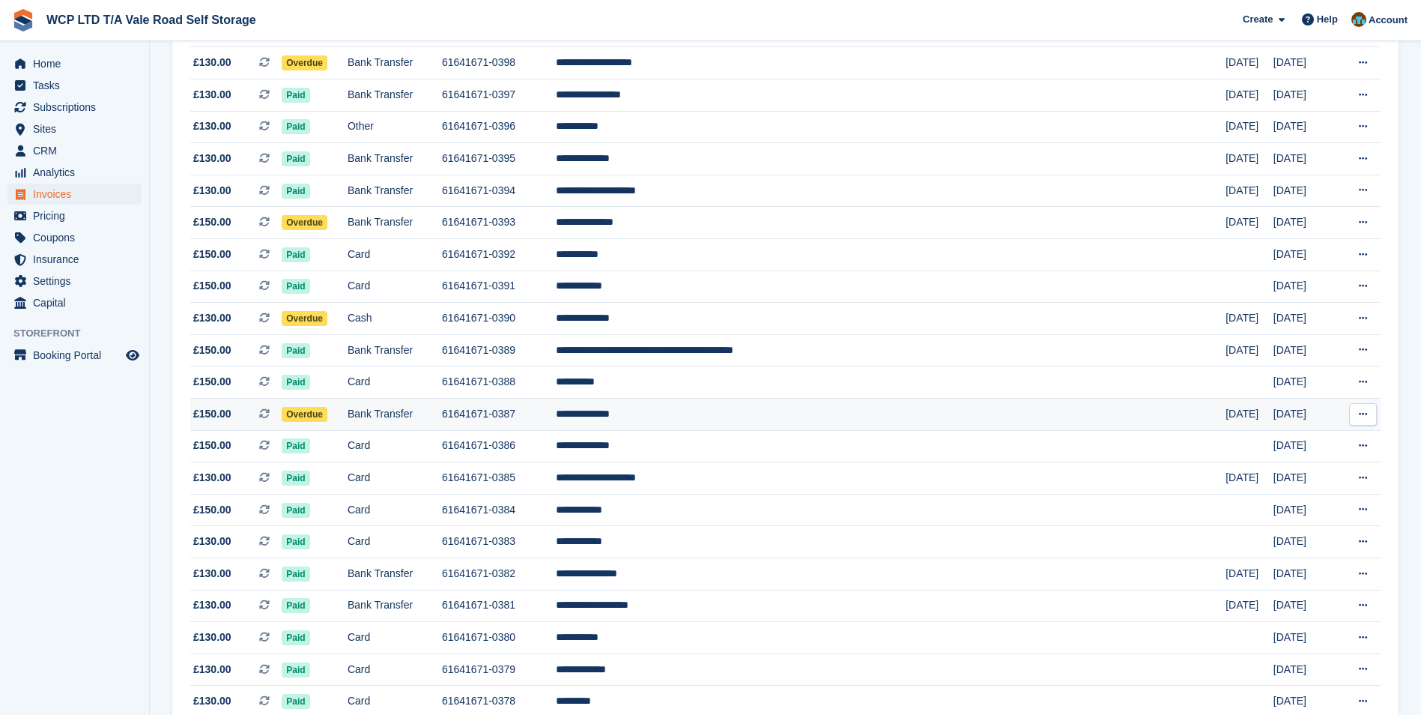
click at [425, 414] on td "Bank Transfer" at bounding box center [395, 415] width 94 height 32
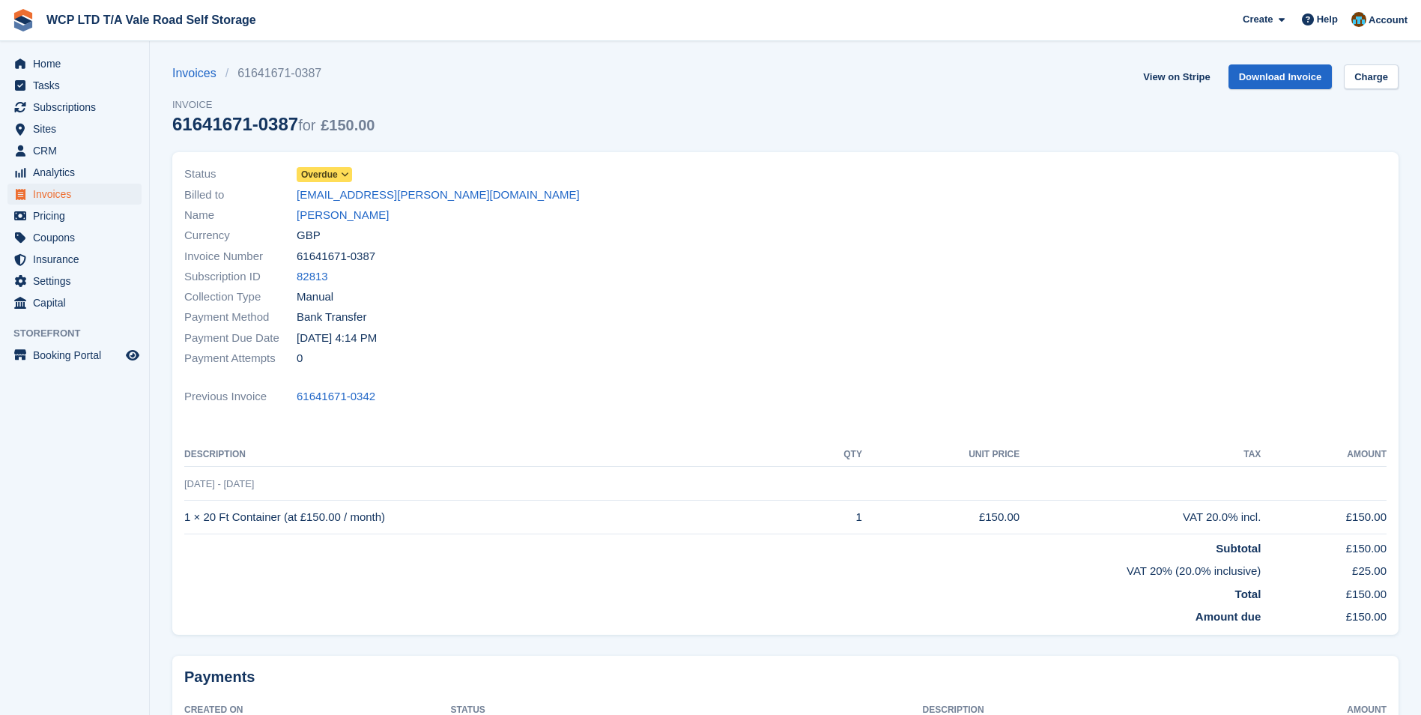
click at [341, 176] on icon at bounding box center [345, 174] width 8 height 9
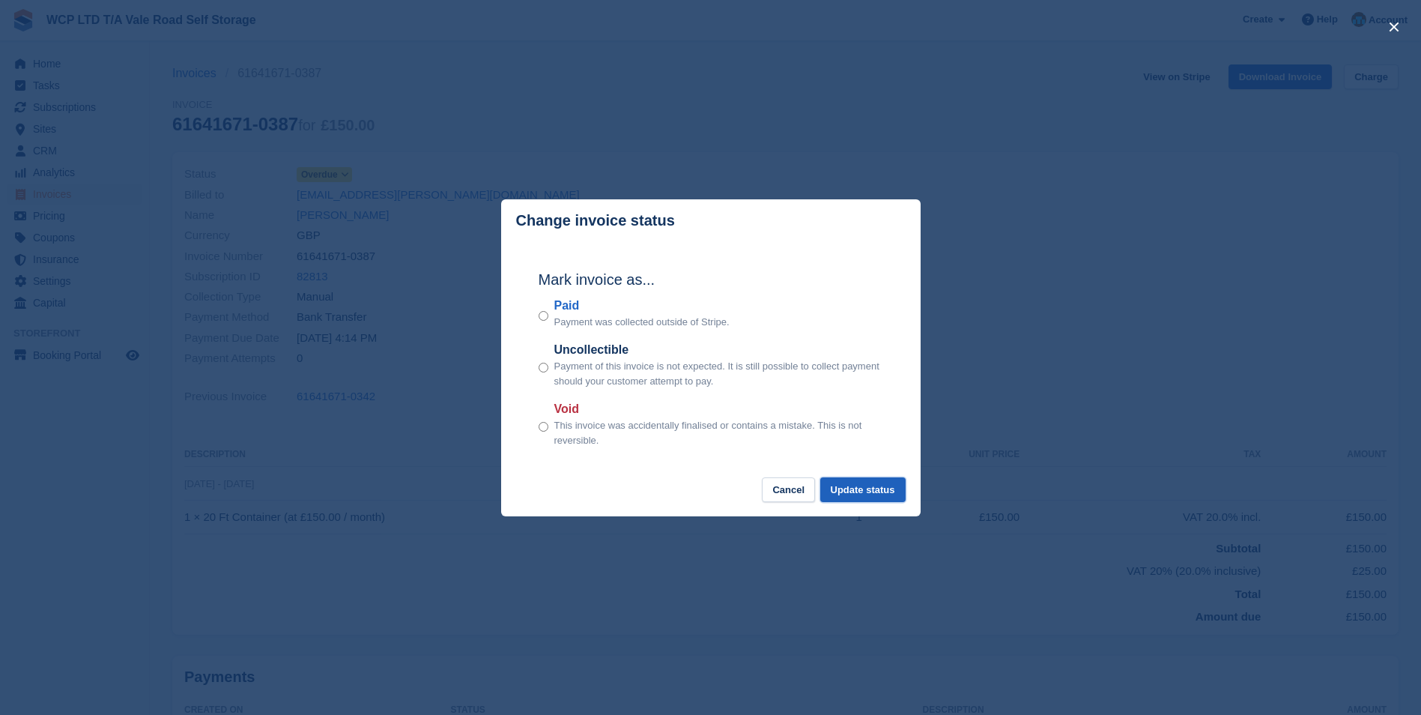
click at [897, 496] on button "Update status" at bounding box center [862, 489] width 85 height 25
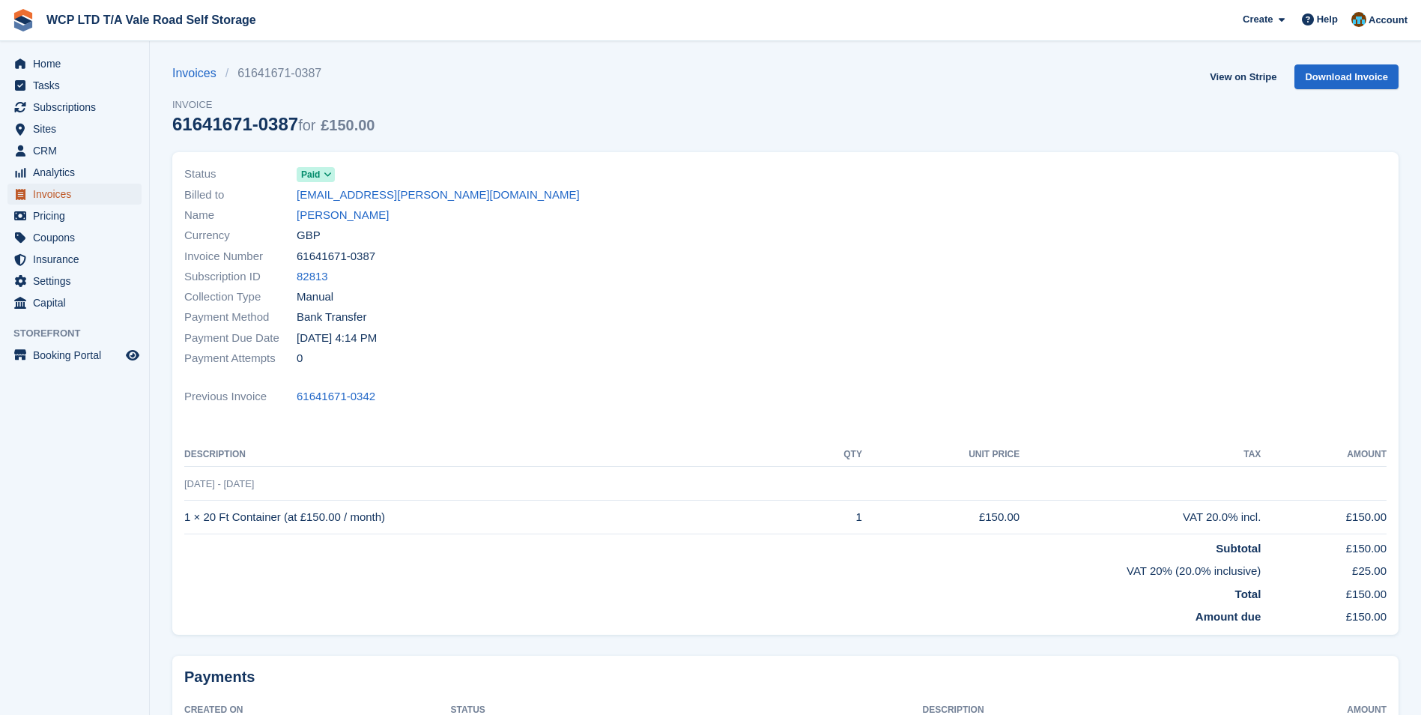
click at [102, 201] on span "Invoices" at bounding box center [78, 194] width 90 height 21
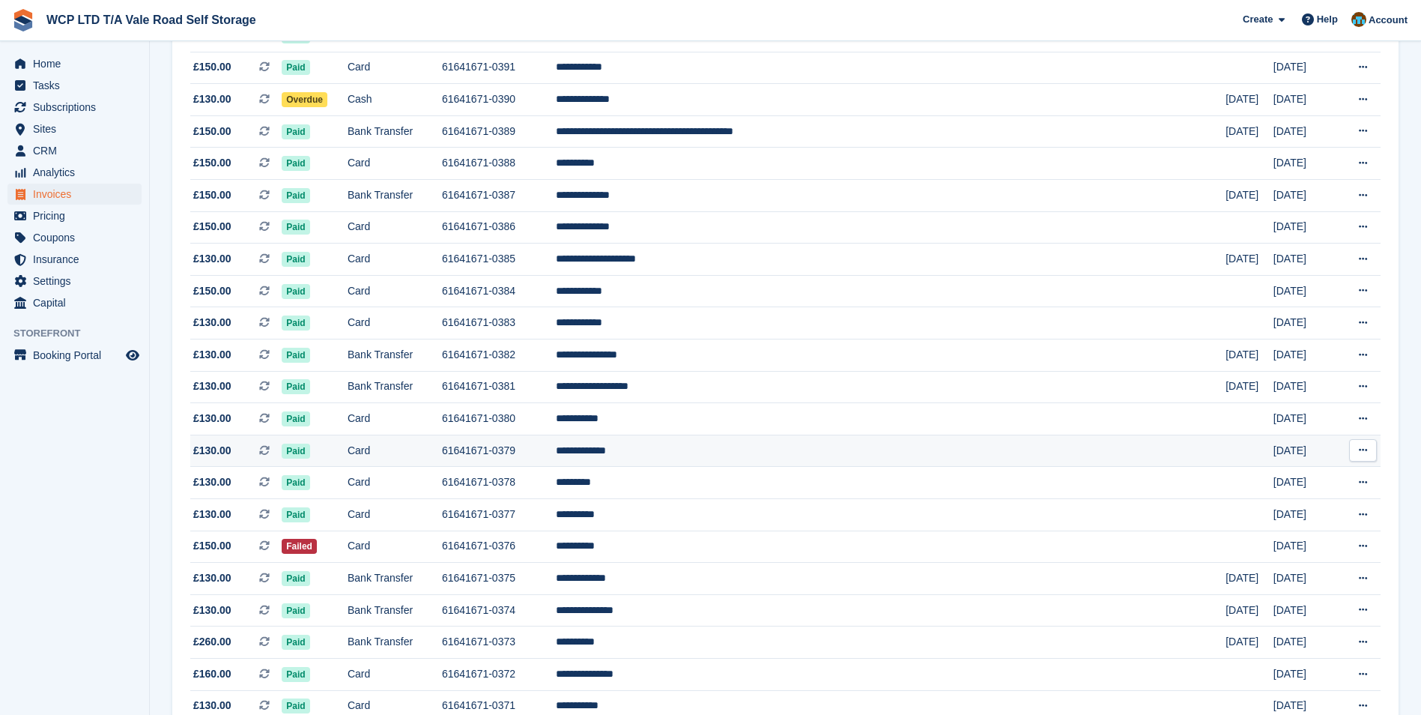
scroll to position [524, 0]
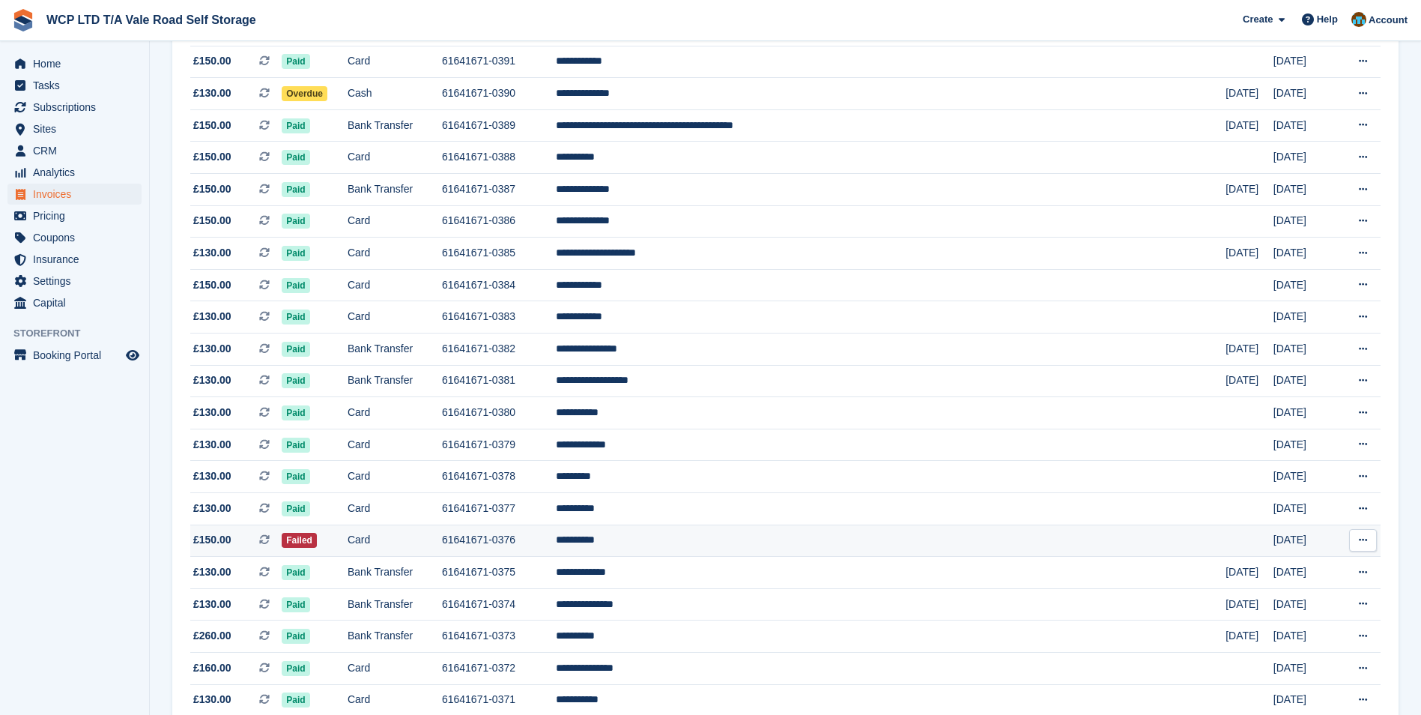
click at [556, 543] on td "61641671-0376" at bounding box center [499, 540] width 114 height 32
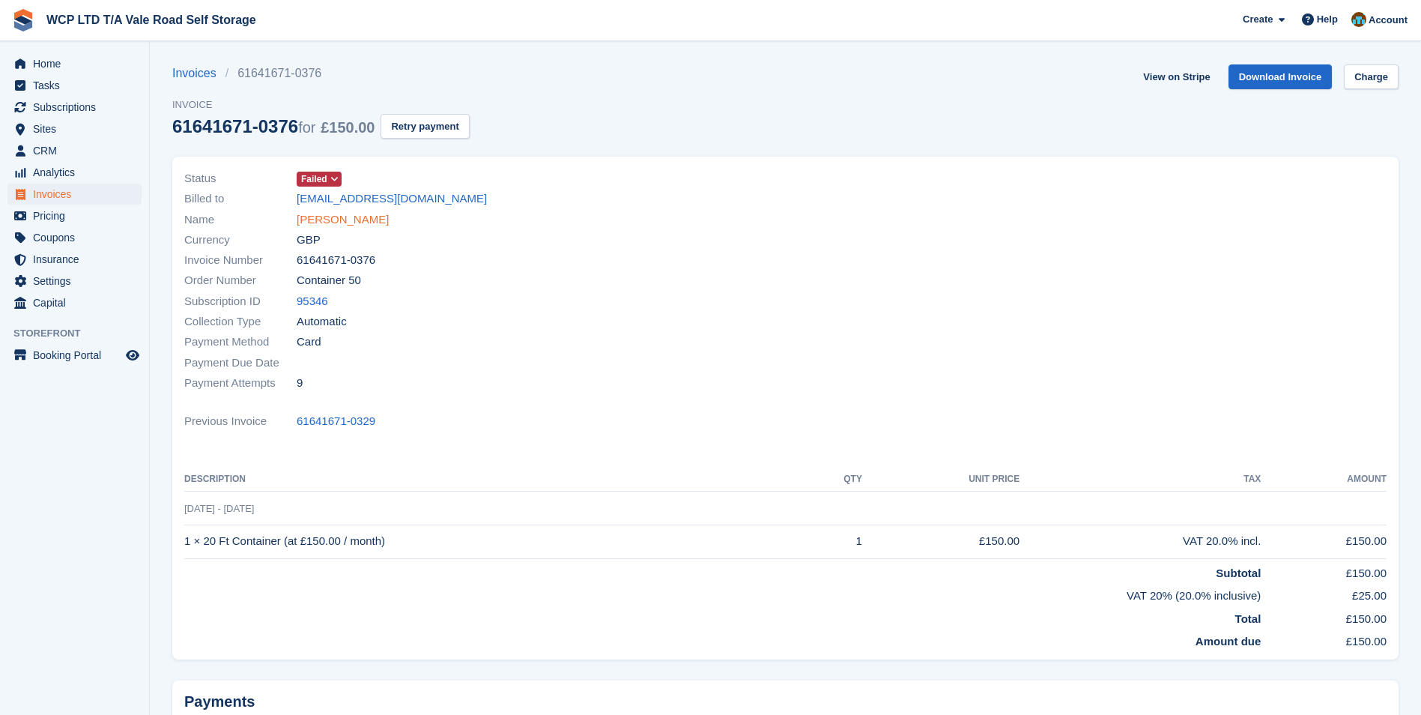
click at [326, 221] on link "Phil Jones" at bounding box center [343, 219] width 92 height 17
